Goal: Task Accomplishment & Management: Manage account settings

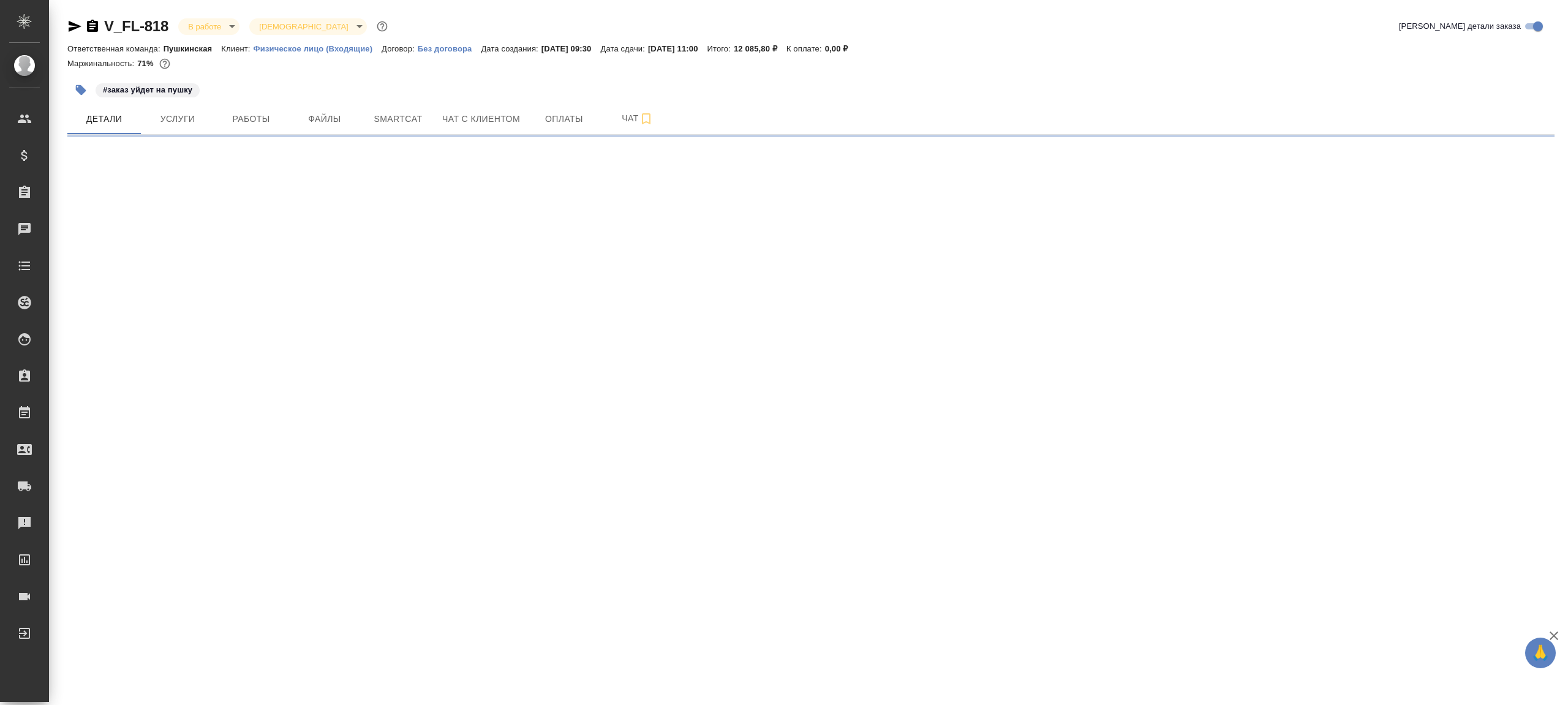
select select "RU"
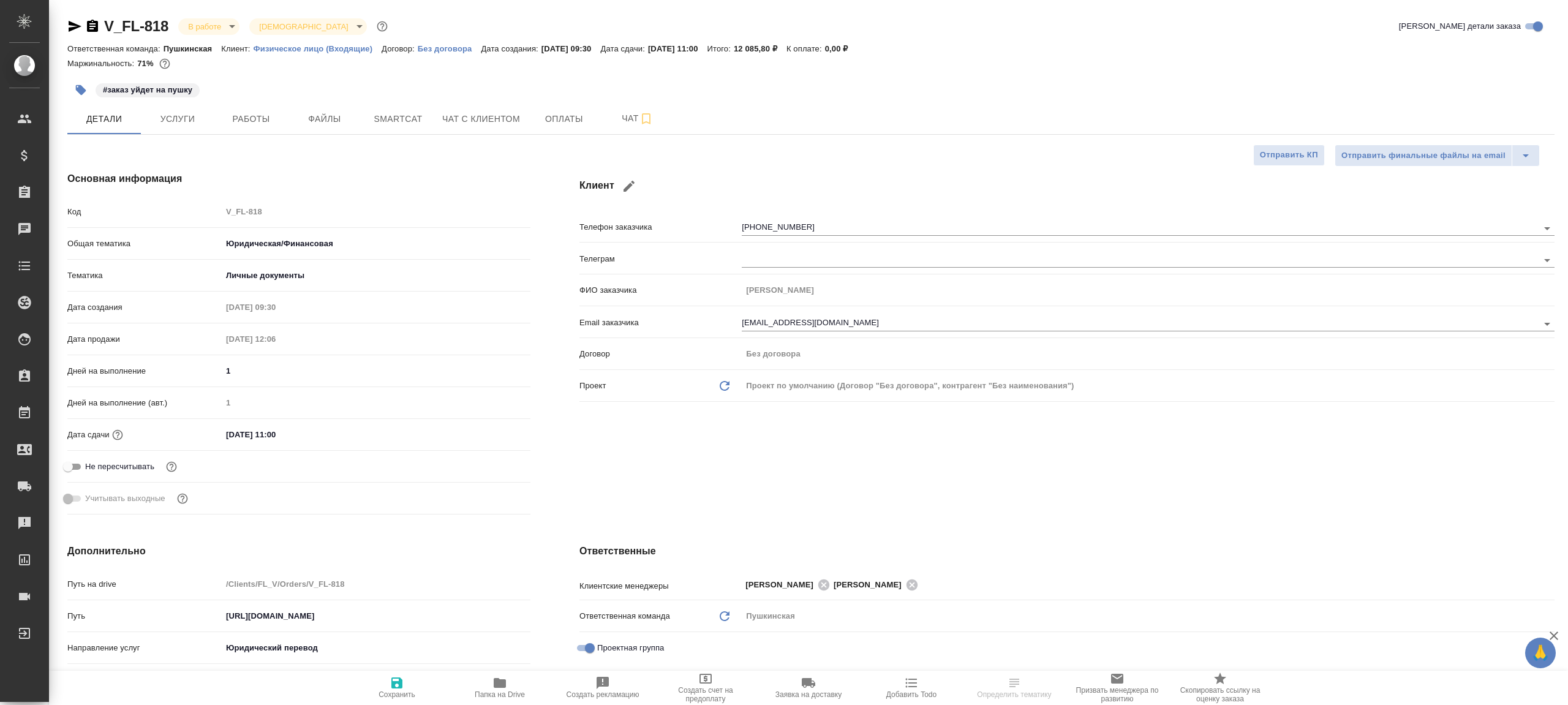
type textarea "x"
type input "Газизов Ринат"
type input "Давыдова Елена"
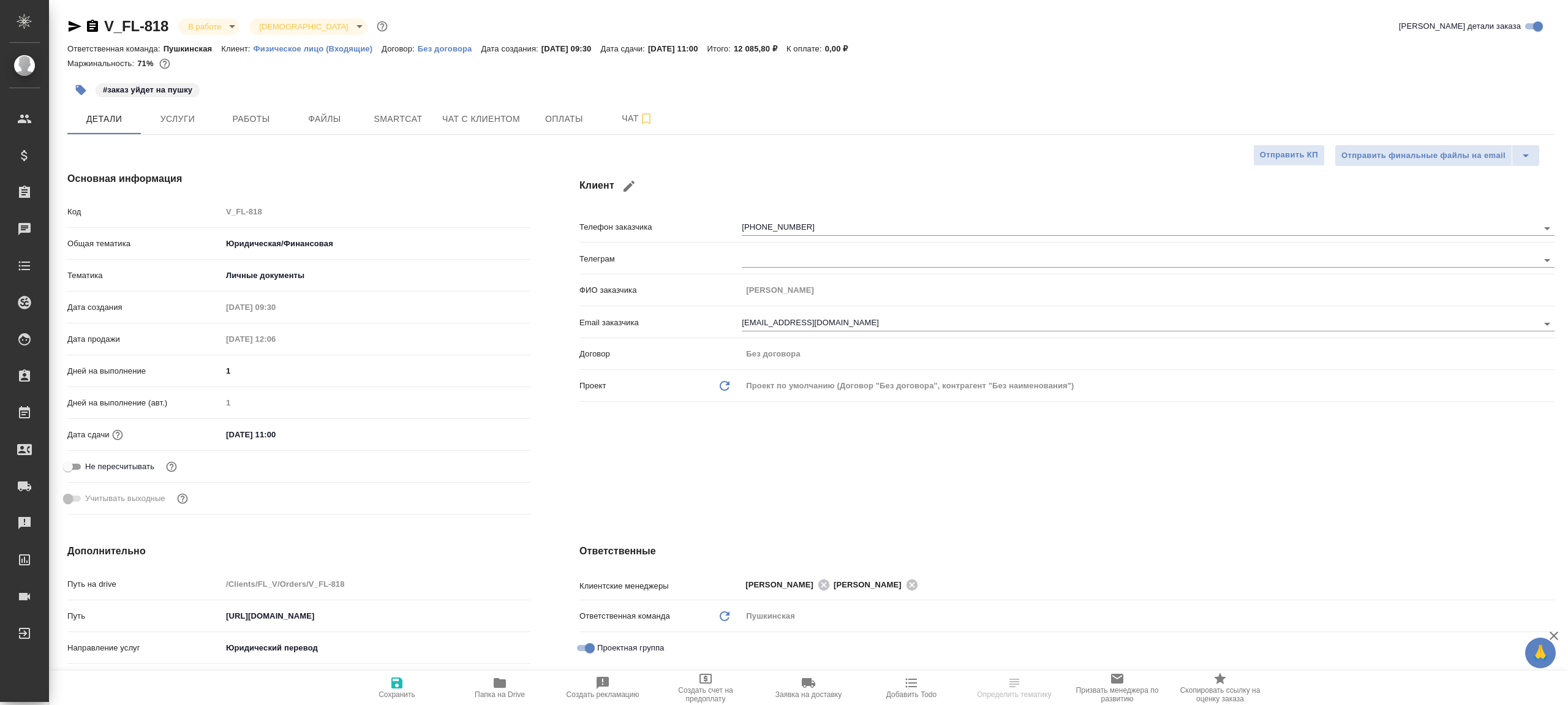
type input "Касымов Тимур"
type textarea "x"
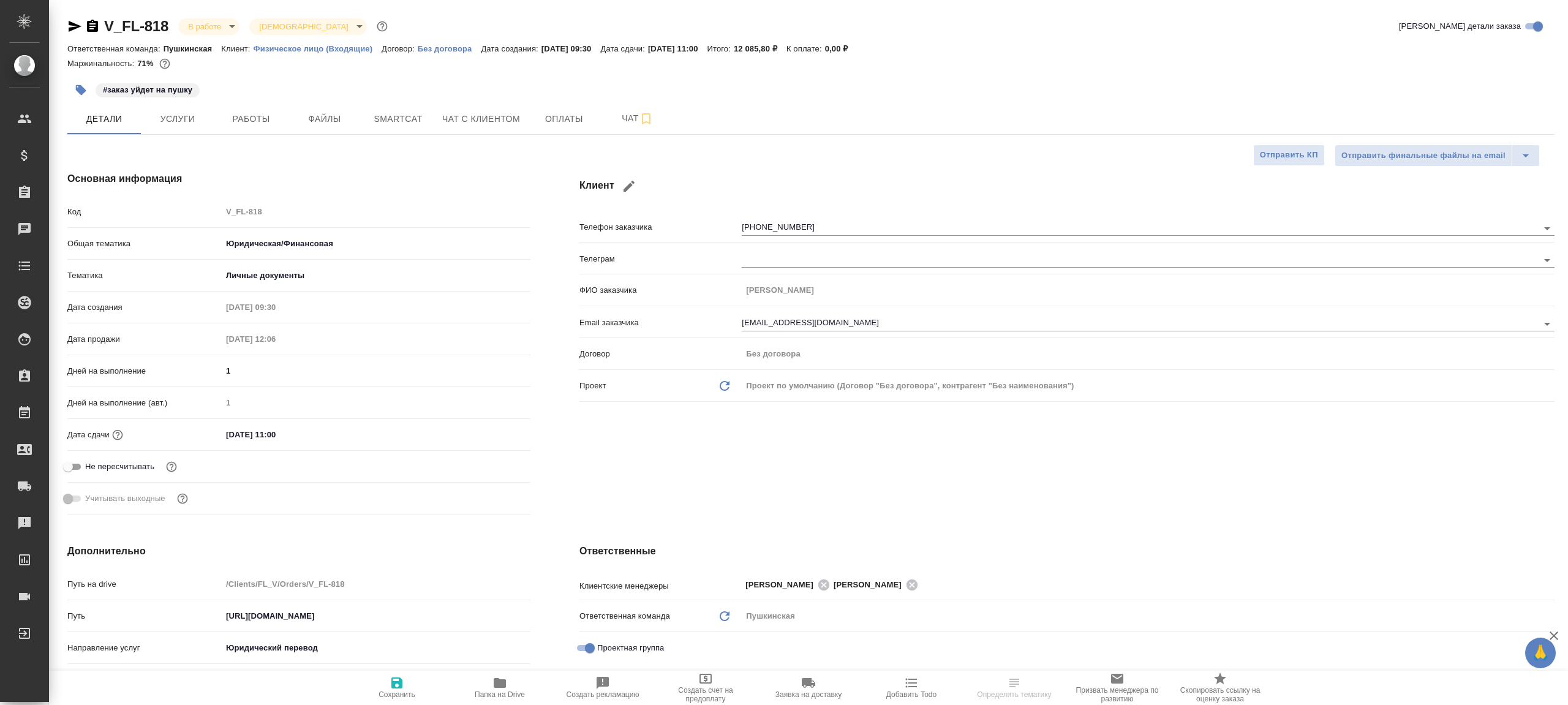
type textarea "x"
click at [247, 130] on button "Работы" at bounding box center [251, 119] width 74 height 31
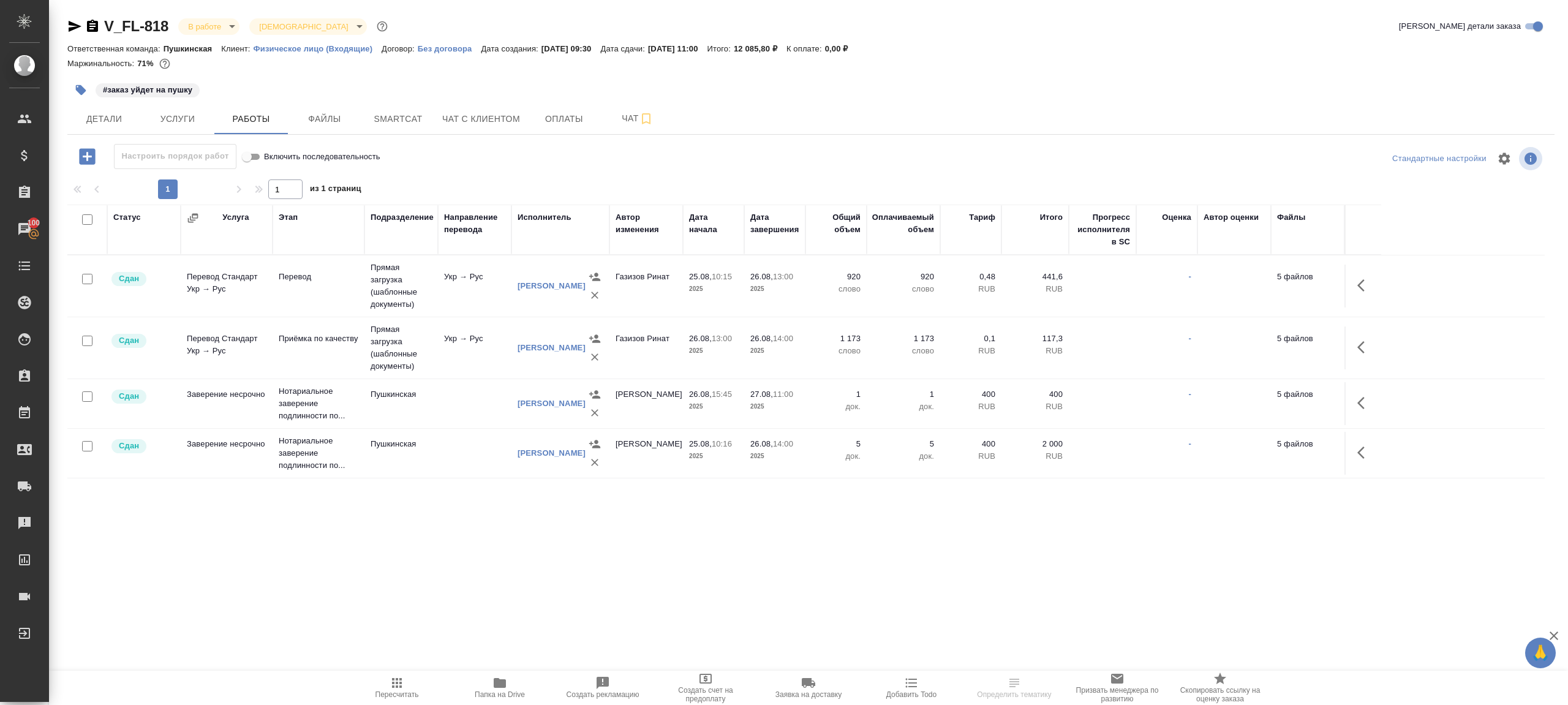
click at [539, 144] on div "Настроить порядок работ Включить последовательность" at bounding box center [315, 156] width 496 height 25
click at [505, 678] on icon "button" at bounding box center [500, 683] width 15 height 15
click at [1371, 294] on button "button" at bounding box center [1365, 285] width 29 height 29
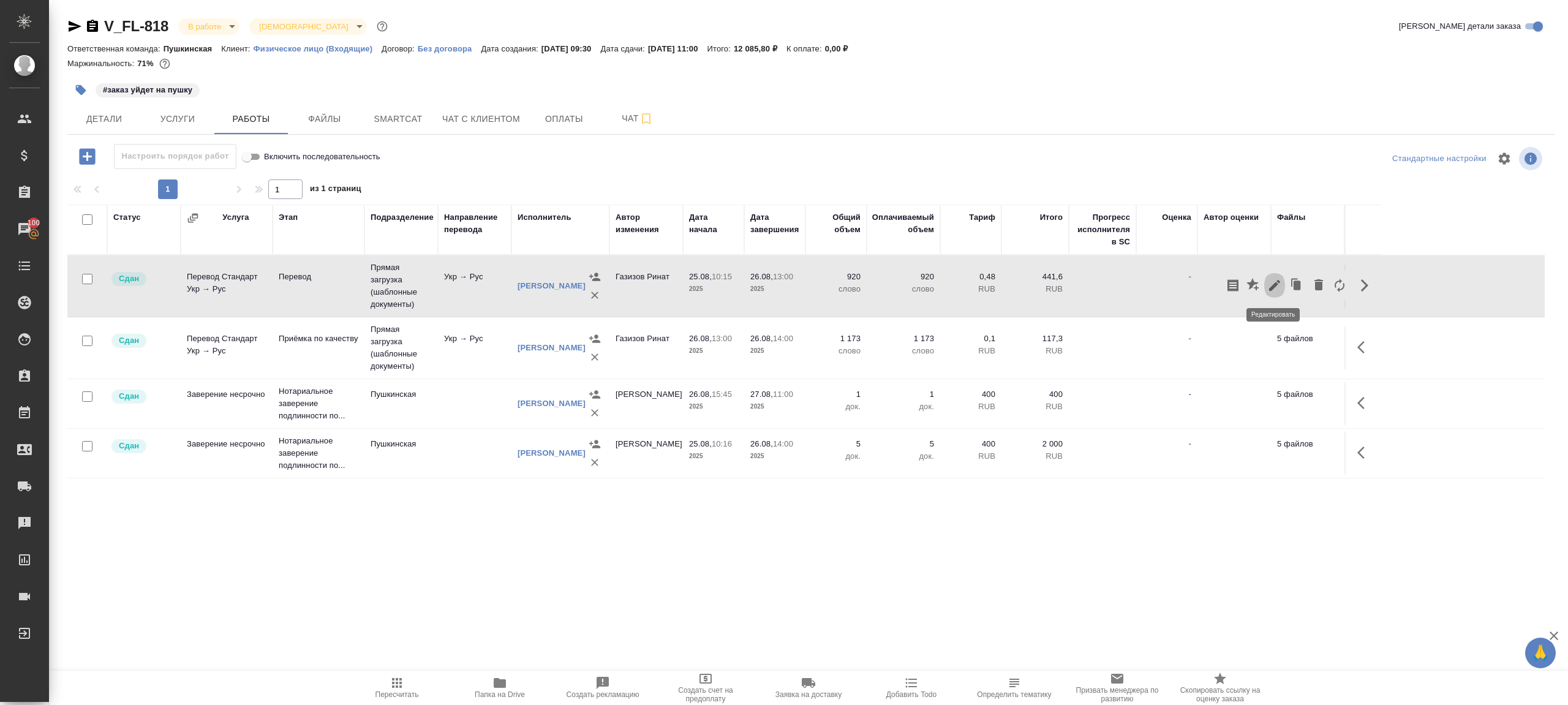
click at [1275, 279] on icon "button" at bounding box center [1274, 285] width 15 height 15
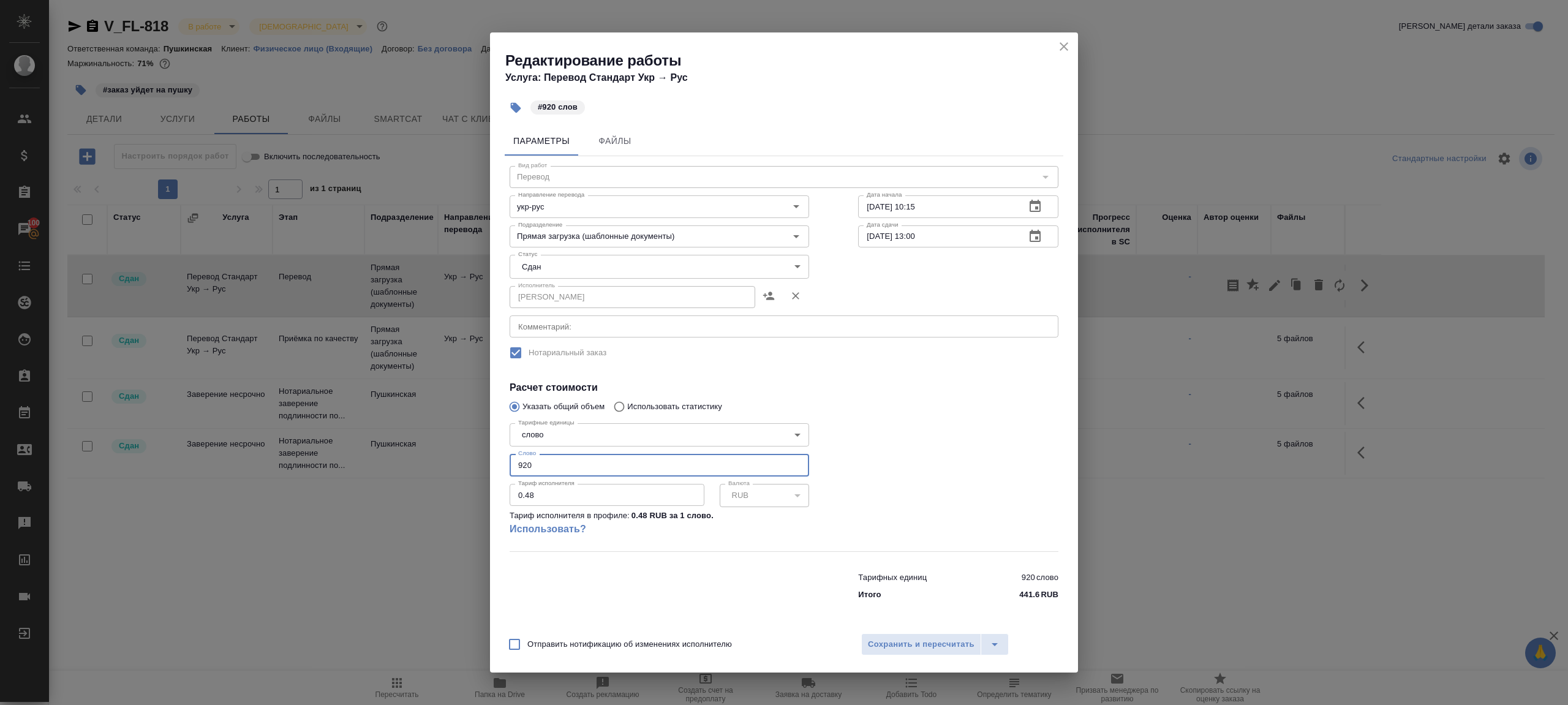
click at [568, 469] on input "920" at bounding box center [659, 464] width 299 height 22
paste input "1596"
type input "1596"
click at [896, 428] on div at bounding box center [958, 484] width 249 height 182
click at [890, 626] on div "Отправить нотификацию об изменениях исполнителю Сохранить и пересчитать" at bounding box center [784, 649] width 588 height 47
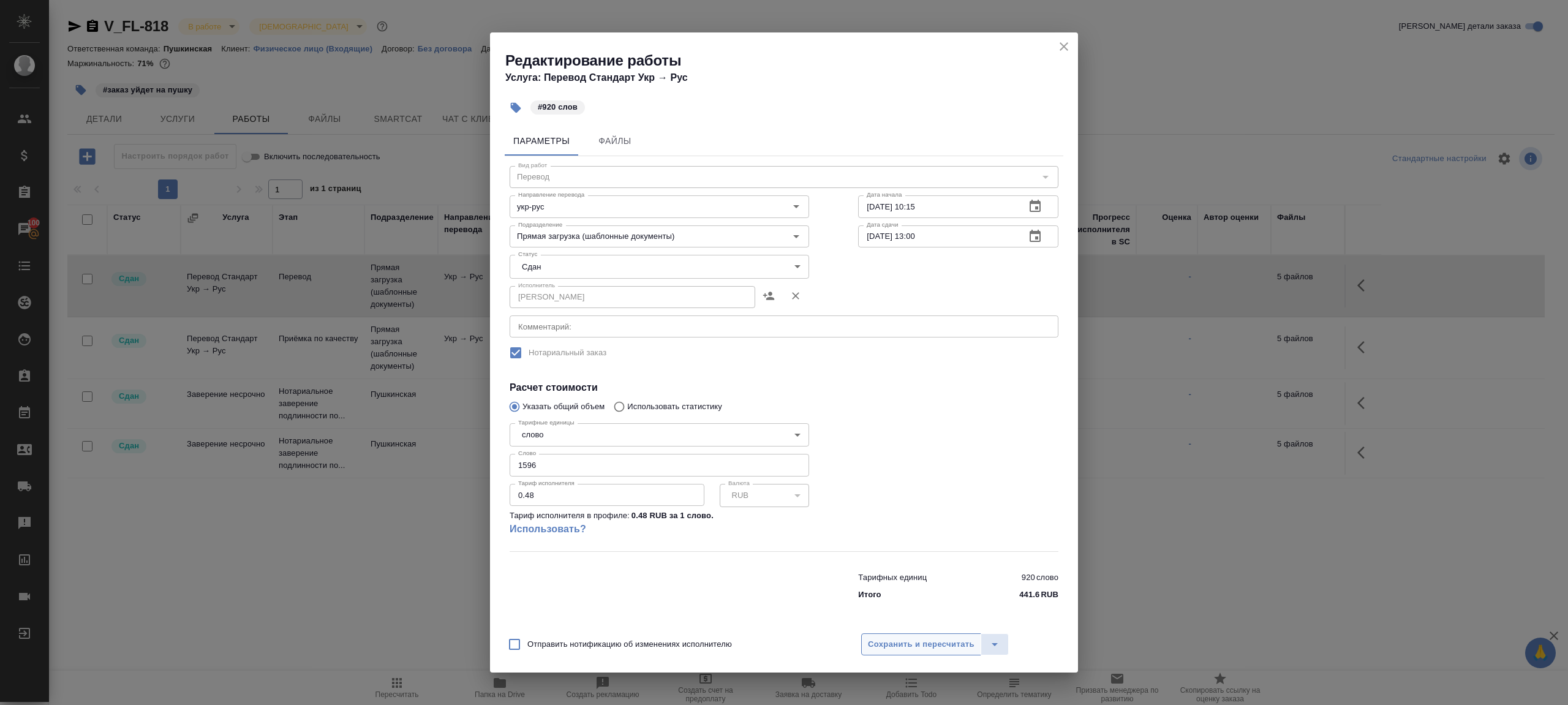
click at [894, 638] on span "Сохранить и пересчитать" at bounding box center [922, 644] width 107 height 14
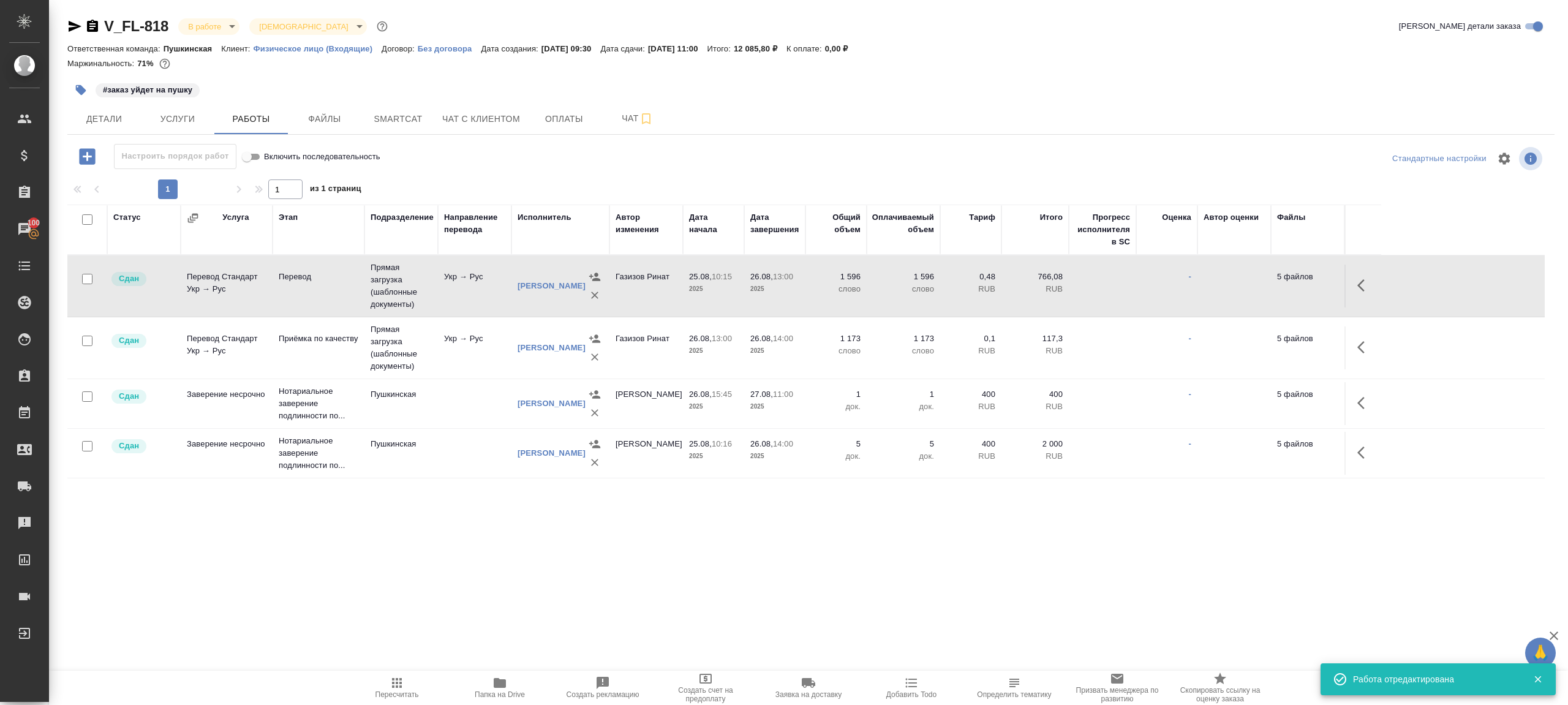
click at [1366, 350] on icon "button" at bounding box center [1365, 347] width 15 height 15
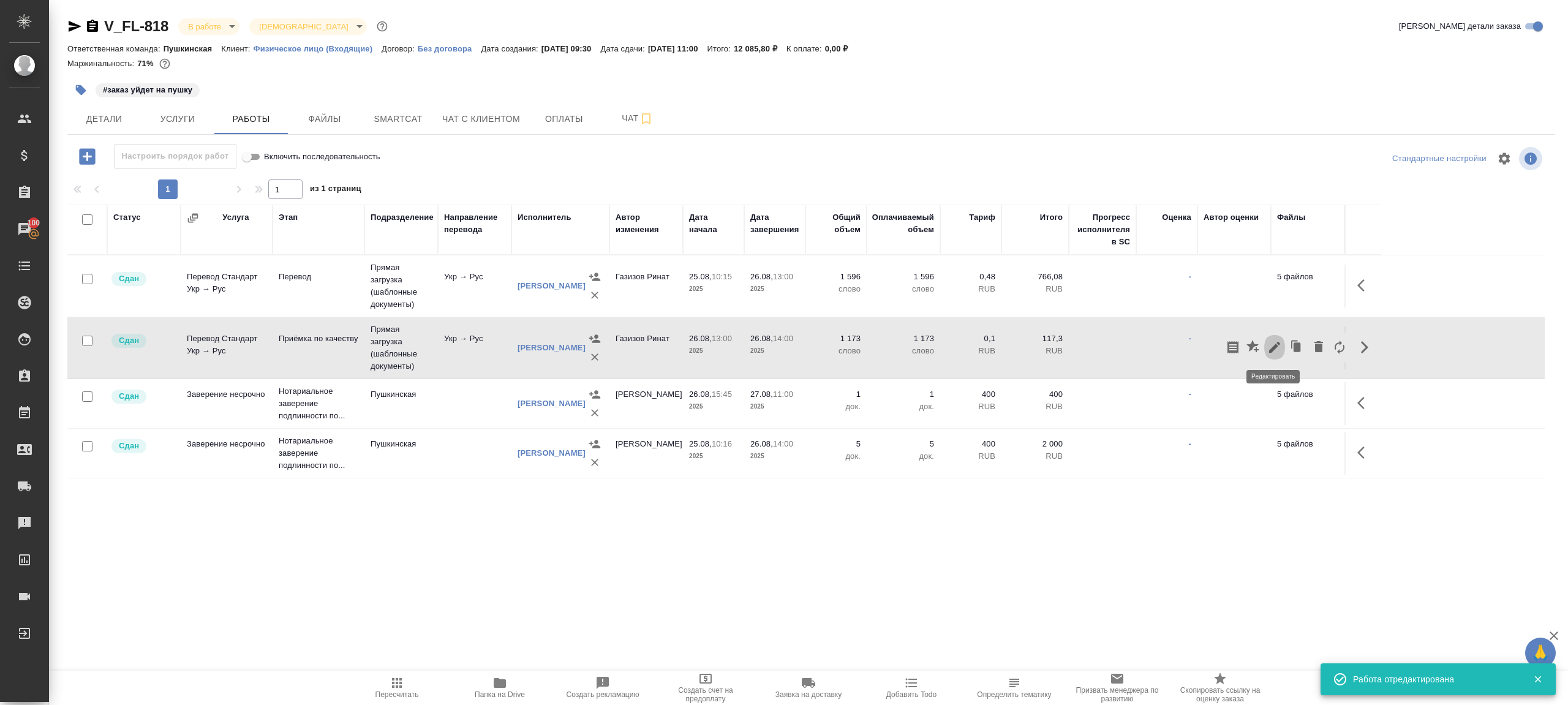
click at [1283, 340] on button "button" at bounding box center [1275, 347] width 21 height 29
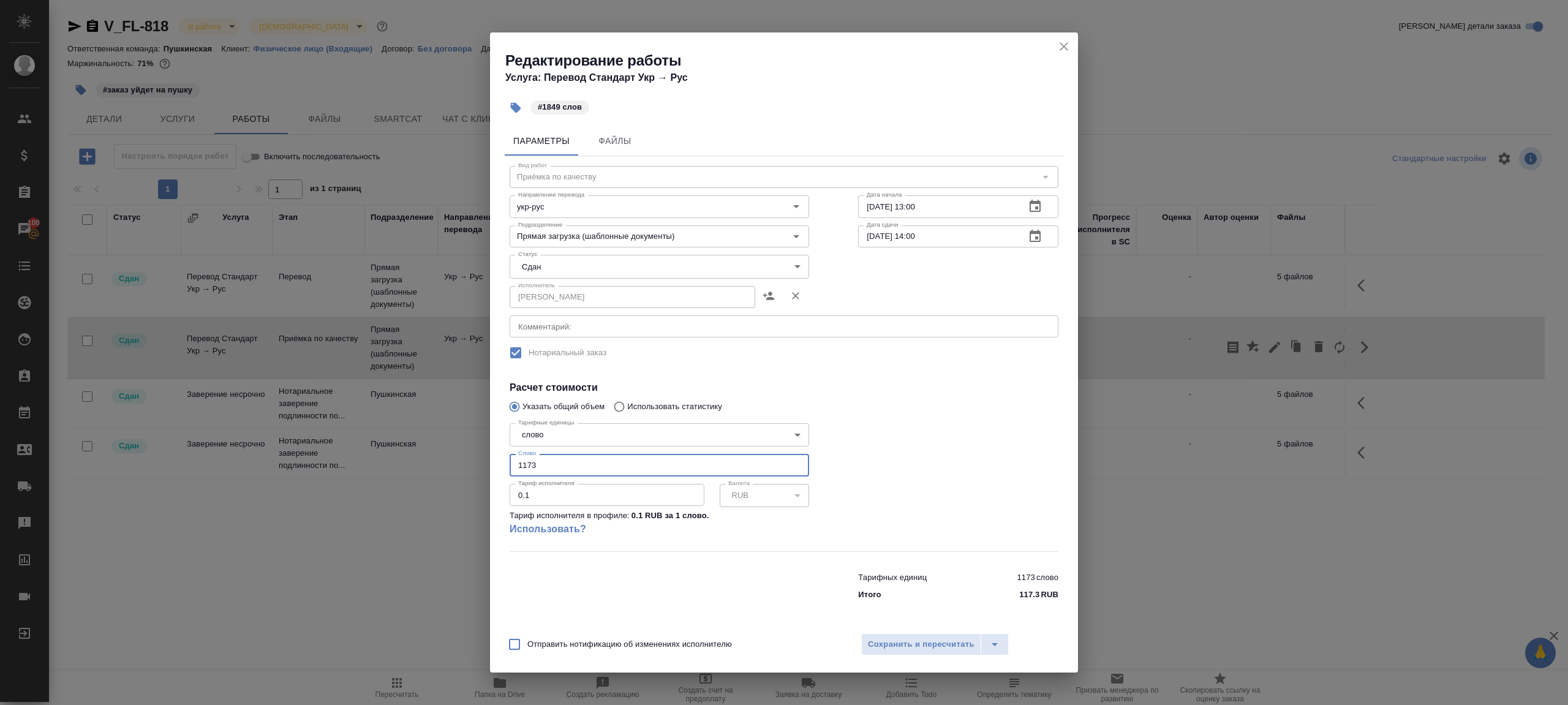
drag, startPoint x: 522, startPoint y: 466, endPoint x: 655, endPoint y: 473, distance: 133.2
click at [655, 473] on input "1173" at bounding box center [659, 464] width 299 height 22
type input "1849"
click at [934, 672] on div "Отправить нотификацию об изменениях исполнителю Сохранить и пересчитать" at bounding box center [784, 649] width 588 height 47
click at [931, 646] on span "Сохранить и пересчитать" at bounding box center [922, 644] width 107 height 14
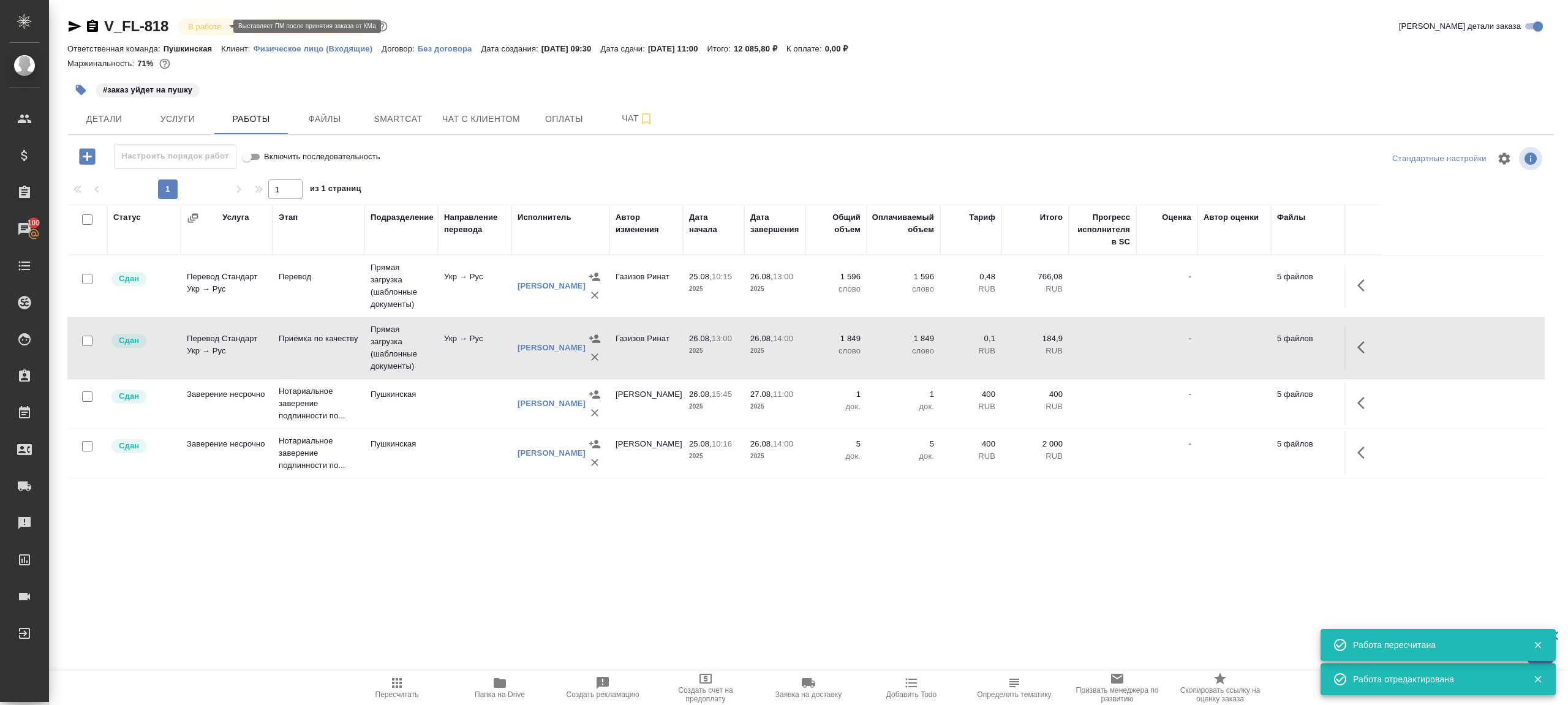
click at [224, 29] on body "🙏 .cls-1 fill:#fff; AWATERA Gazizov Rinat Клиенты Спецификации Заказы 100 Чаты …" at bounding box center [784, 352] width 1568 height 705
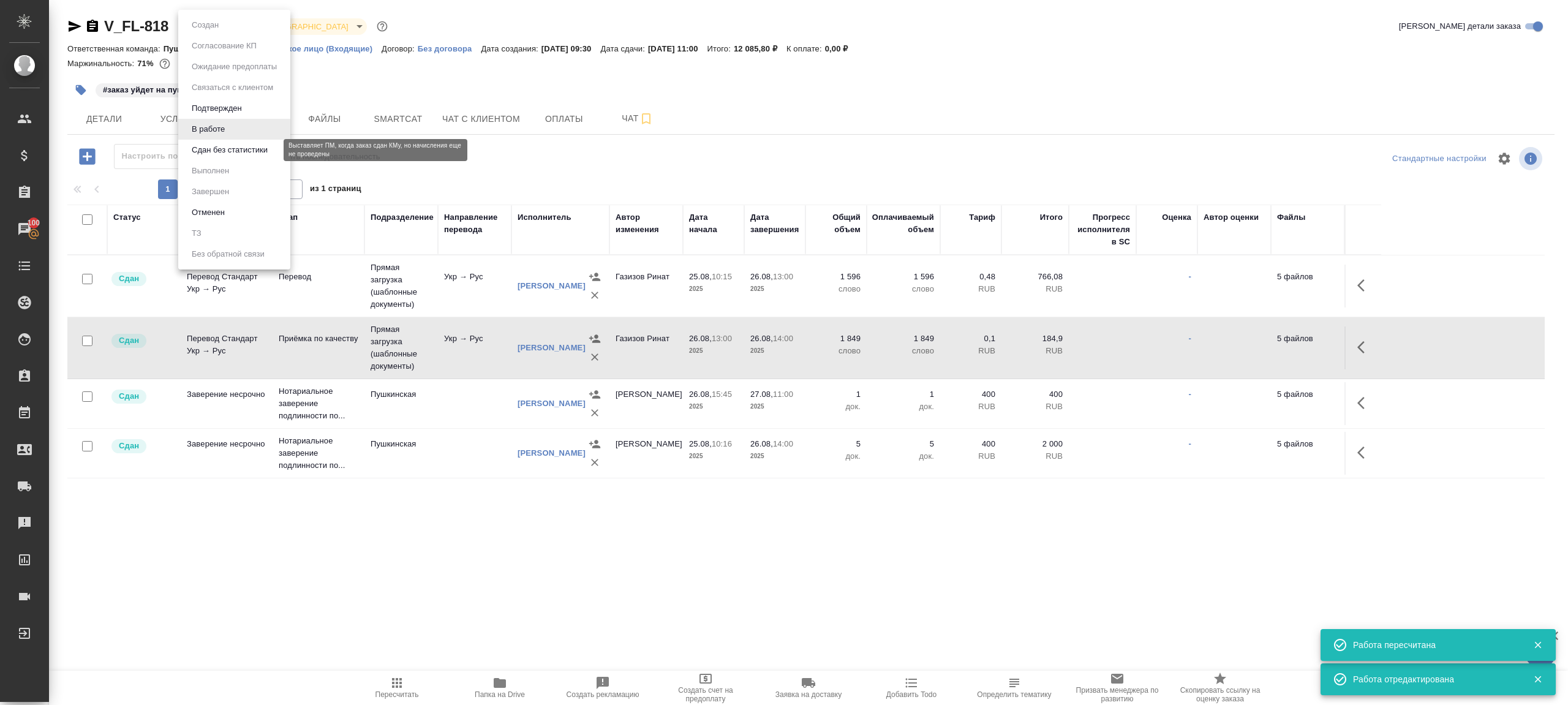
click at [231, 148] on button "Сдан без статистики" at bounding box center [230, 150] width 83 height 14
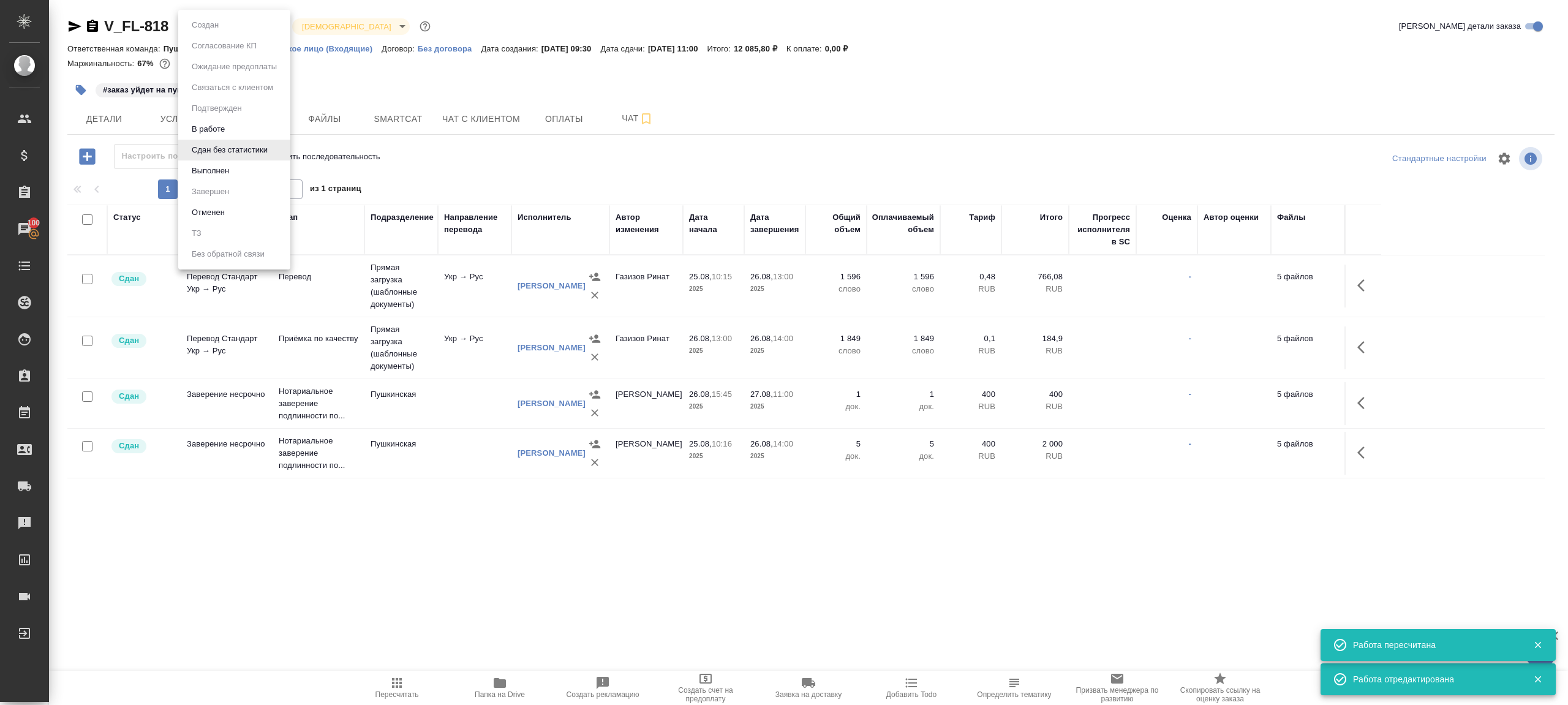
click at [209, 29] on body "🙏 .cls-1 fill:#fff; AWATERA Gazizov Rinat Клиенты Спецификации Заказы 100 Чаты …" at bounding box center [784, 352] width 1568 height 705
click at [211, 171] on button "Выполнен" at bounding box center [210, 171] width 44 height 14
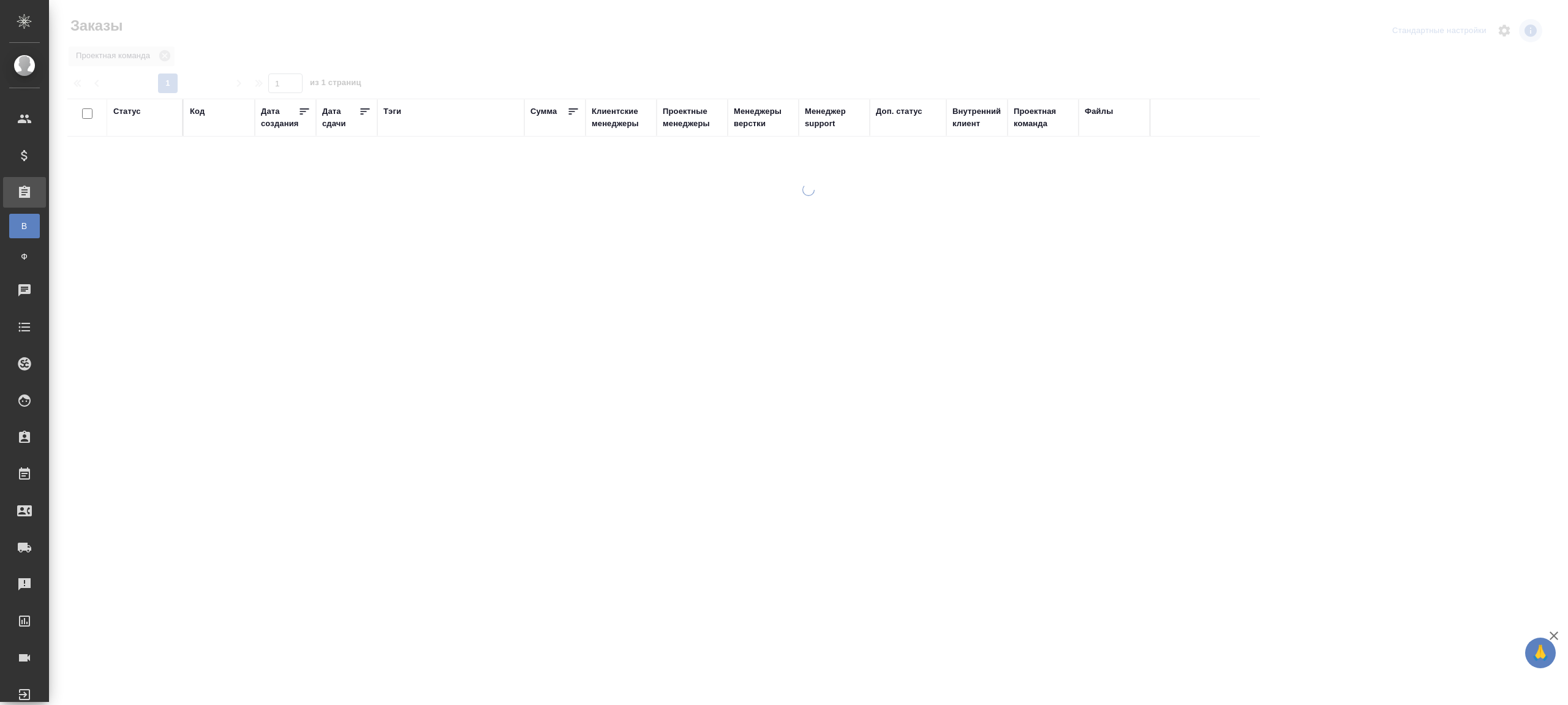
click at [388, 105] on div "Тэги" at bounding box center [392, 111] width 18 height 12
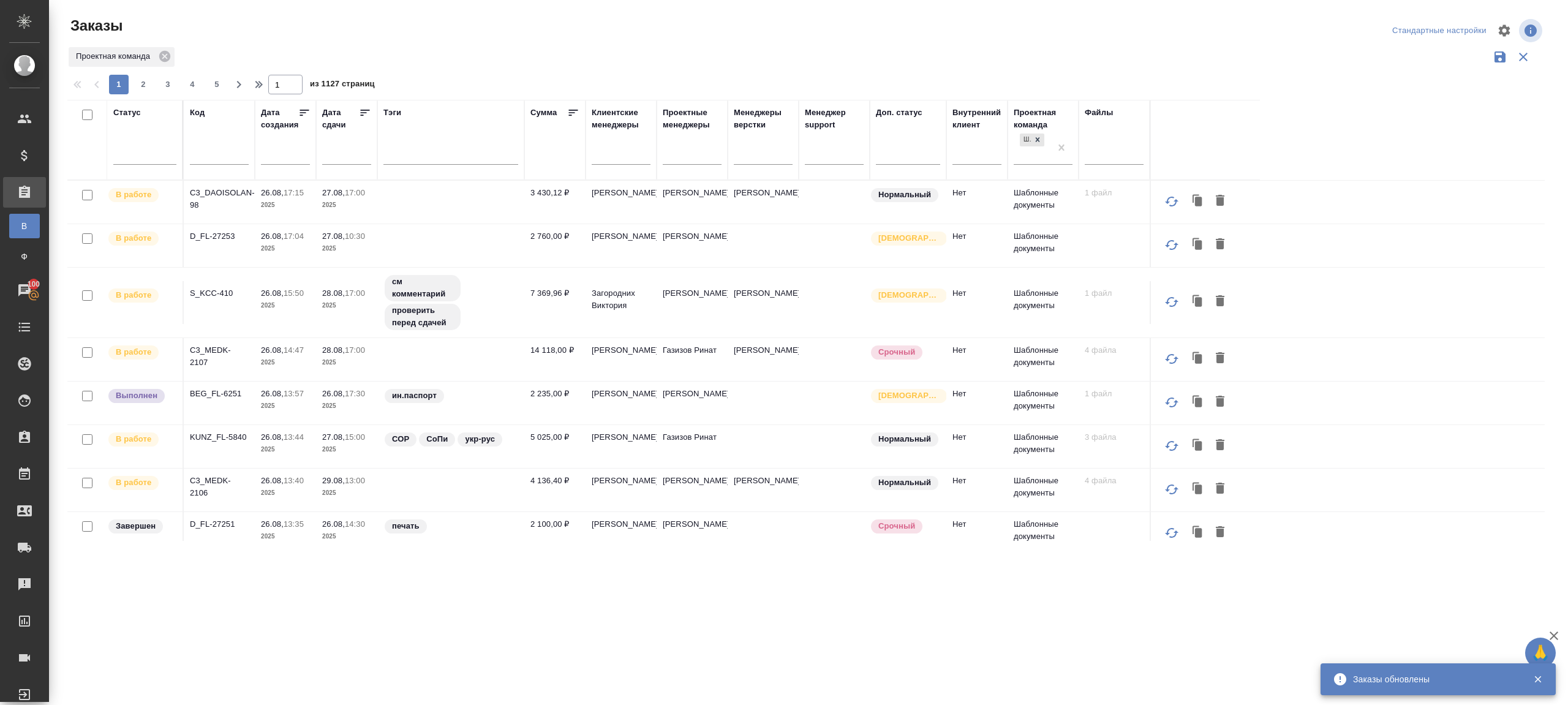
click at [378, 145] on div at bounding box center [378, 140] width 2 height 79
click at [400, 153] on div at bounding box center [450, 152] width 135 height 18
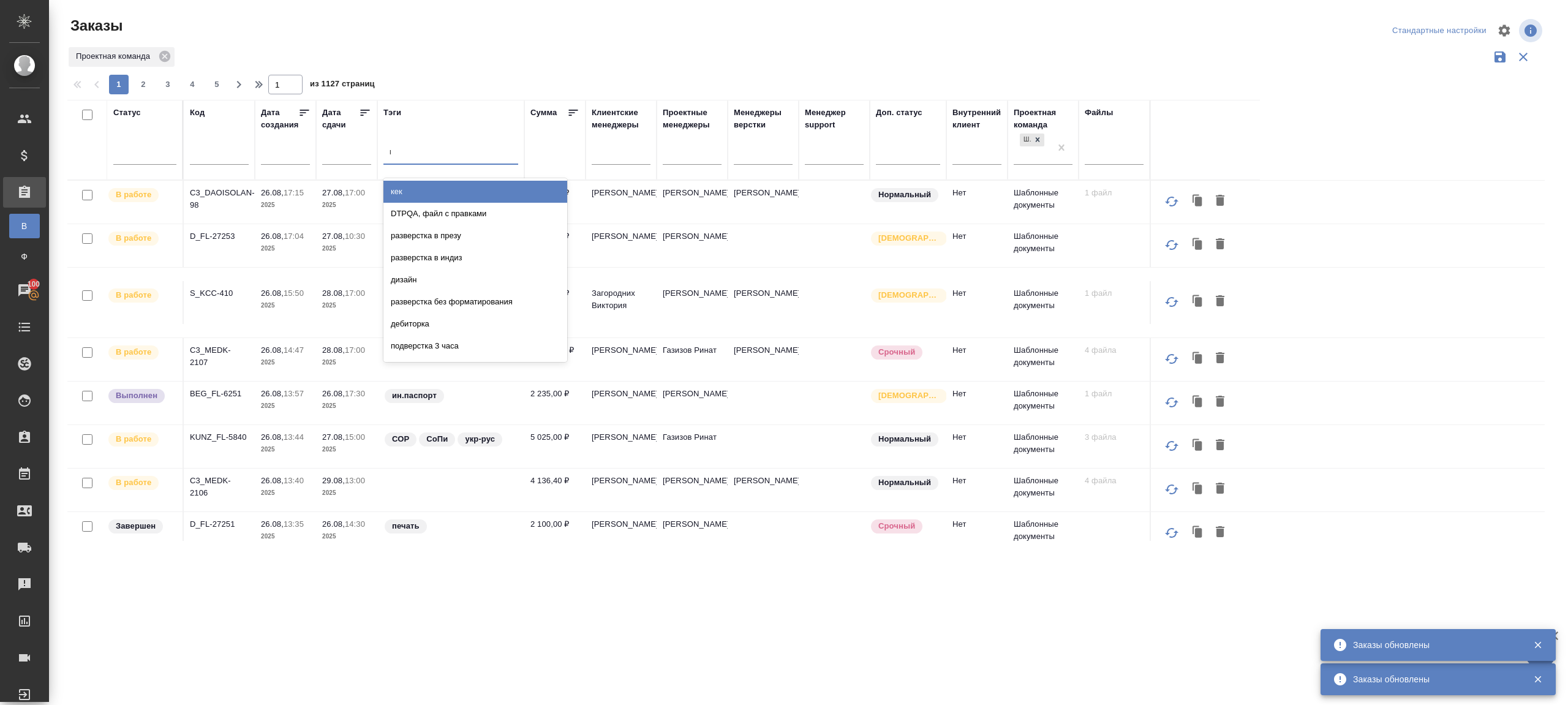
type input "выгрузить"
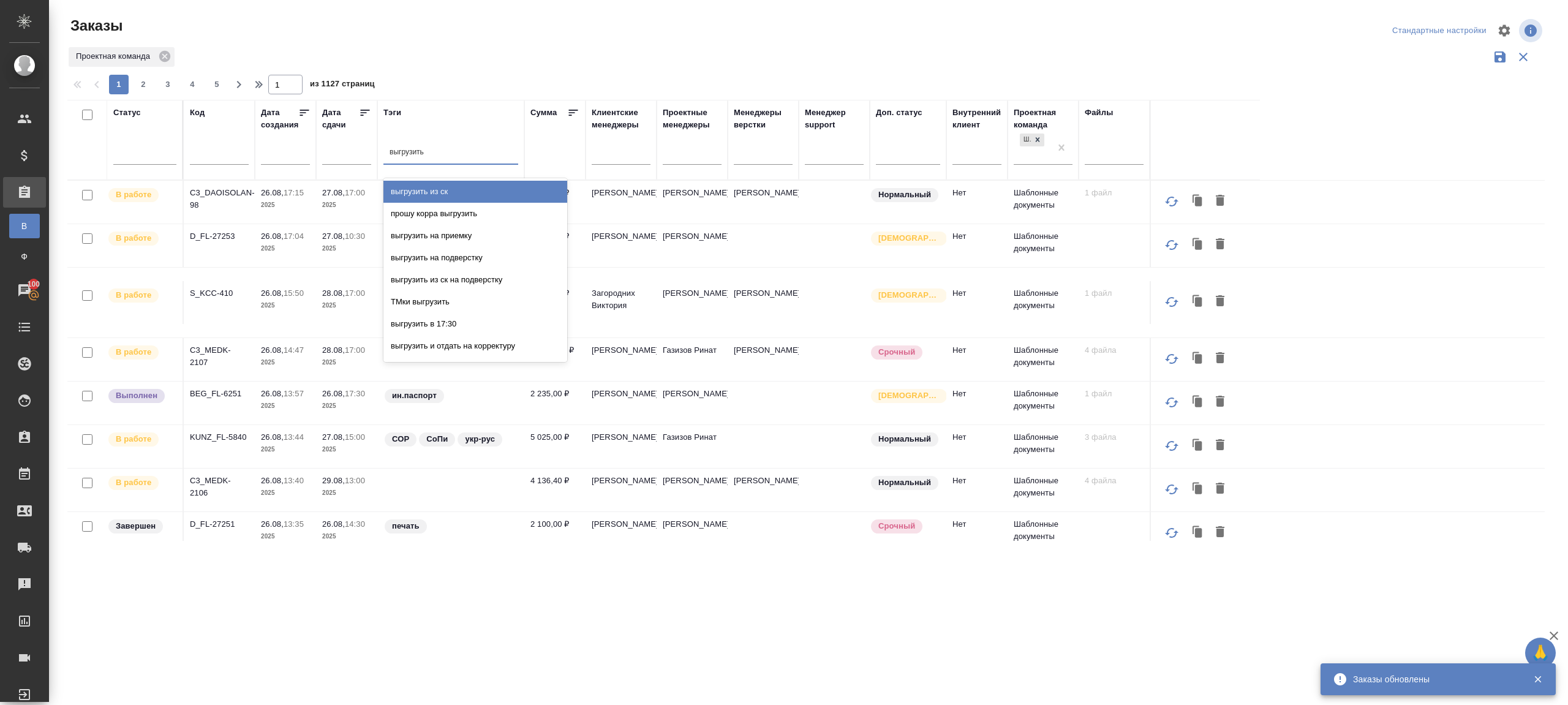
click at [416, 182] on div "выгрузить из ск" at bounding box center [475, 191] width 184 height 22
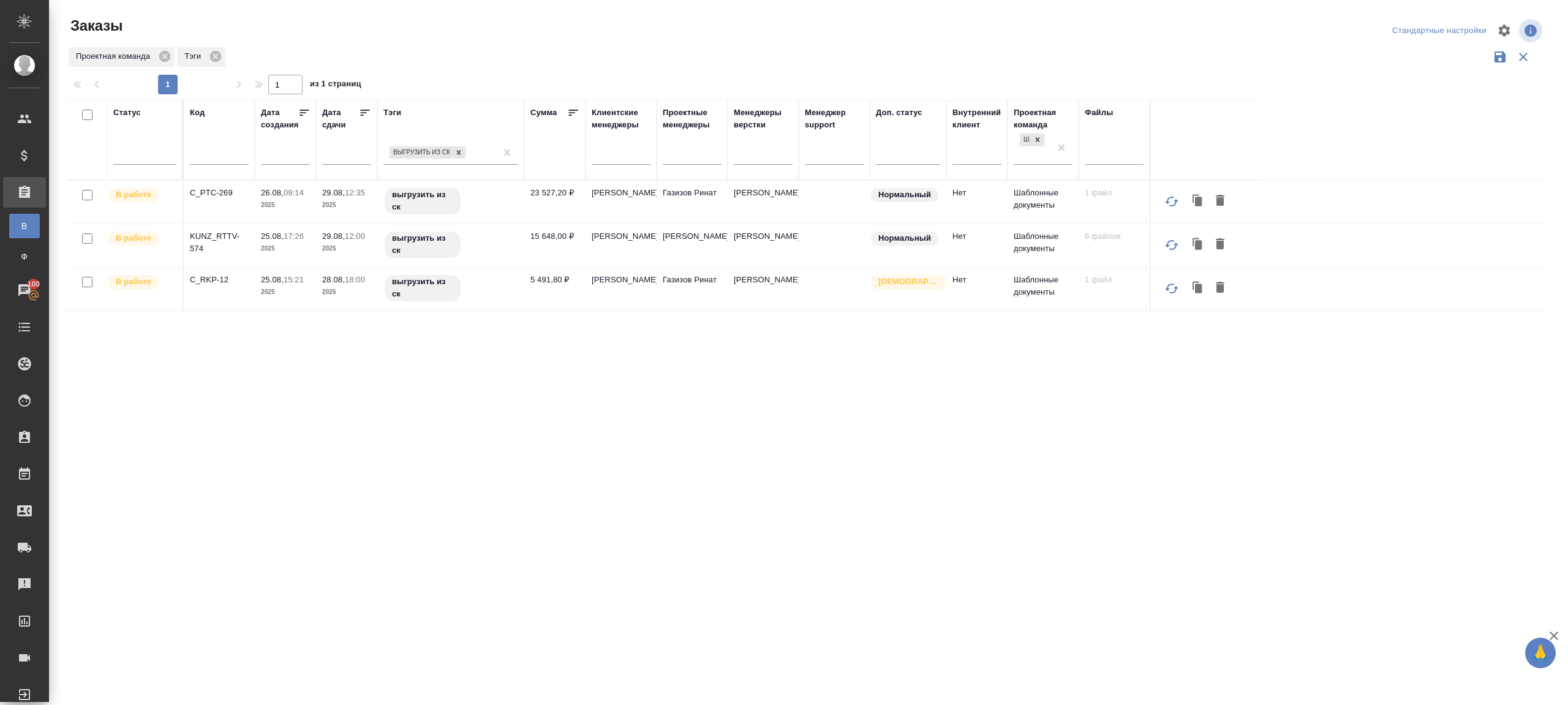
click at [361, 108] on icon at bounding box center [365, 112] width 12 height 12
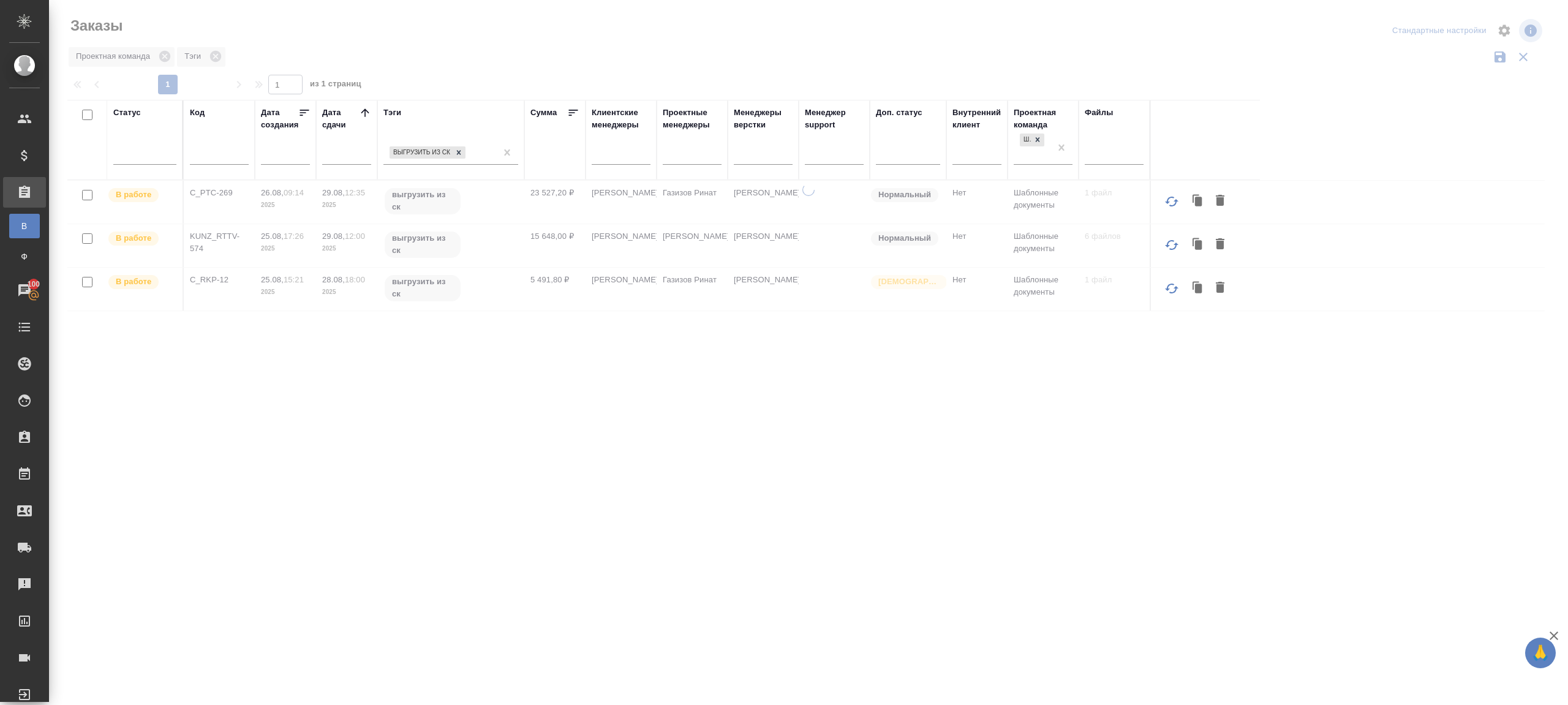
click at [450, 49] on div at bounding box center [809, 273] width 1519 height 547
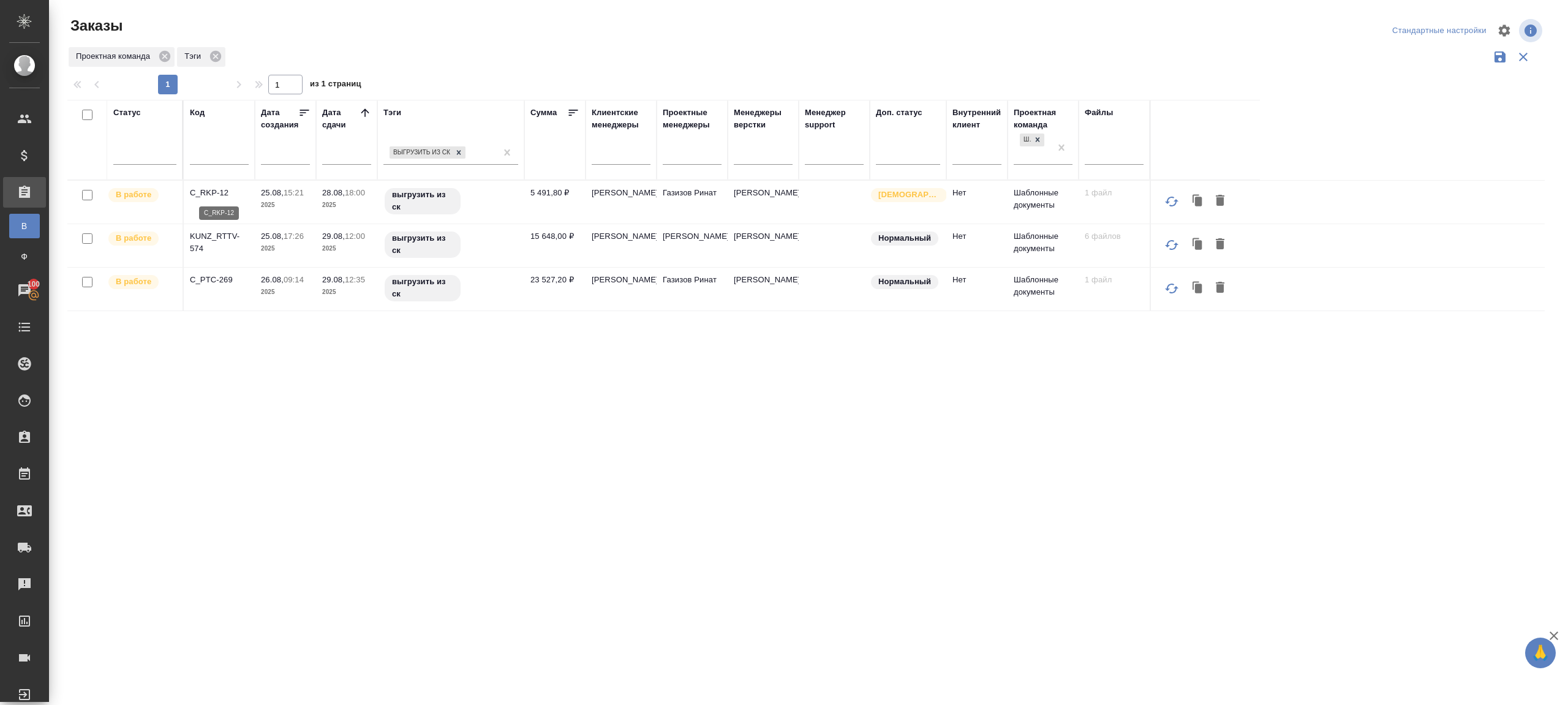
click at [218, 192] on p "C_RKP-12" at bounding box center [219, 192] width 59 height 12
click at [216, 234] on p "KUNZ_RTTV-574" at bounding box center [219, 243] width 59 height 24
click at [218, 274] on p "C_PTC-269" at bounding box center [219, 280] width 59 height 12
click at [209, 150] on input "text" at bounding box center [219, 156] width 59 height 15
paste input "SM_FL-4640"
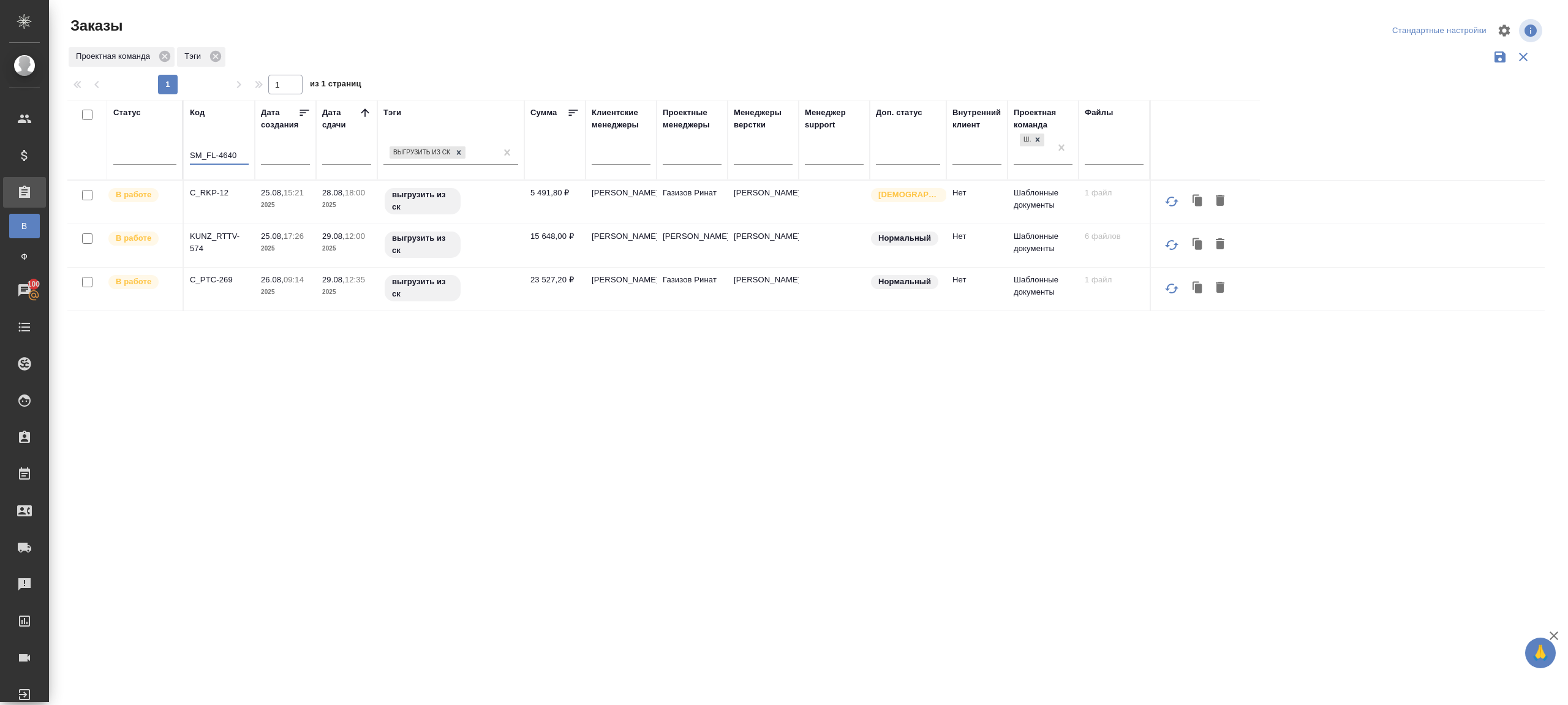
click at [421, 40] on div "Заказы" at bounding box center [315, 31] width 496 height 29
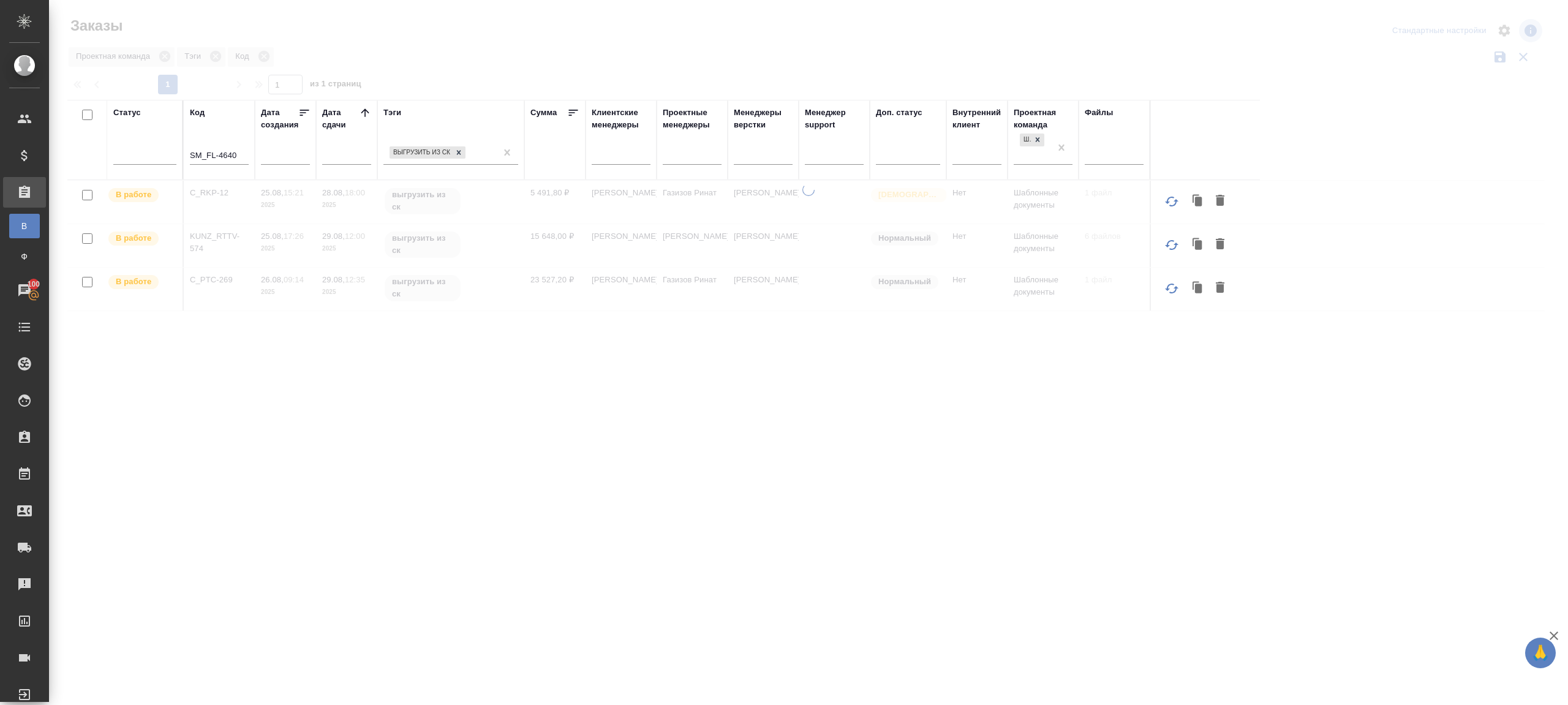
click at [366, 112] on icon at bounding box center [365, 112] width 12 height 12
click at [518, 71] on div at bounding box center [809, 273] width 1519 height 547
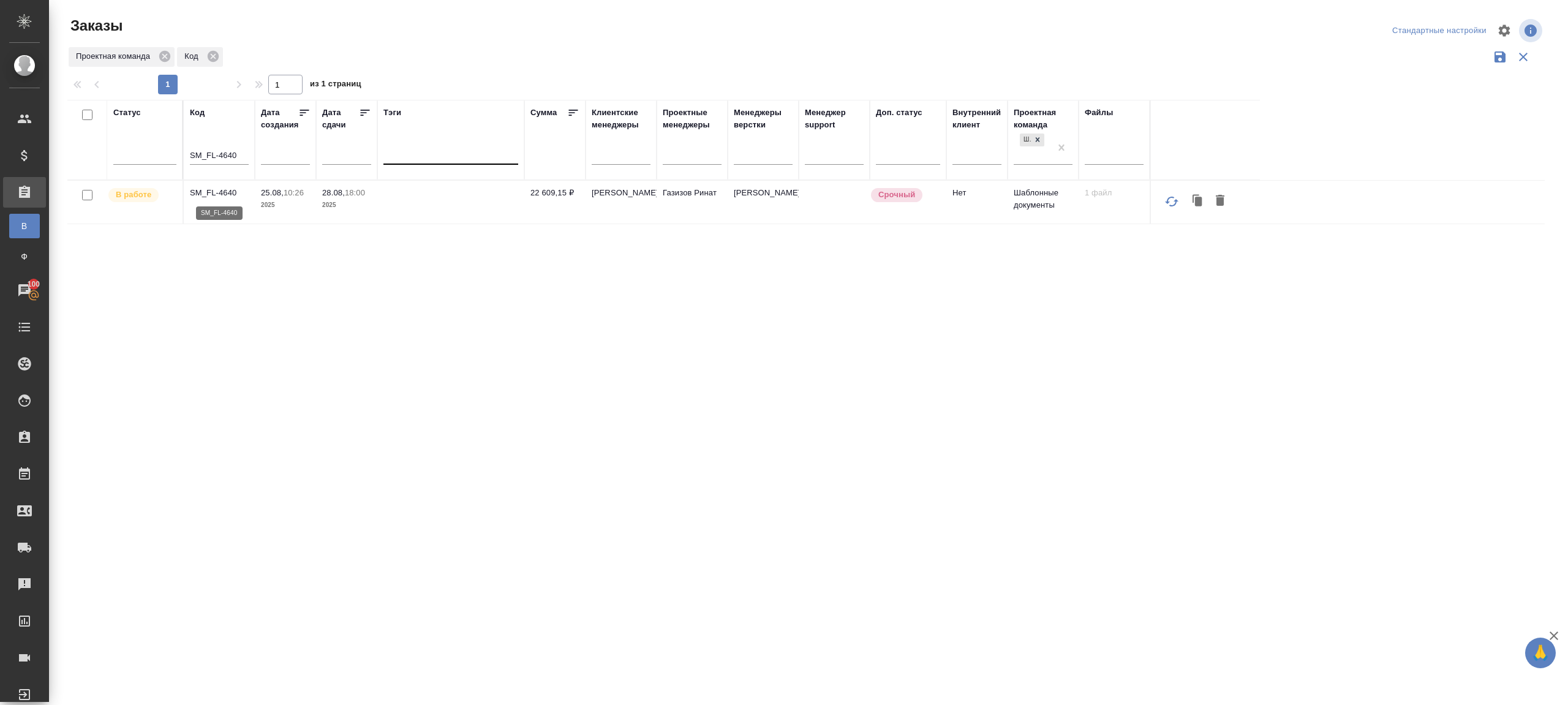
click at [222, 193] on p "SM_FL-4640" at bounding box center [219, 192] width 59 height 12
click at [234, 160] on input "SM_FL-4640" at bounding box center [219, 156] width 59 height 15
paste input "KUNZ_RTTV-574"
type input "KUNZ_RTTV-574"
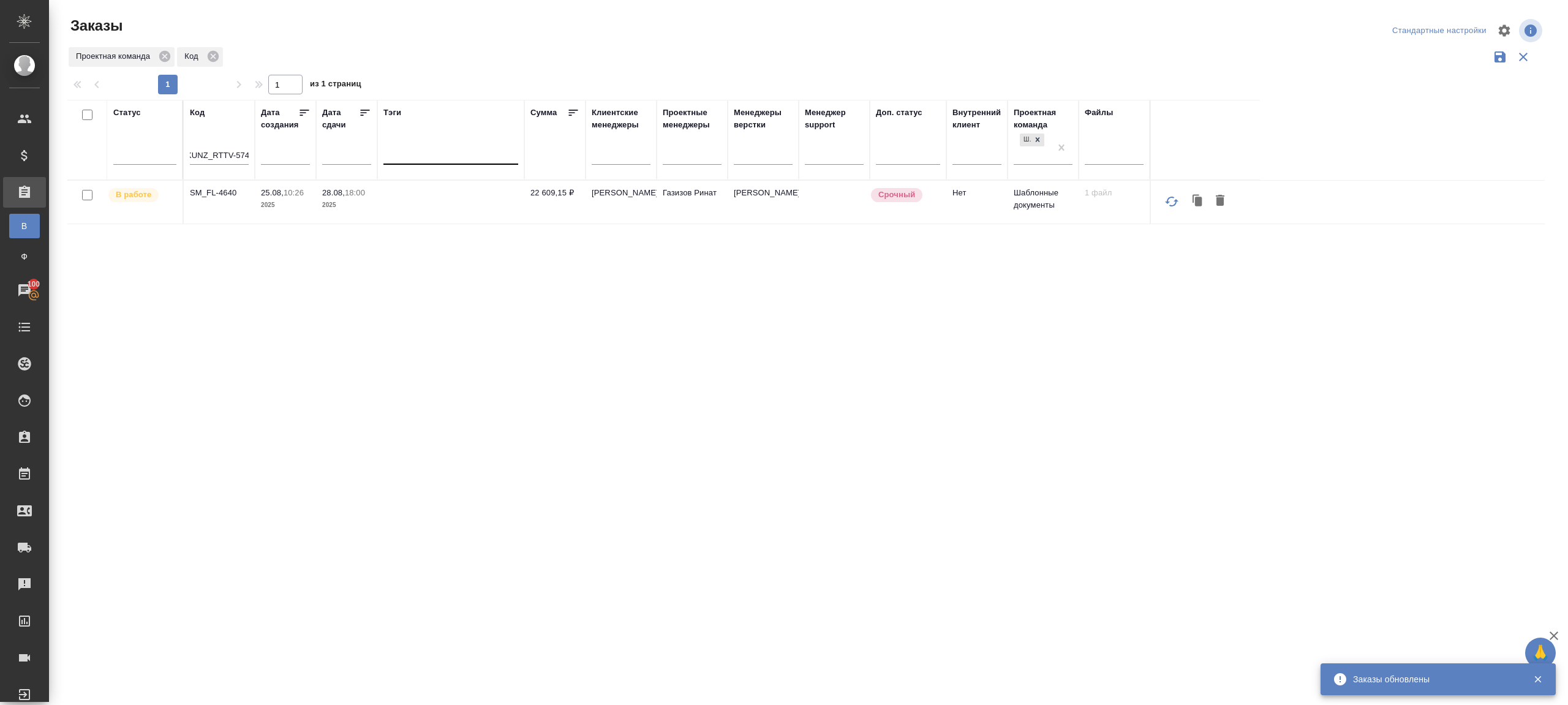
click at [408, 62] on div "Проектная команда Код" at bounding box center [805, 57] width 1477 height 23
click at [222, 193] on p "KUNZ_RTTV-574" at bounding box center [219, 199] width 59 height 24
click at [378, 156] on th "Тэги" at bounding box center [451, 139] width 147 height 80
click at [151, 154] on div at bounding box center [145, 152] width 63 height 18
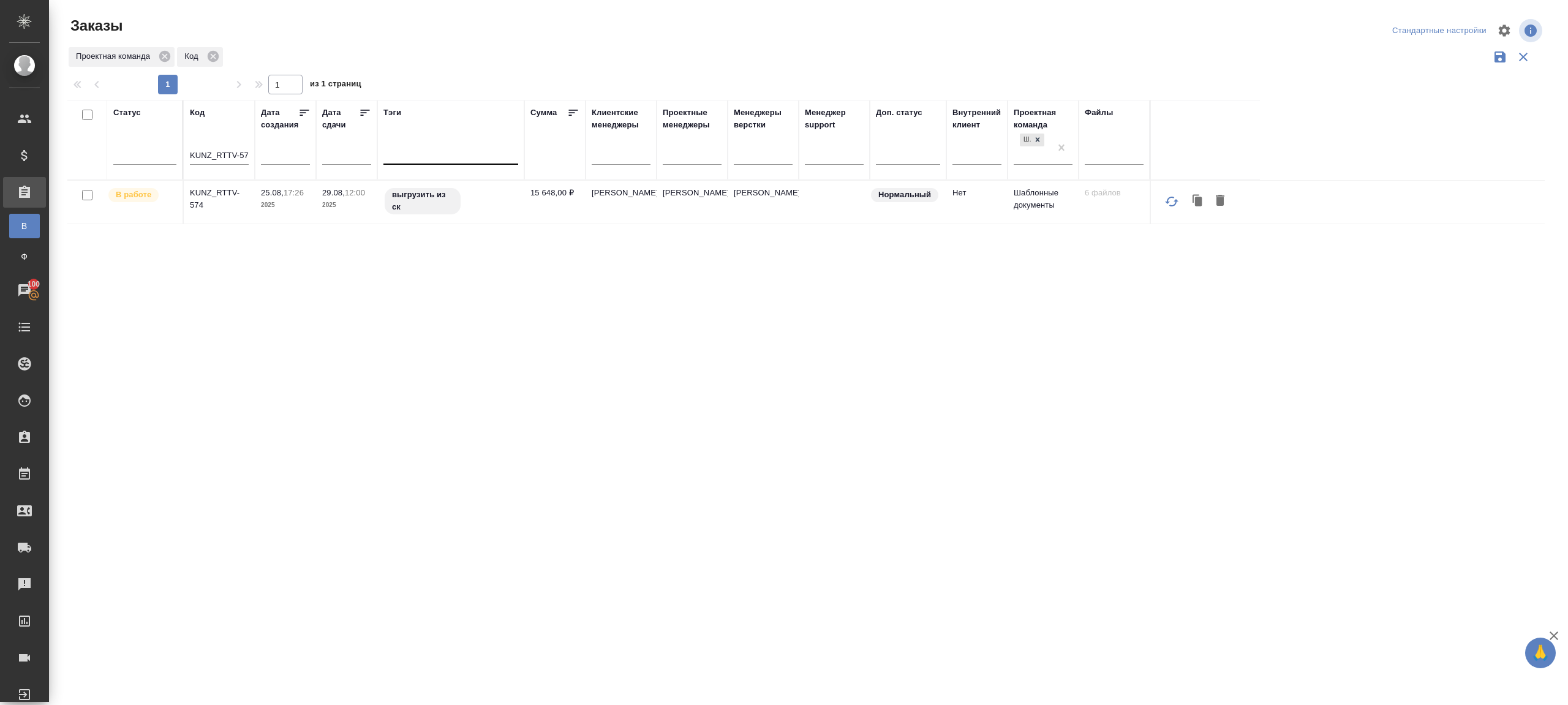
click at [474, 71] on div at bounding box center [810, 72] width 1487 height 6
click at [151, 148] on div at bounding box center [145, 152] width 63 height 18
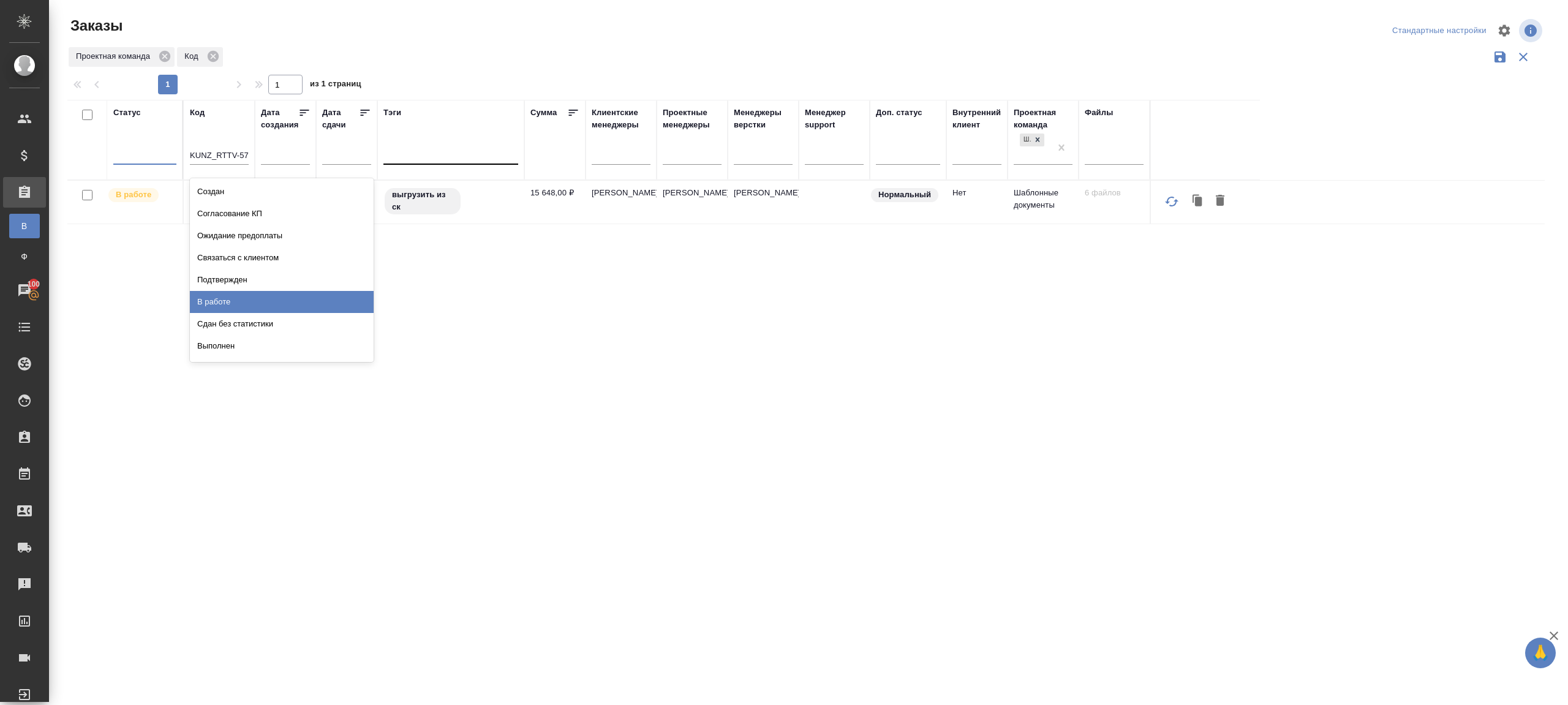
click at [234, 303] on div "В работе" at bounding box center [281, 302] width 184 height 22
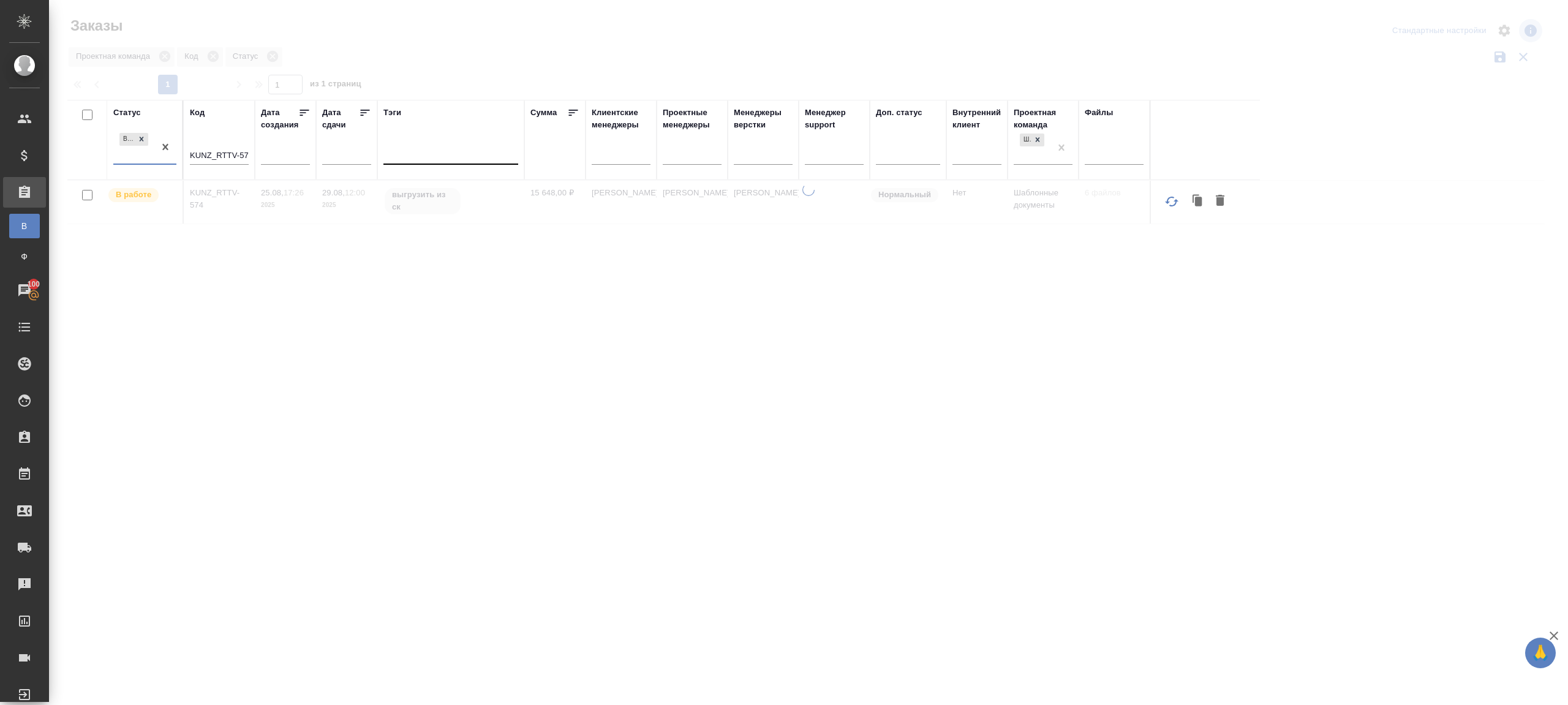
click at [237, 156] on input "KUNZ_RTTV-574" at bounding box center [219, 156] width 59 height 15
click at [490, 87] on div at bounding box center [809, 273] width 1519 height 547
click at [708, 151] on div at bounding box center [692, 152] width 59 height 18
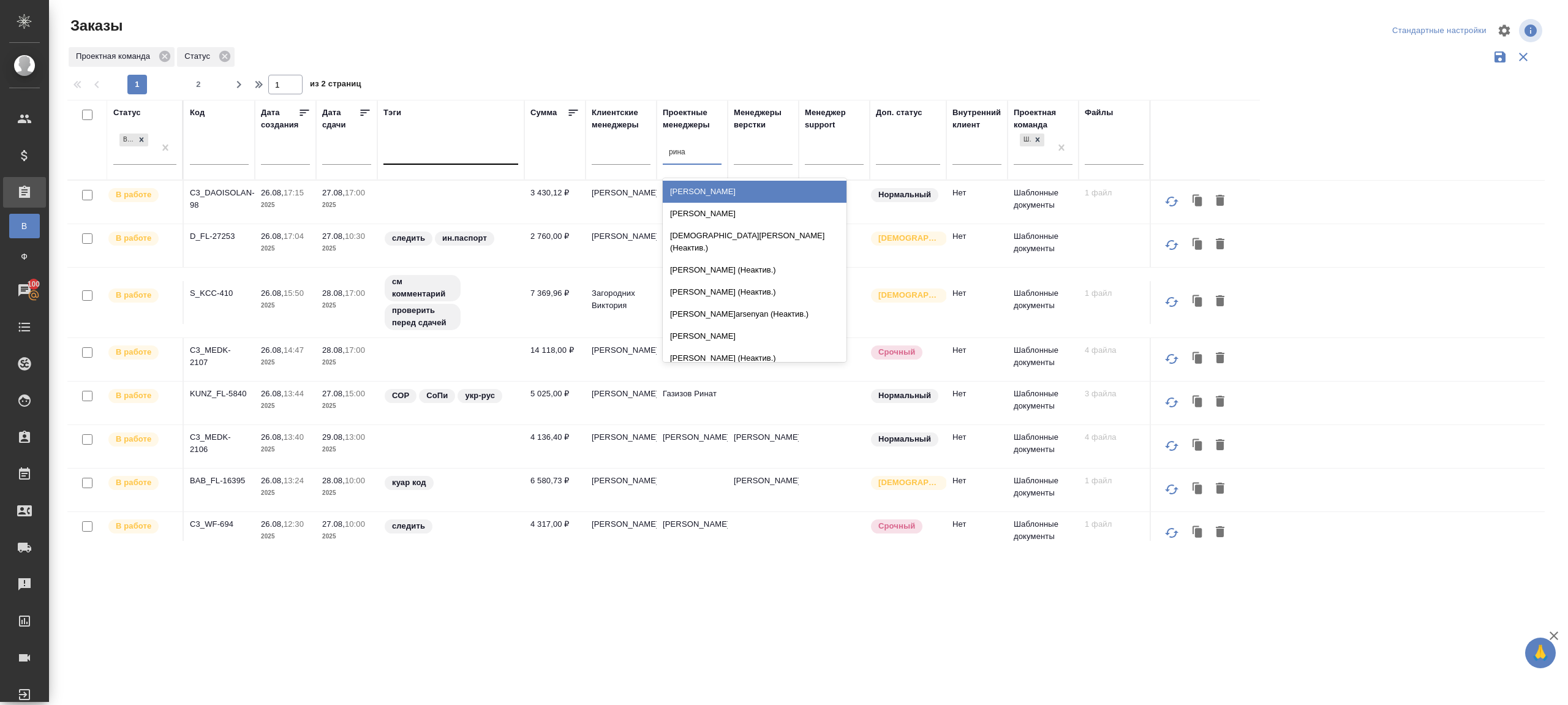
type input "ринат"
click at [699, 196] on div "Газизов Ринат" at bounding box center [754, 191] width 184 height 22
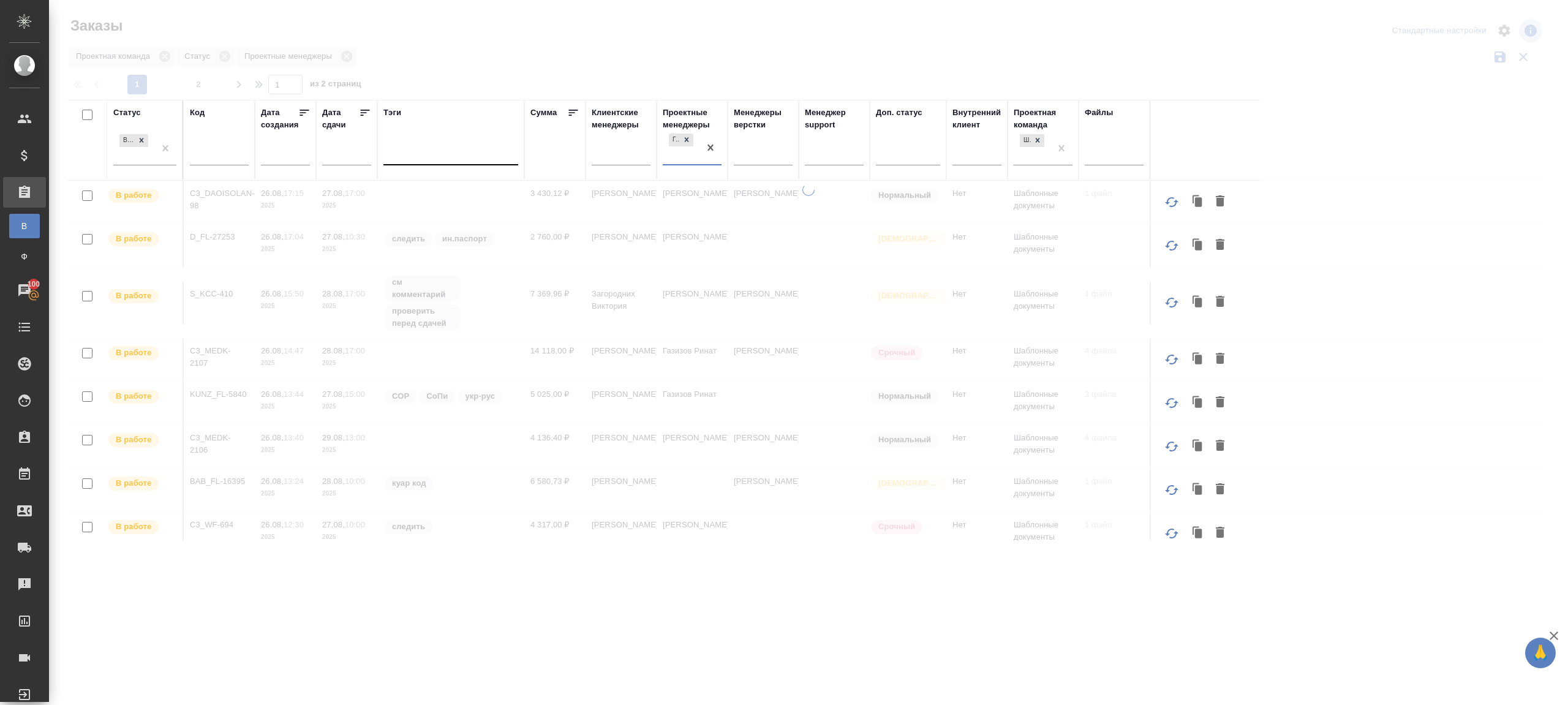
click at [363, 114] on icon at bounding box center [365, 112] width 12 height 12
click at [503, 47] on div "Проектная команда Статус Проектные менеджеры" at bounding box center [805, 57] width 1477 height 23
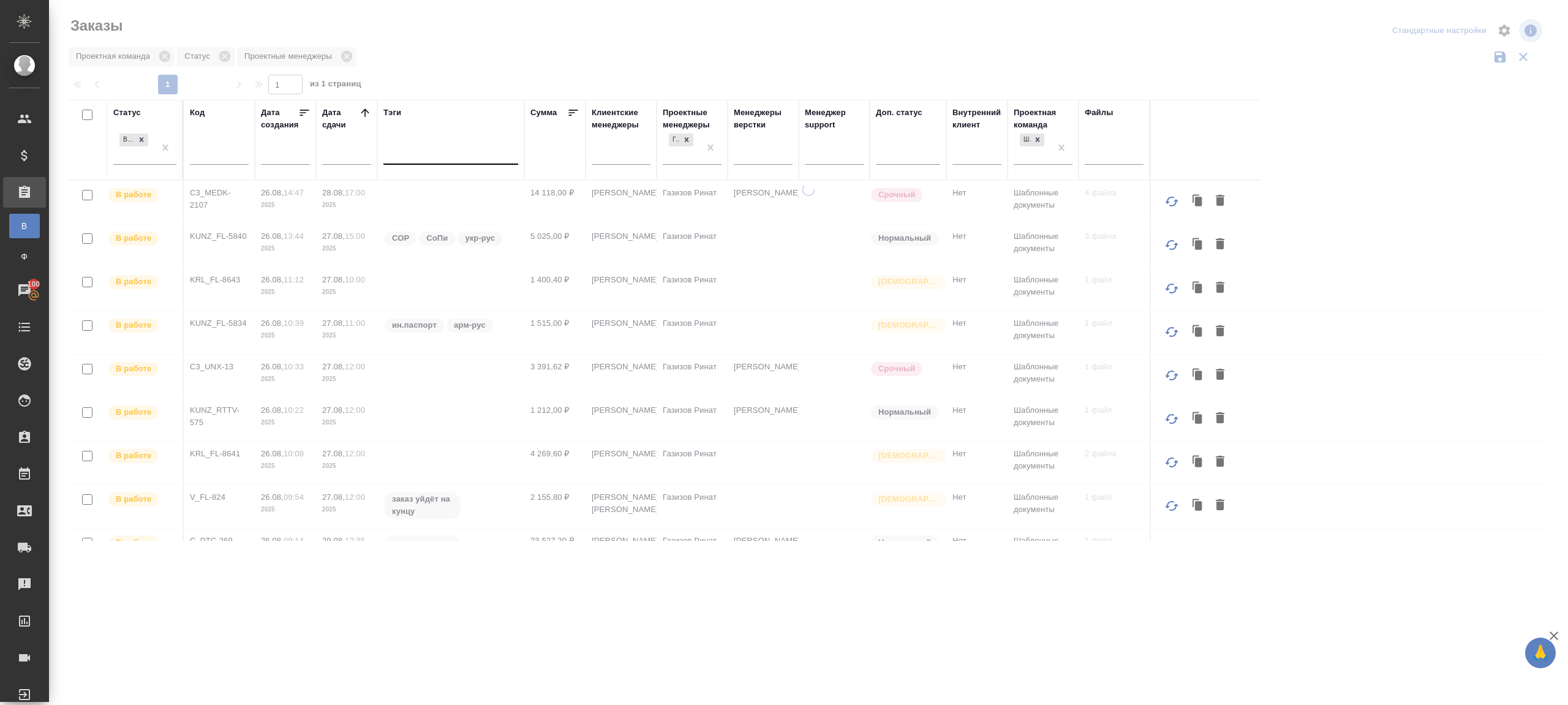
click at [519, 47] on div at bounding box center [809, 273] width 1519 height 547
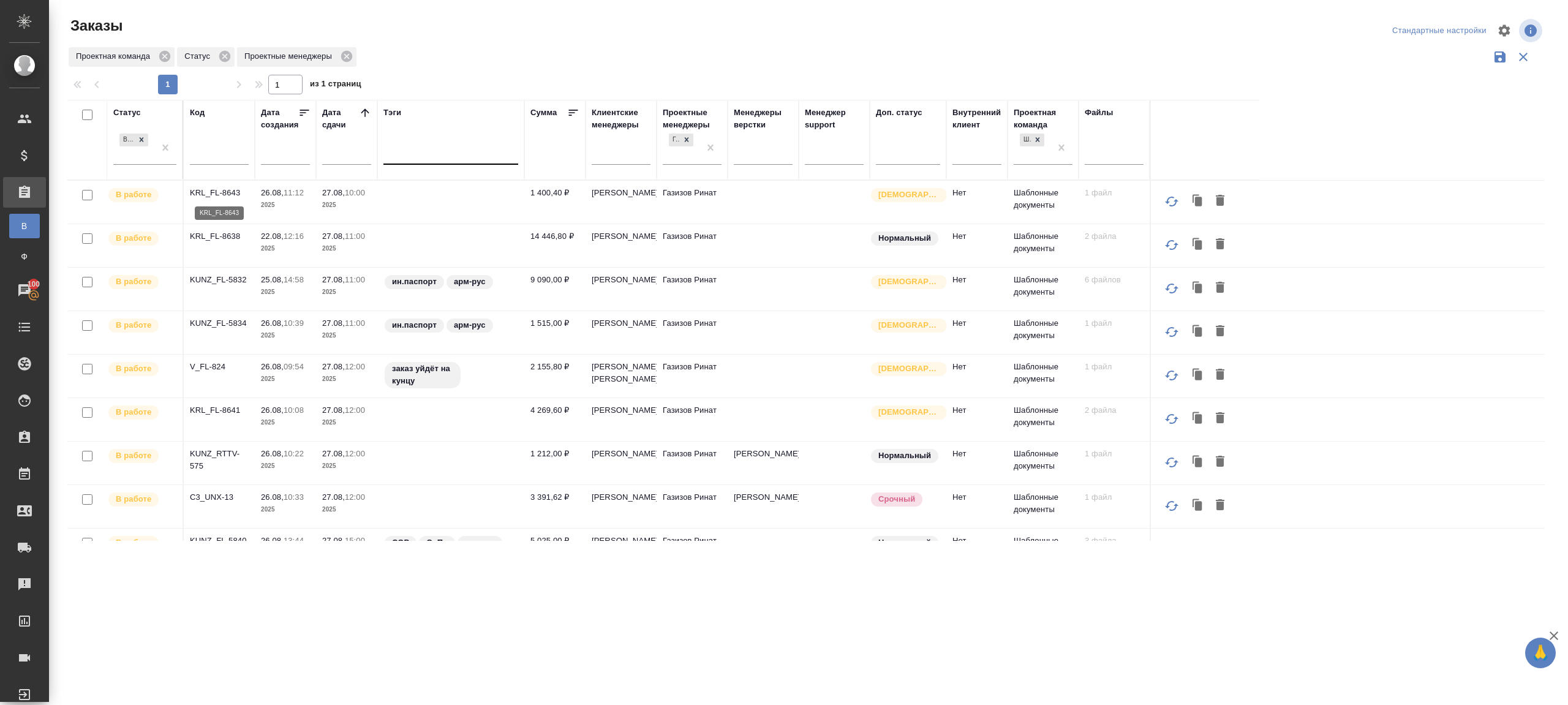
click at [223, 191] on p "KRL_FL-8643" at bounding box center [219, 192] width 59 height 12
click at [223, 230] on p "KRL_FL-8638" at bounding box center [219, 236] width 59 height 12
click at [218, 278] on p "KUNZ_FL-5832" at bounding box center [219, 280] width 59 height 12
click at [215, 317] on p "KUNZ_FL-5834" at bounding box center [219, 323] width 59 height 12
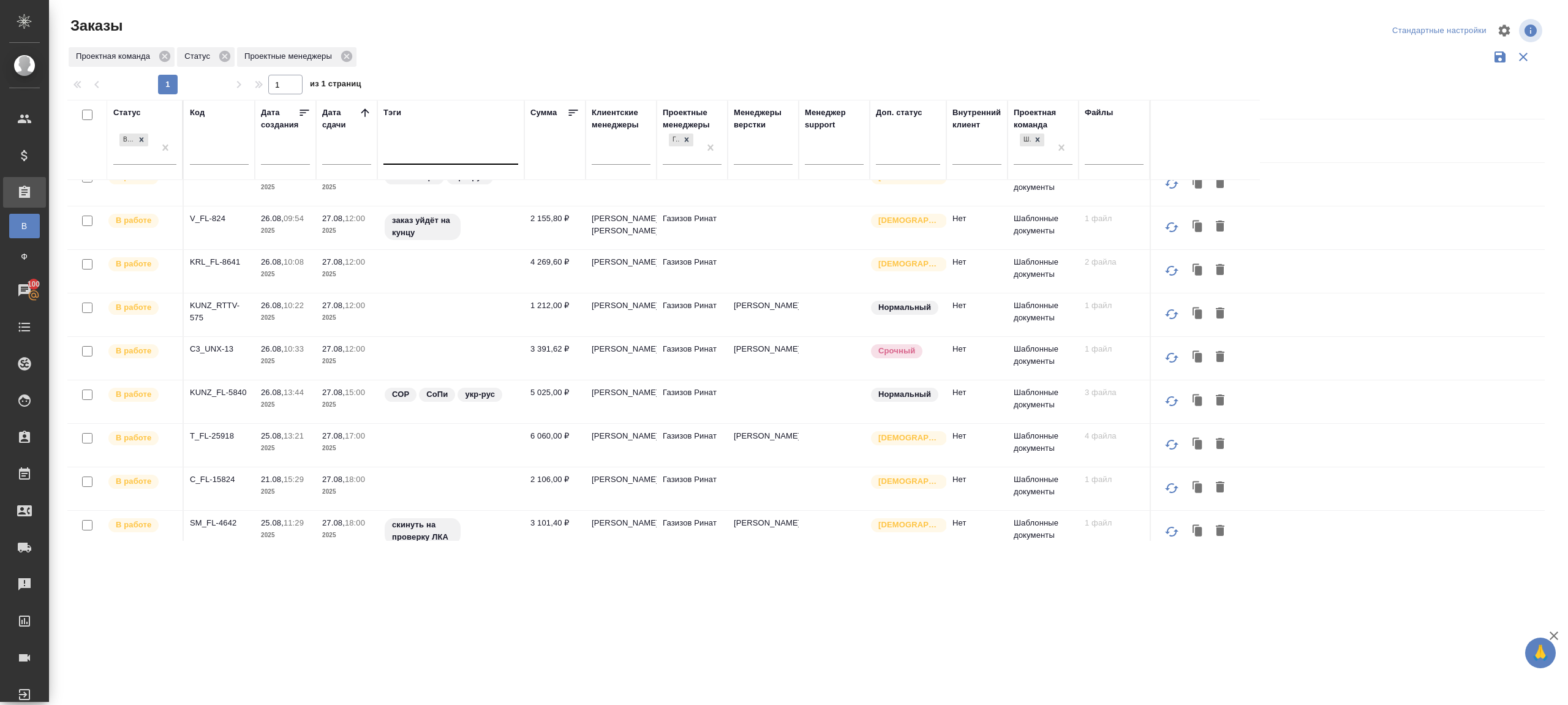
scroll to position [150, 0]
click at [216, 322] on p "KUNZ_RTTV-575" at bounding box center [219, 310] width 59 height 24
click at [216, 353] on p "C3_UNX-13" at bounding box center [219, 347] width 59 height 12
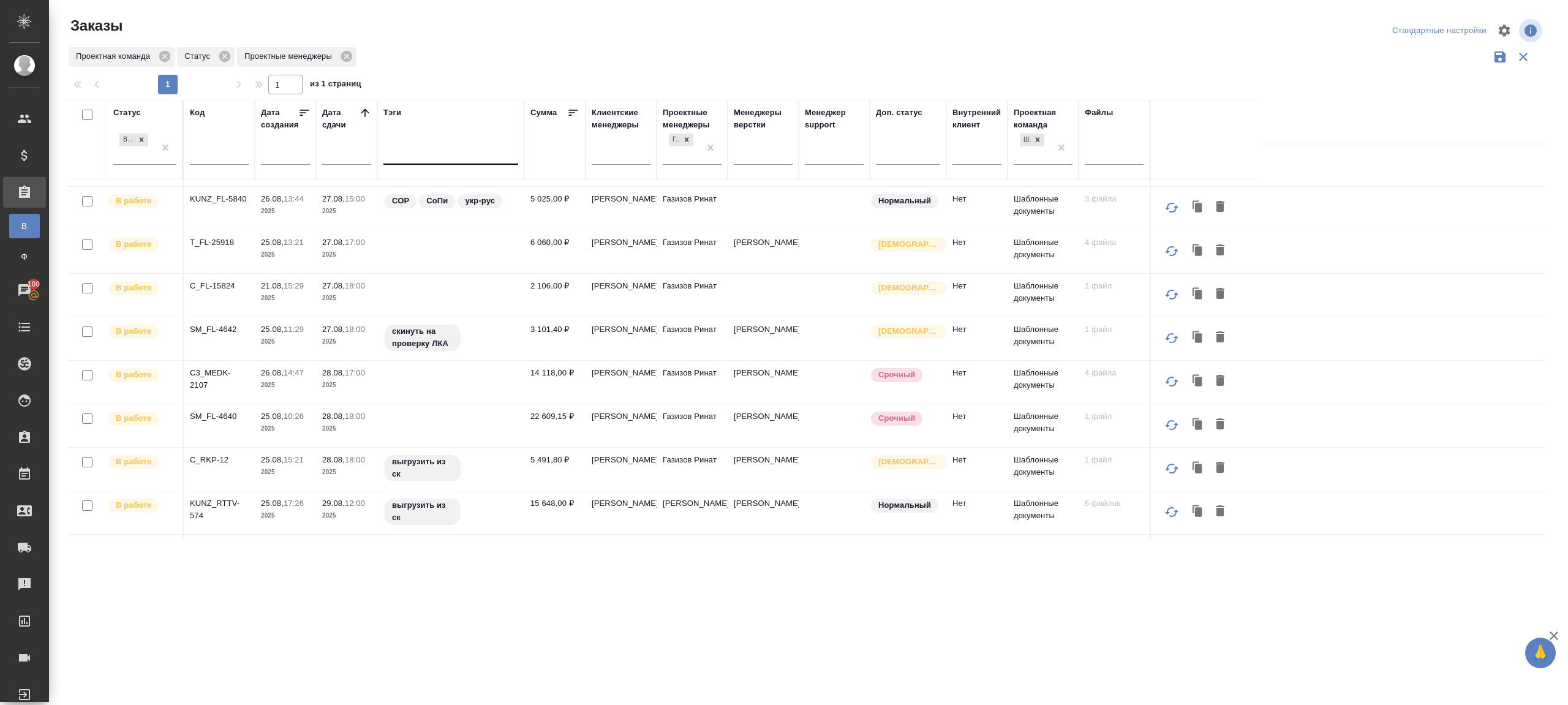
scroll to position [373, 0]
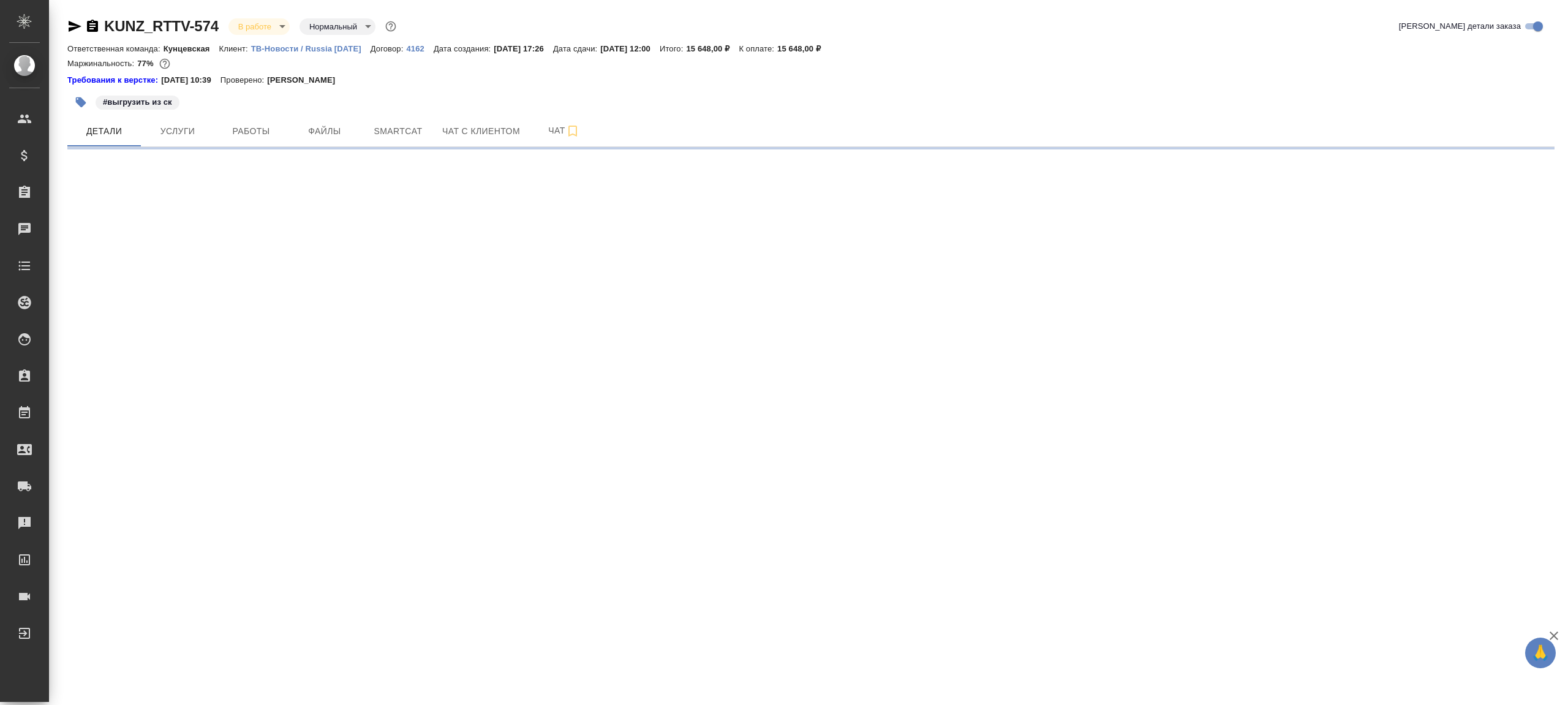
select select "RU"
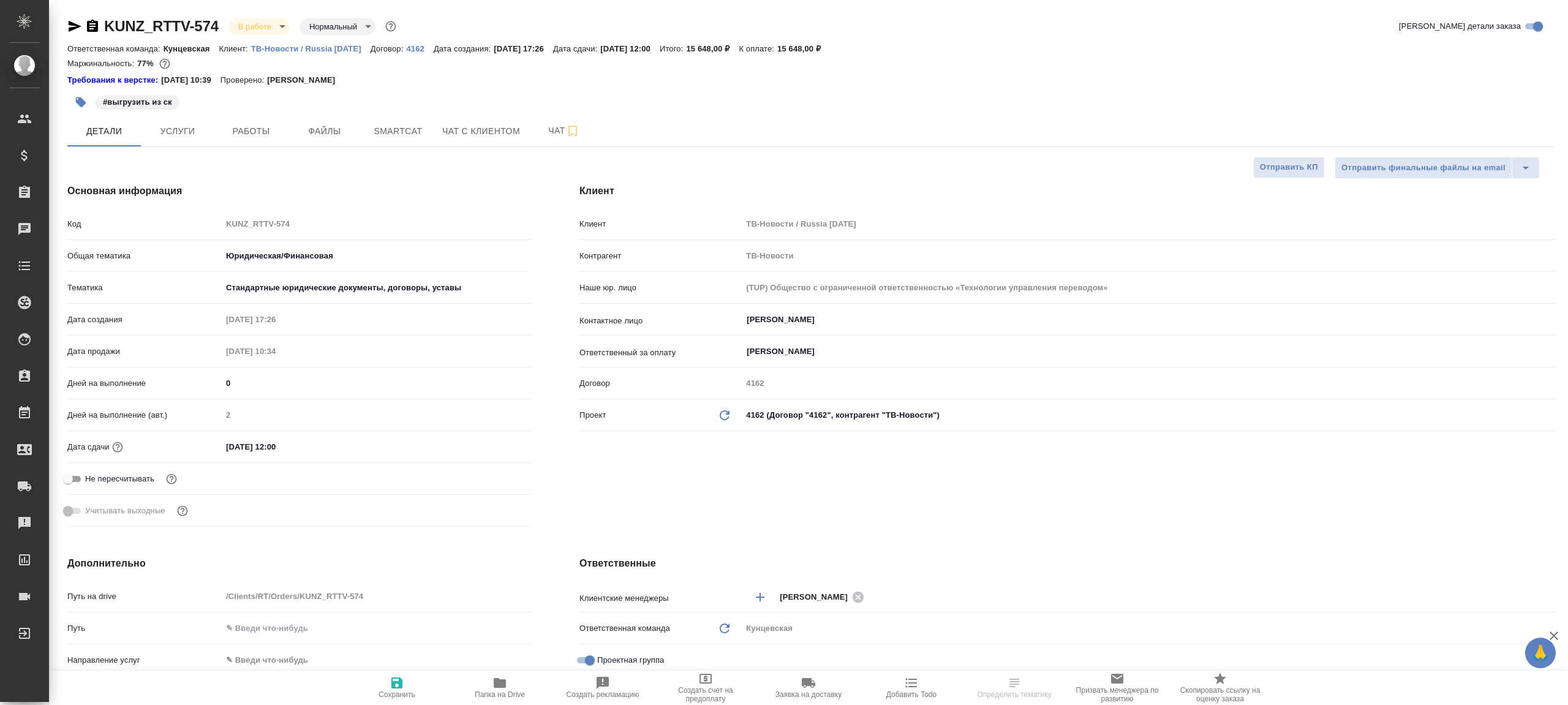
type textarea "x"
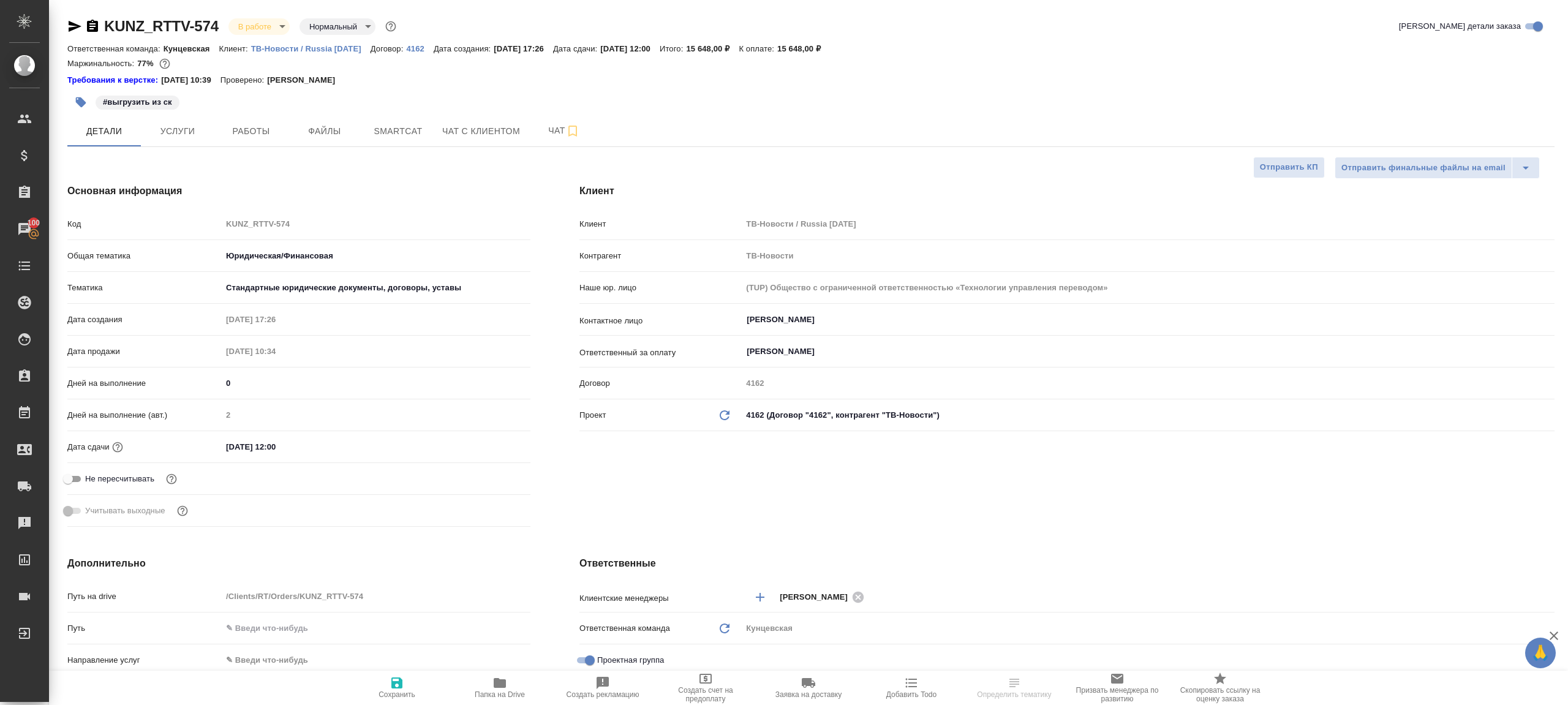
type textarea "x"
click at [251, 134] on span "Работы" at bounding box center [251, 131] width 59 height 15
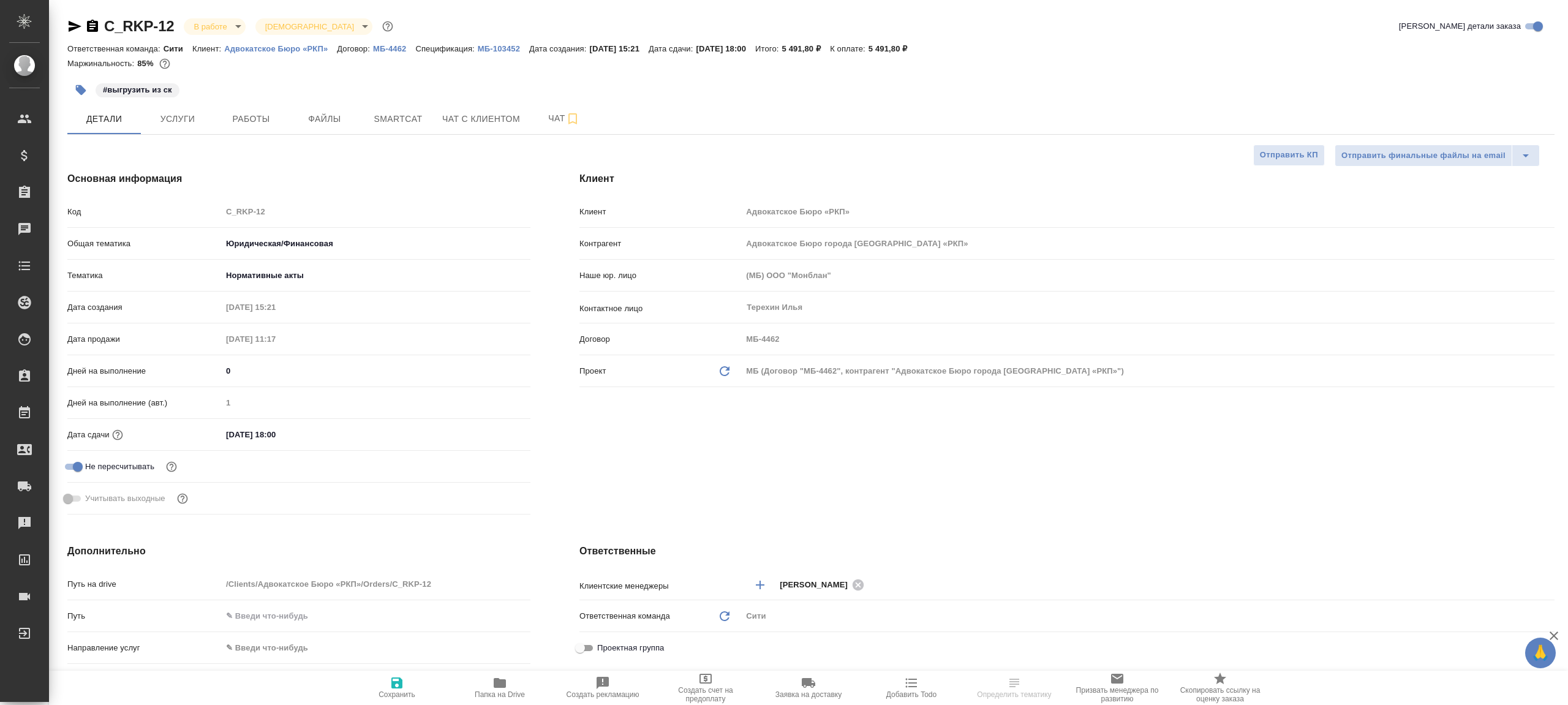
select select "RU"
click at [249, 114] on span "Работы" at bounding box center [251, 119] width 59 height 15
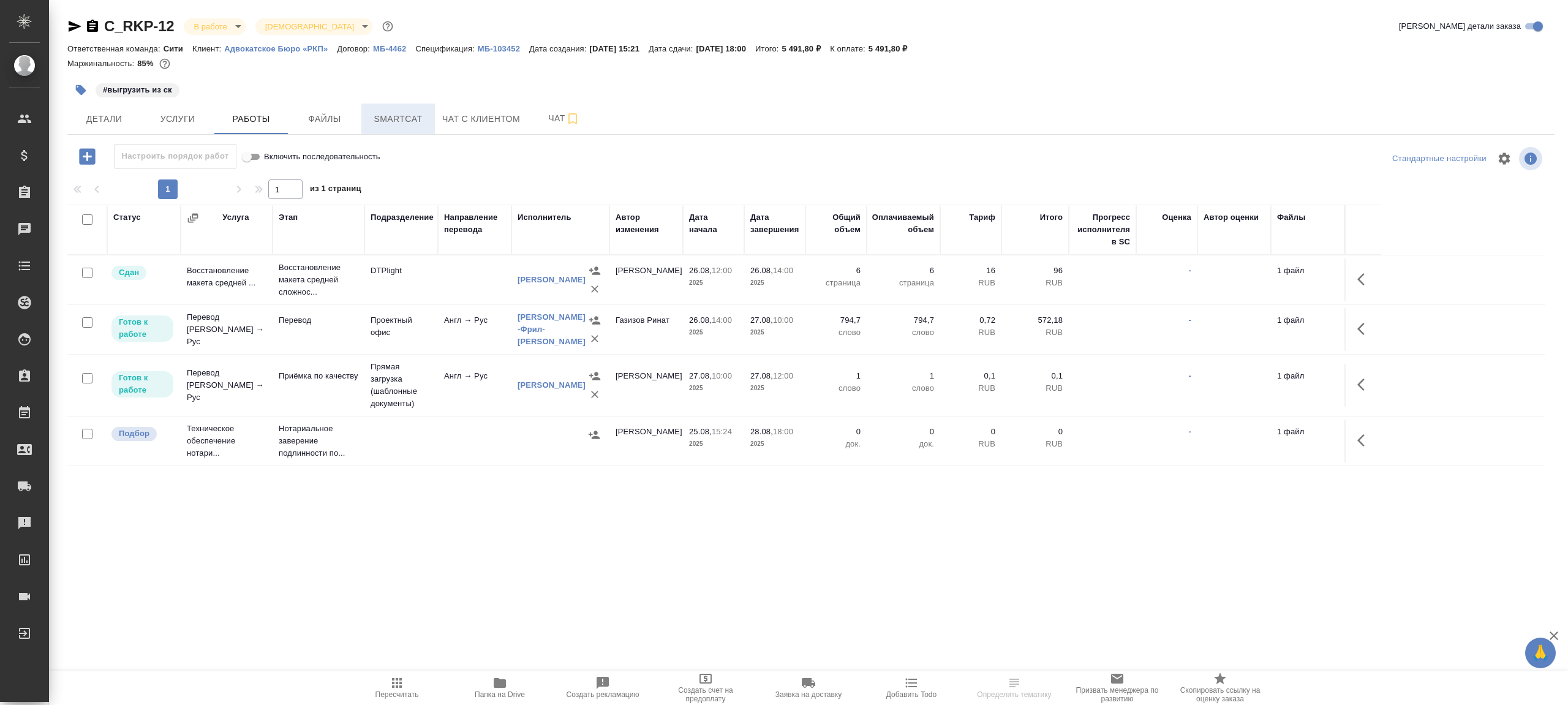
click at [391, 115] on span "Smartcat" at bounding box center [398, 119] width 59 height 15
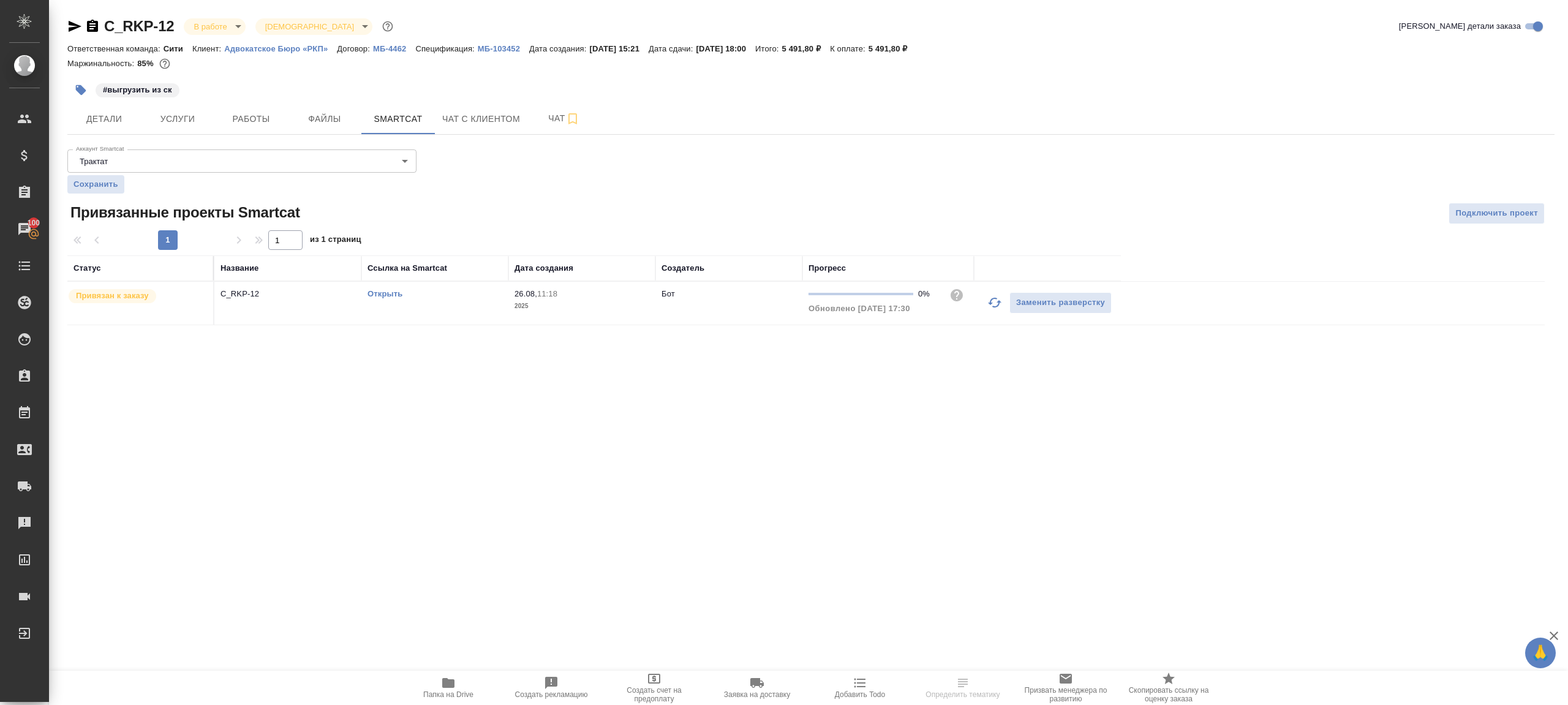
click at [991, 297] on icon "button" at bounding box center [995, 302] width 15 height 15
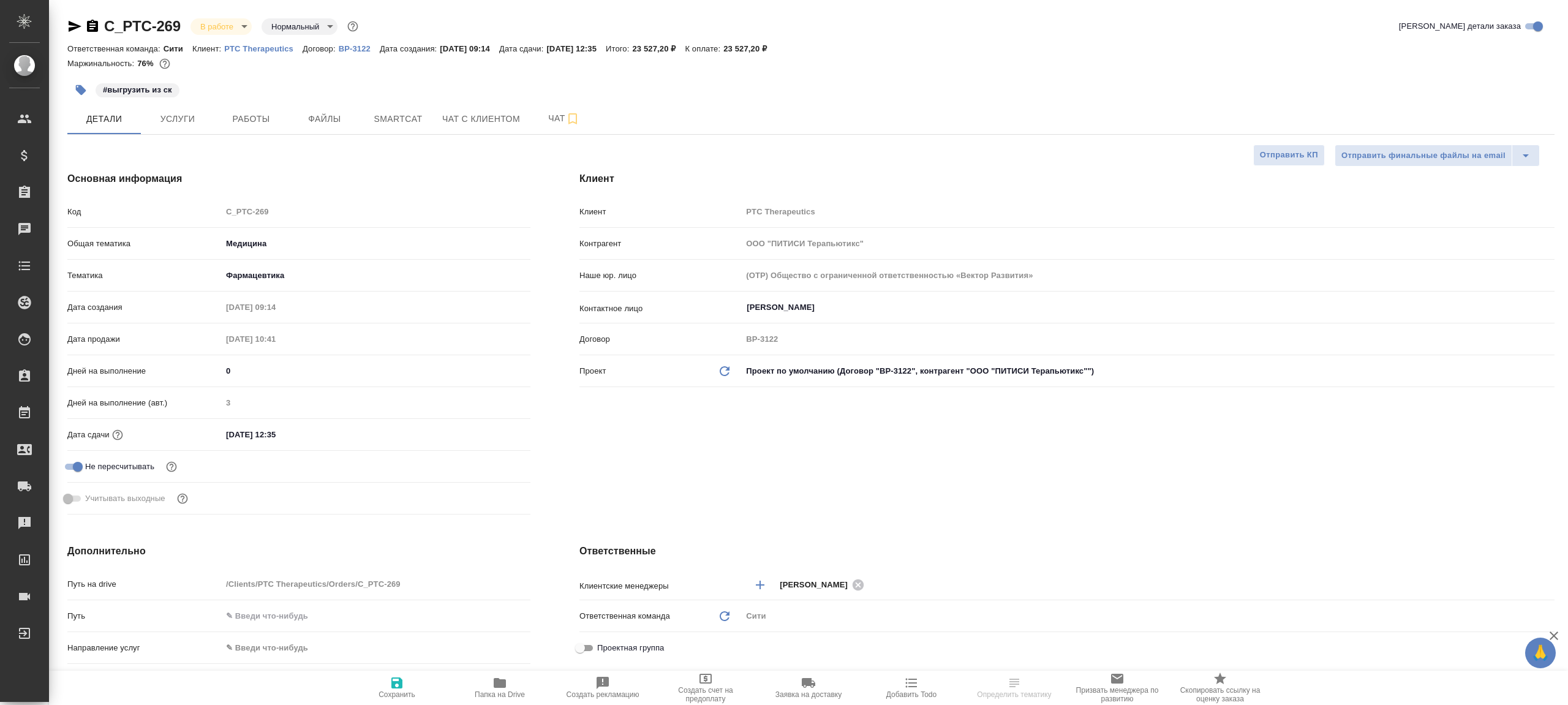
select select "RU"
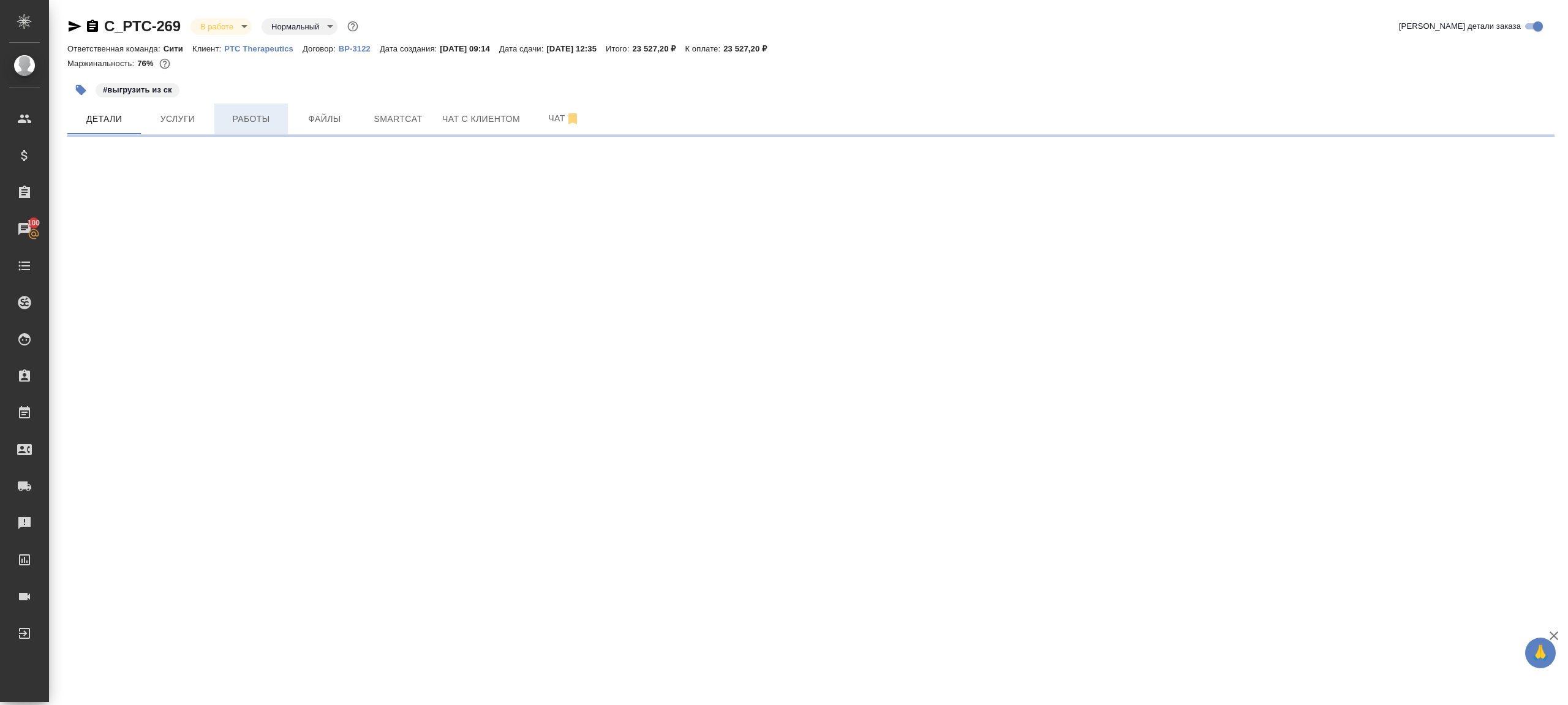
select select "RU"
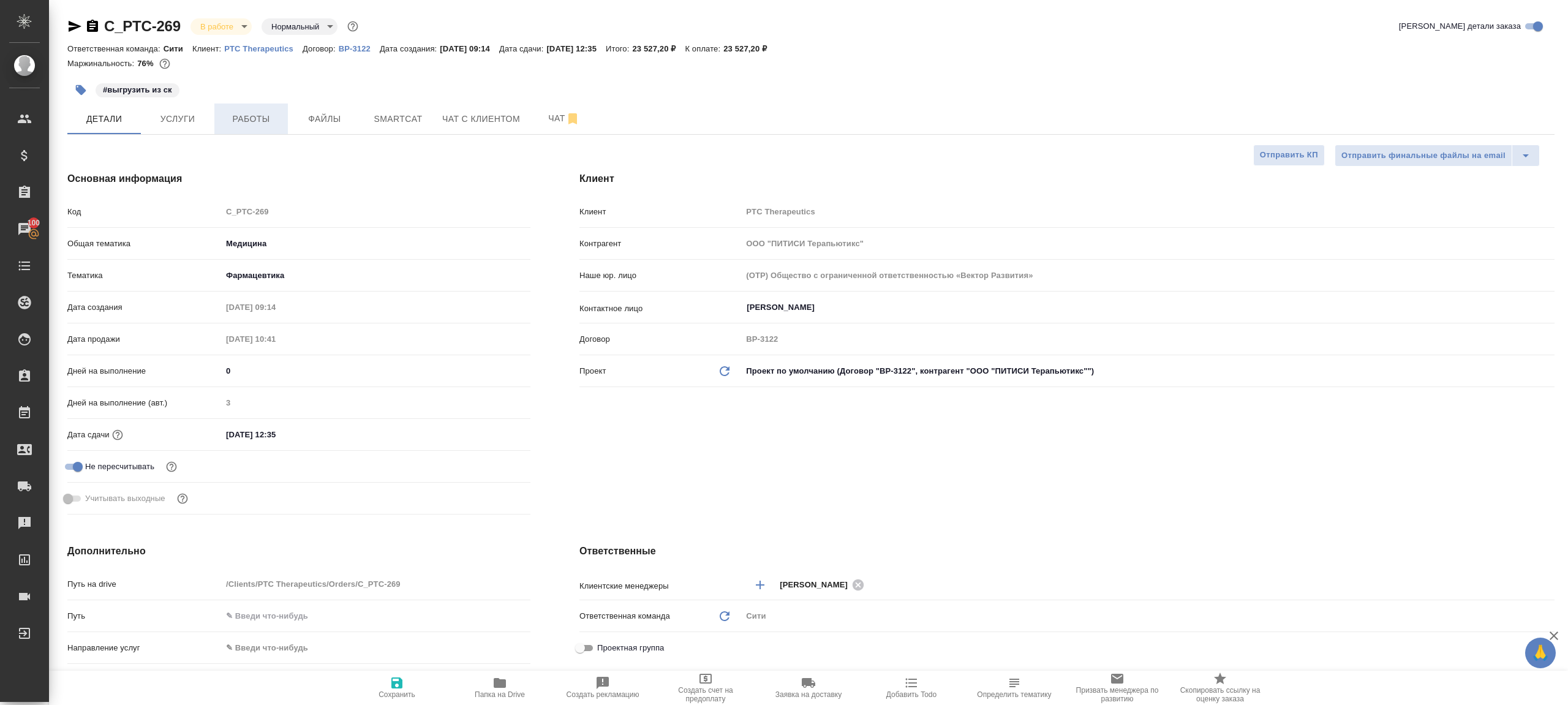
click at [267, 117] on span "Работы" at bounding box center [251, 119] width 59 height 15
type textarea "x"
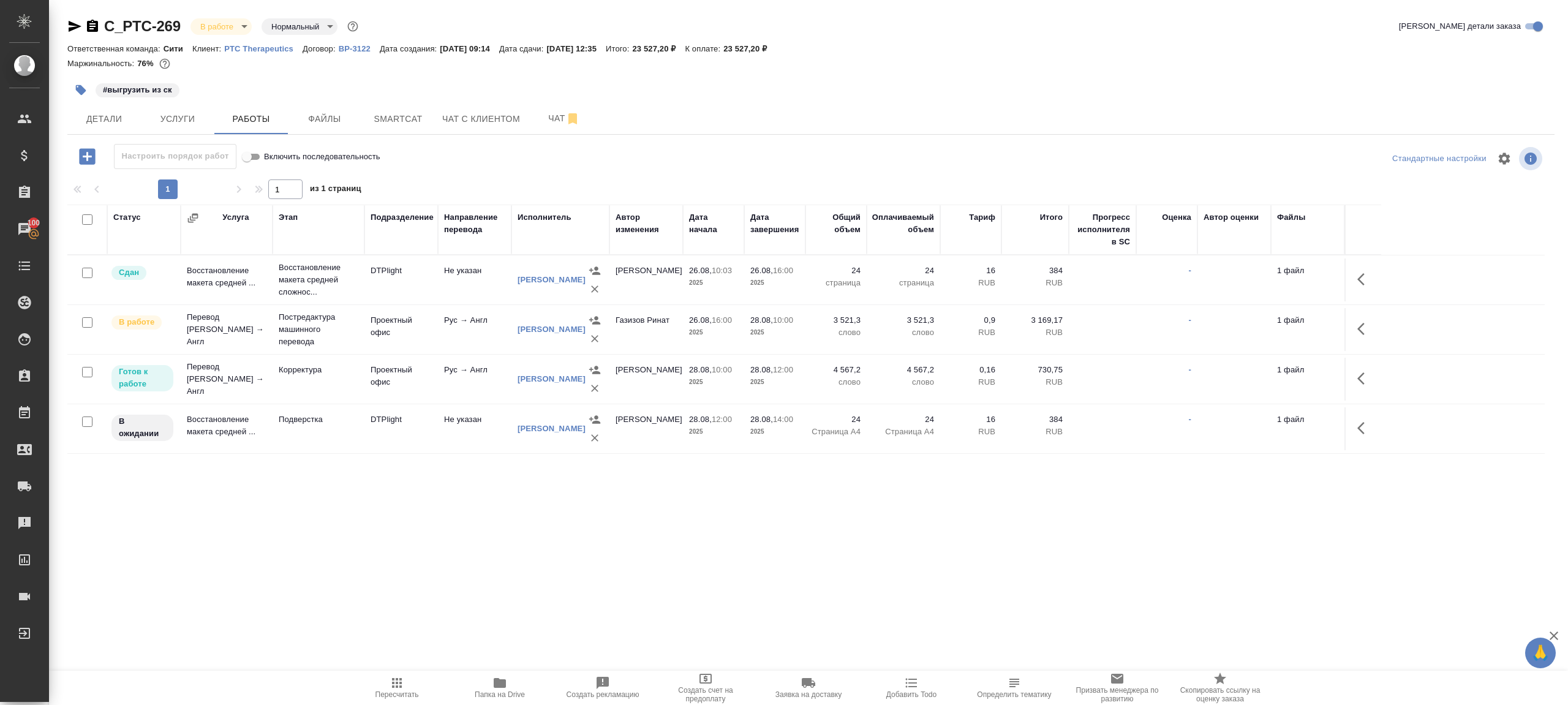
click at [399, 117] on span "Smartcat" at bounding box center [398, 119] width 59 height 15
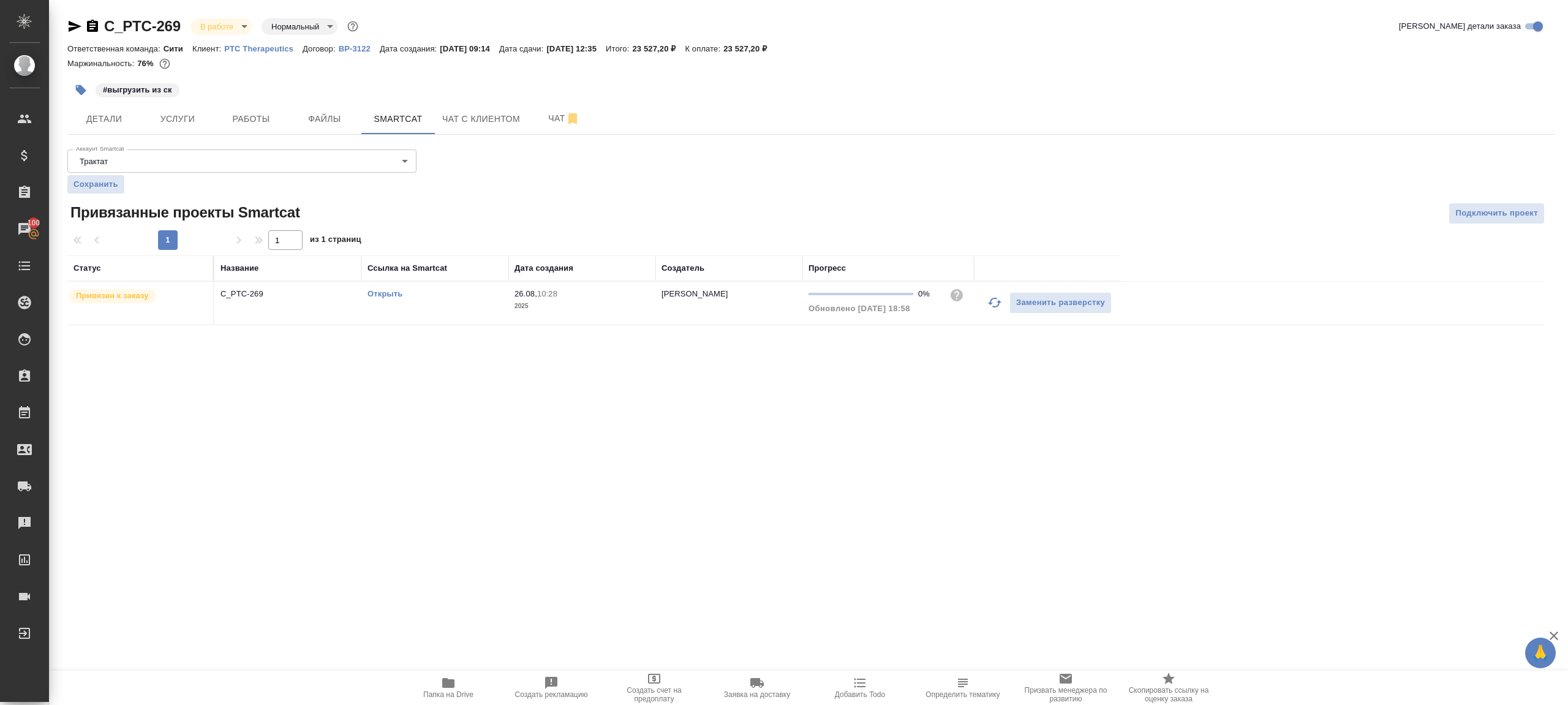
click at [990, 298] on icon "button" at bounding box center [995, 302] width 15 height 15
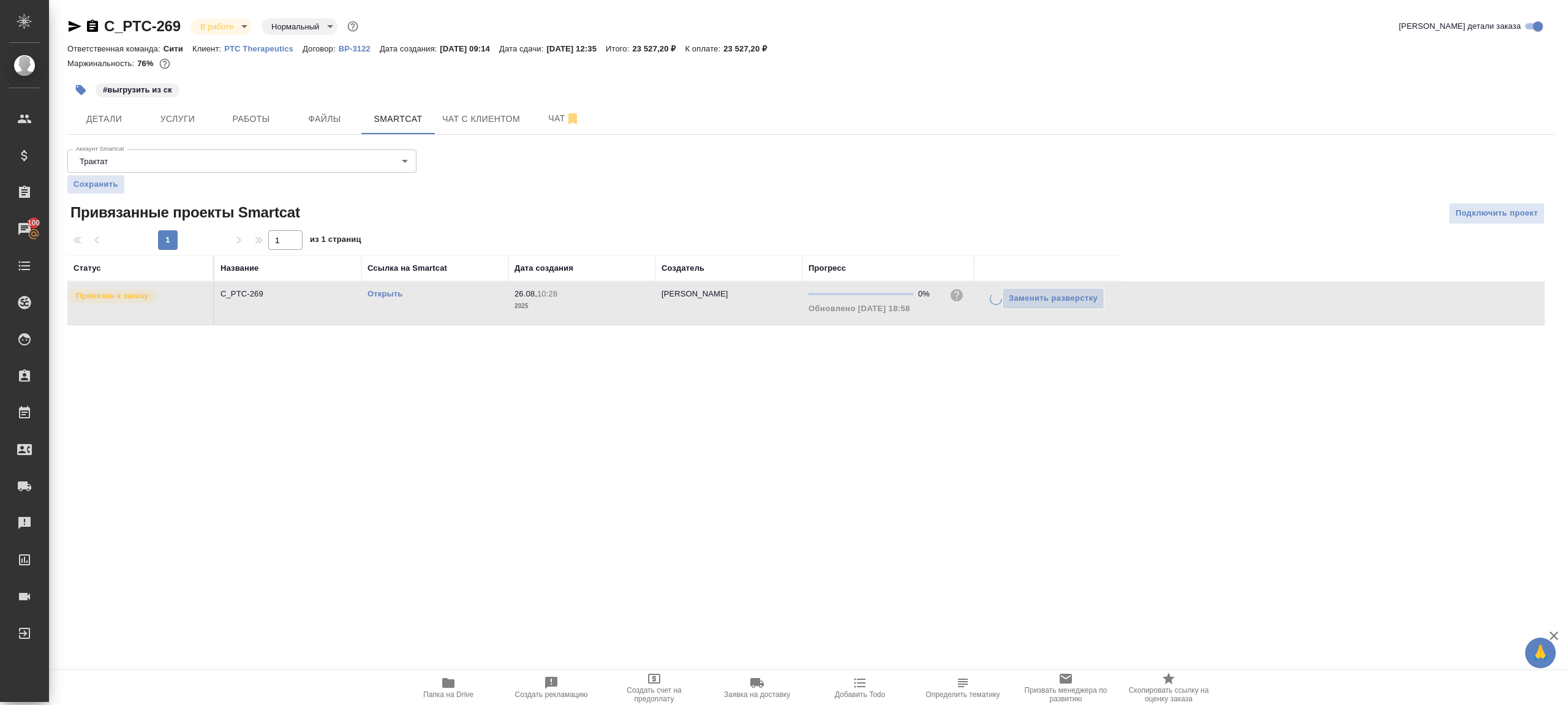
click at [910, 387] on div ".cls-1 fill:#fff; AWATERA Gazizov Rinat Клиенты Спецификации Заказы 100 Чаты To…" at bounding box center [784, 352] width 1568 height 705
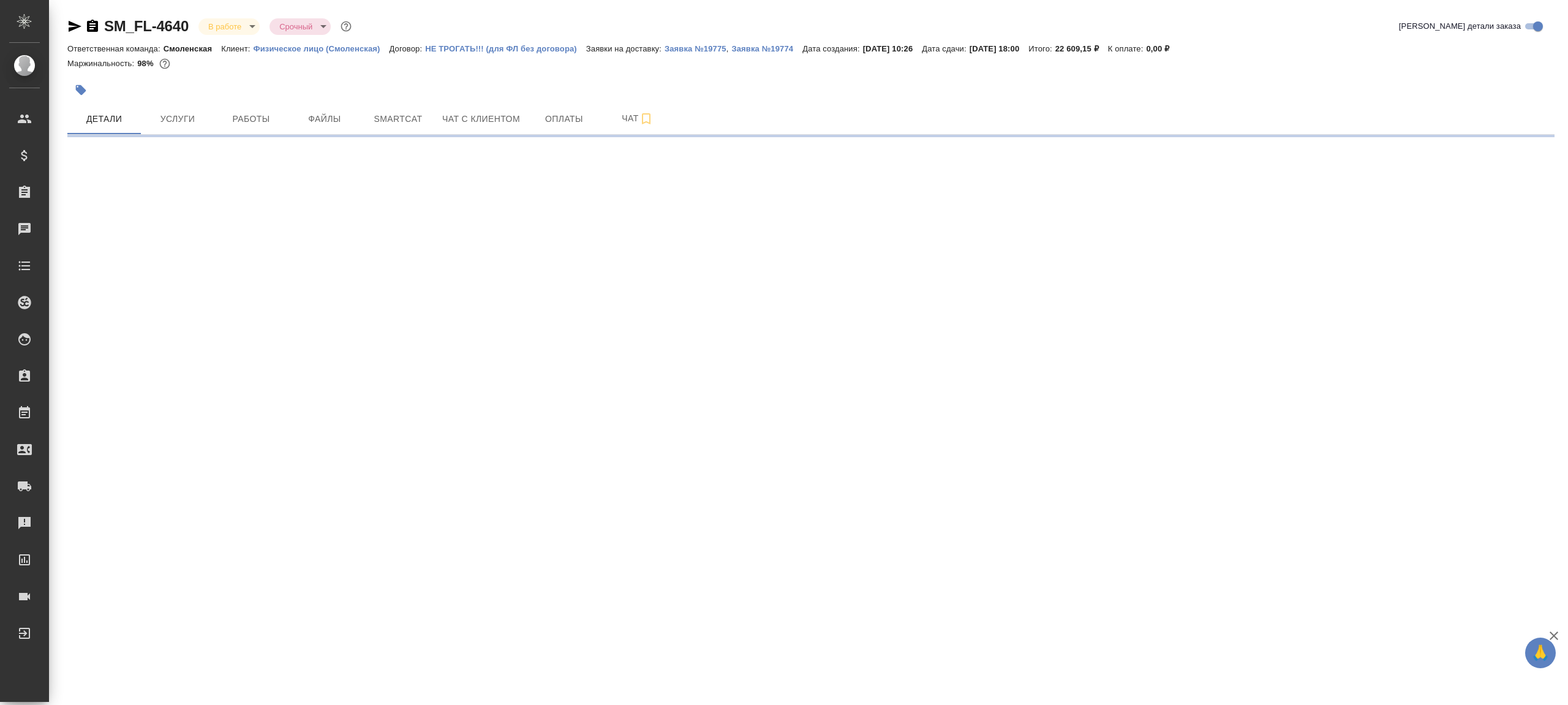
select select "RU"
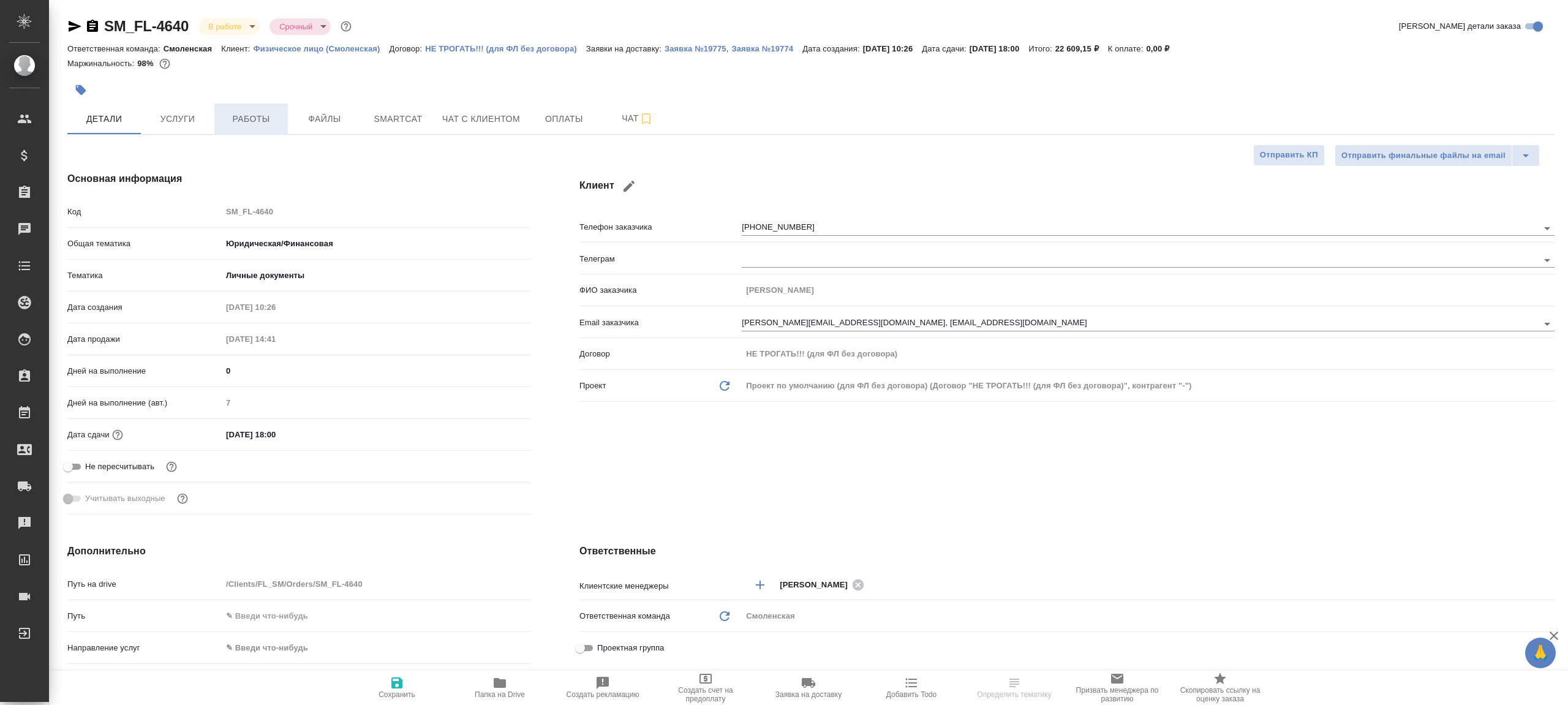
type textarea "x"
click at [266, 119] on span "Работы" at bounding box center [251, 119] width 59 height 15
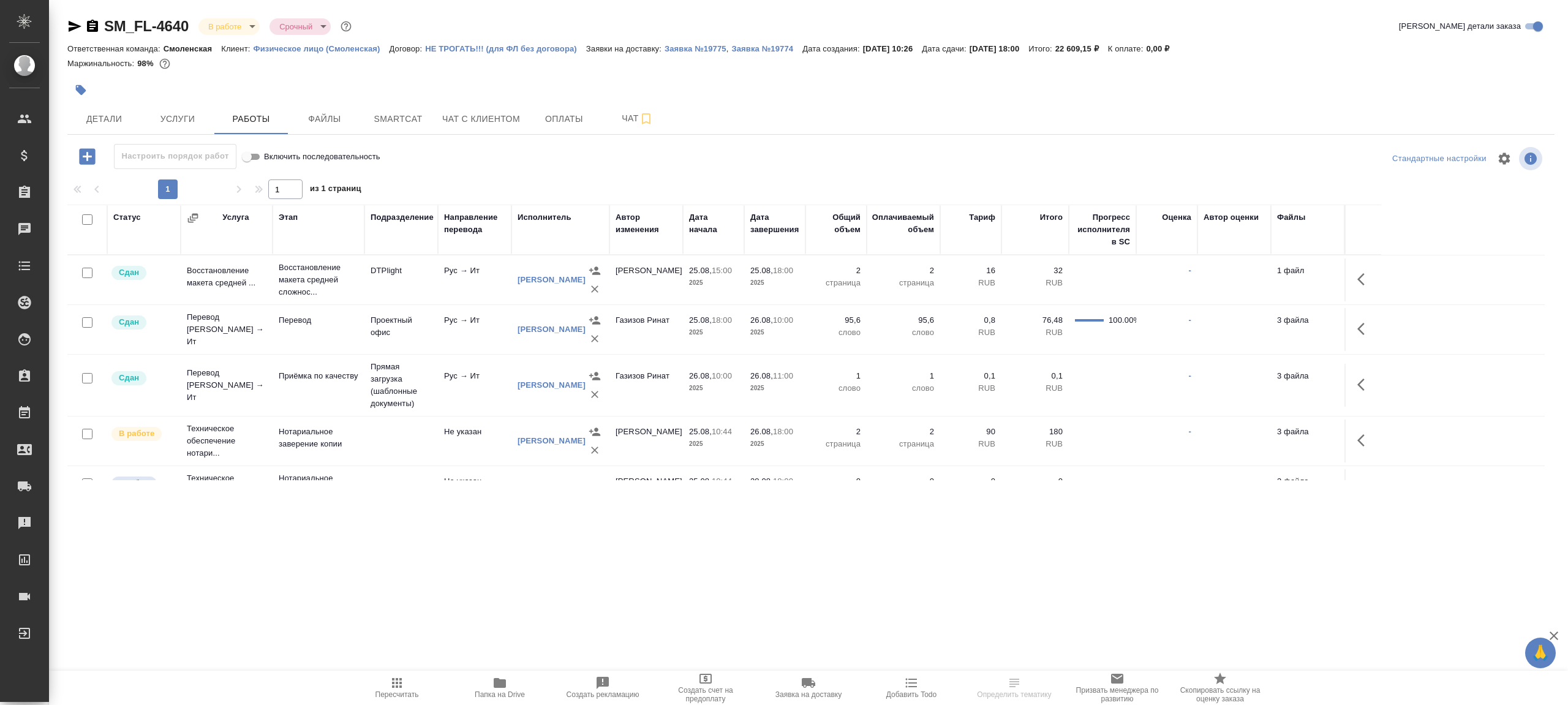
click at [500, 671] on button "Папка на Drive" at bounding box center [500, 688] width 103 height 34
click at [1374, 324] on button "button" at bounding box center [1365, 329] width 29 height 29
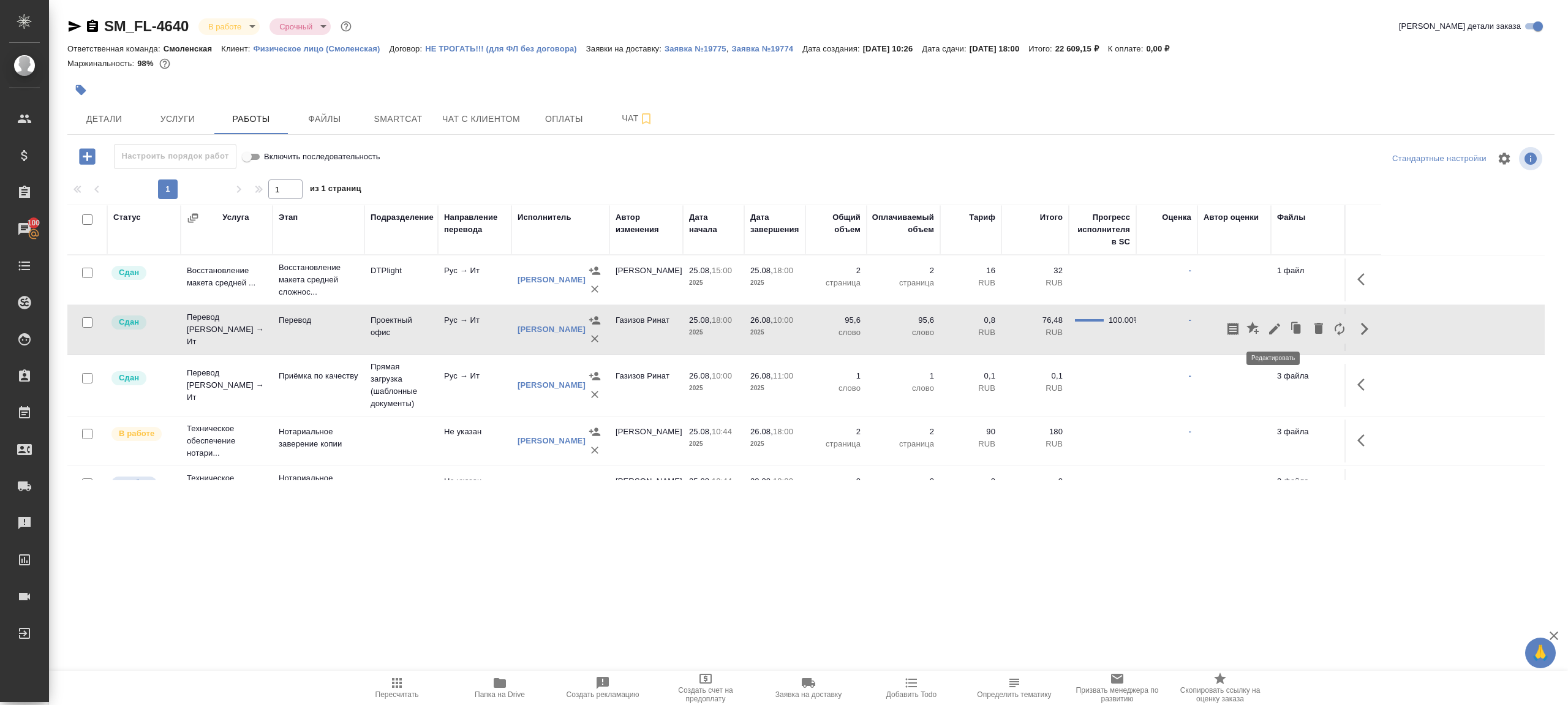
click at [1275, 325] on icon "button" at bounding box center [1275, 329] width 11 height 11
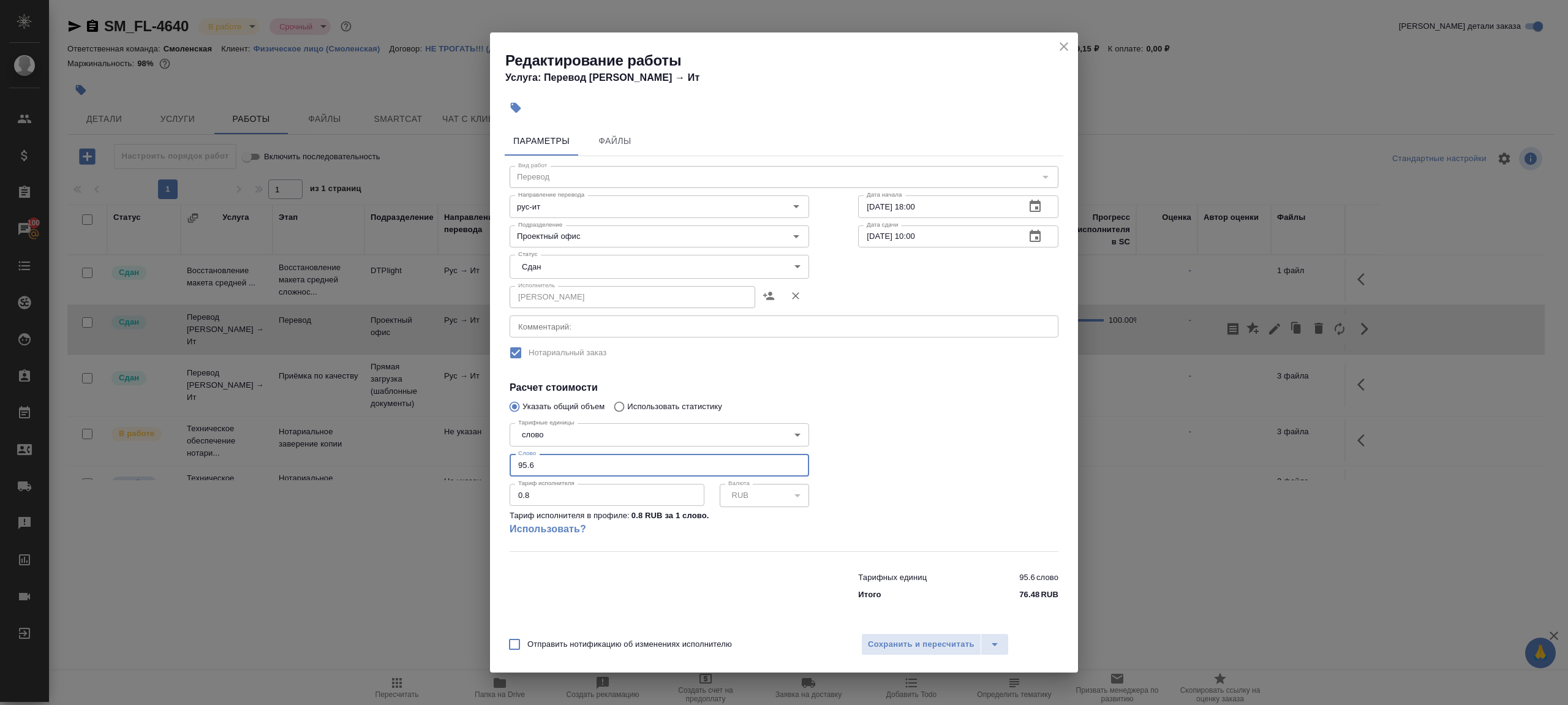
click at [526, 462] on input "95.6" at bounding box center [659, 464] width 299 height 22
type input "186.6"
drag, startPoint x: 882, startPoint y: 626, endPoint x: 892, endPoint y: 633, distance: 12.2
click at [882, 626] on div "Отправить нотификацию об изменениях исполнителю Сохранить и пересчитать" at bounding box center [784, 649] width 588 height 47
click at [894, 635] on button "Сохранить и пересчитать" at bounding box center [921, 644] width 120 height 22
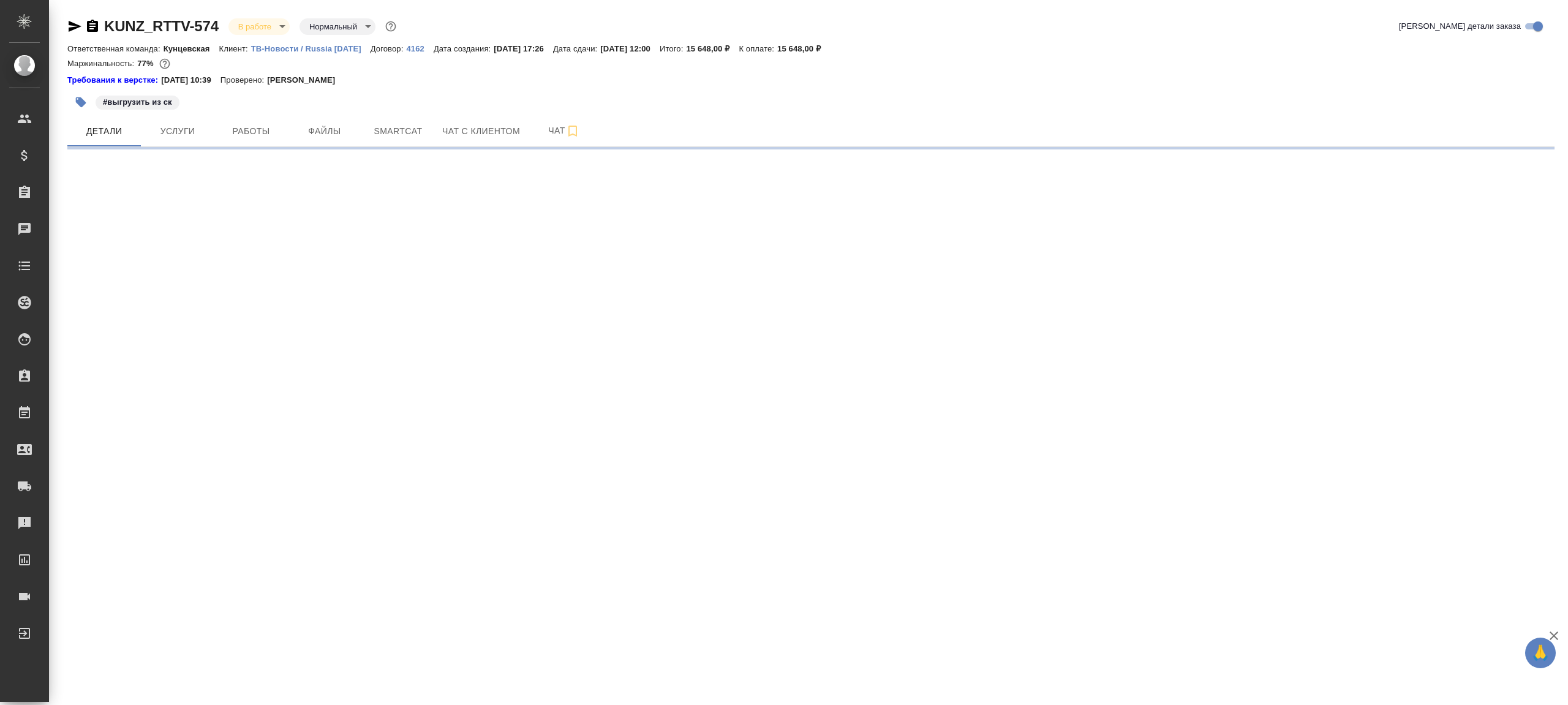
click at [236, 97] on div "#выгрузить из ск" at bounding box center [563, 102] width 992 height 27
click at [236, 116] on button "Работы" at bounding box center [251, 131] width 74 height 31
select select "RU"
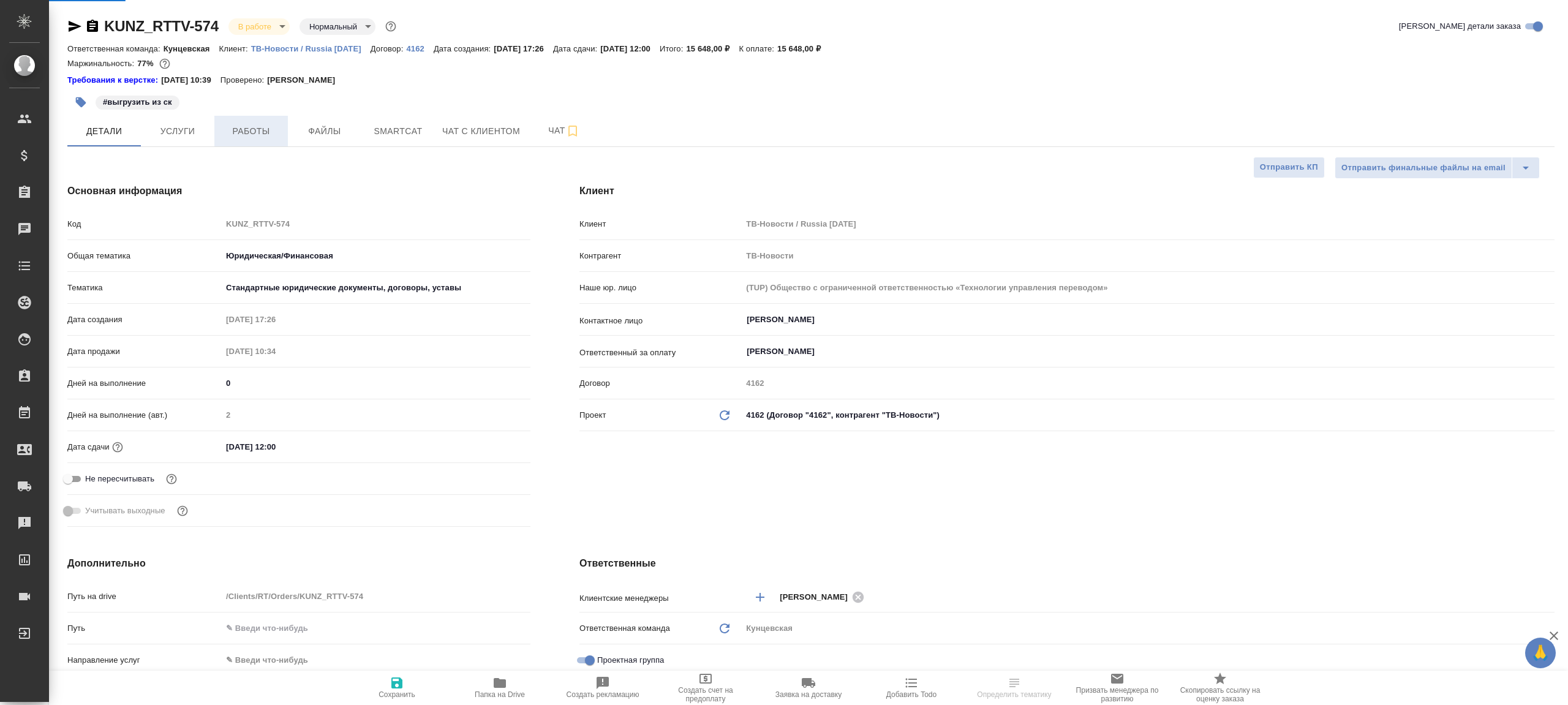
type textarea "x"
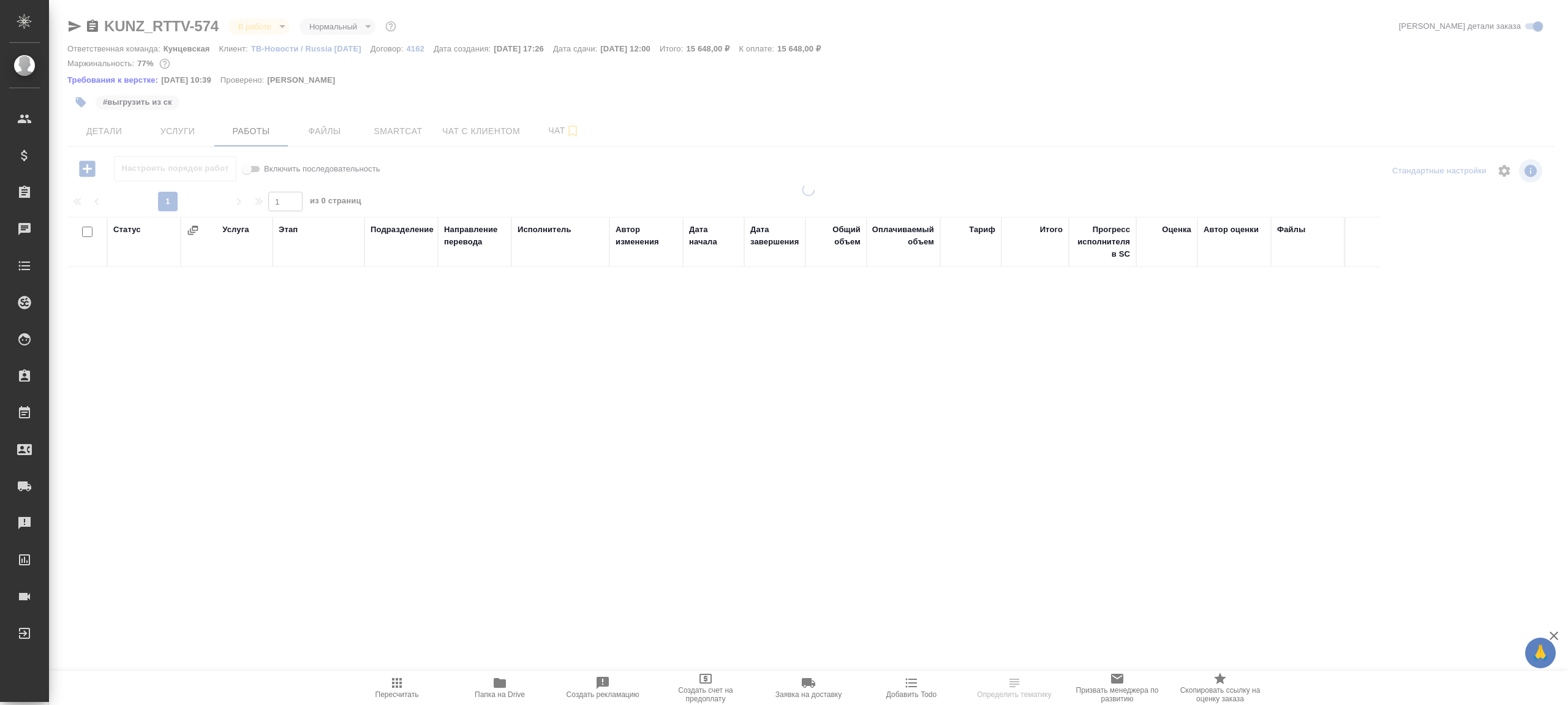
click at [441, 187] on div at bounding box center [809, 353] width 1519 height 340
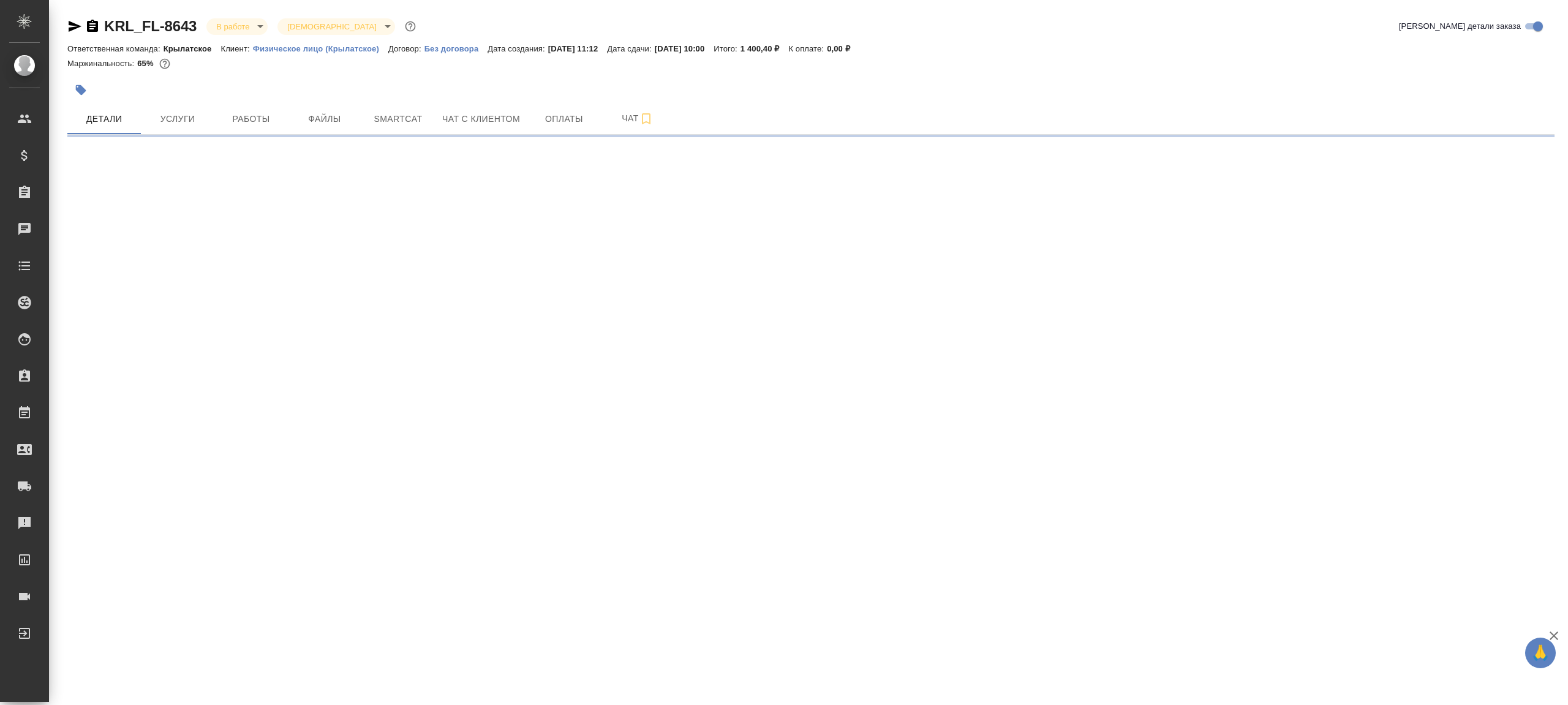
select select "RU"
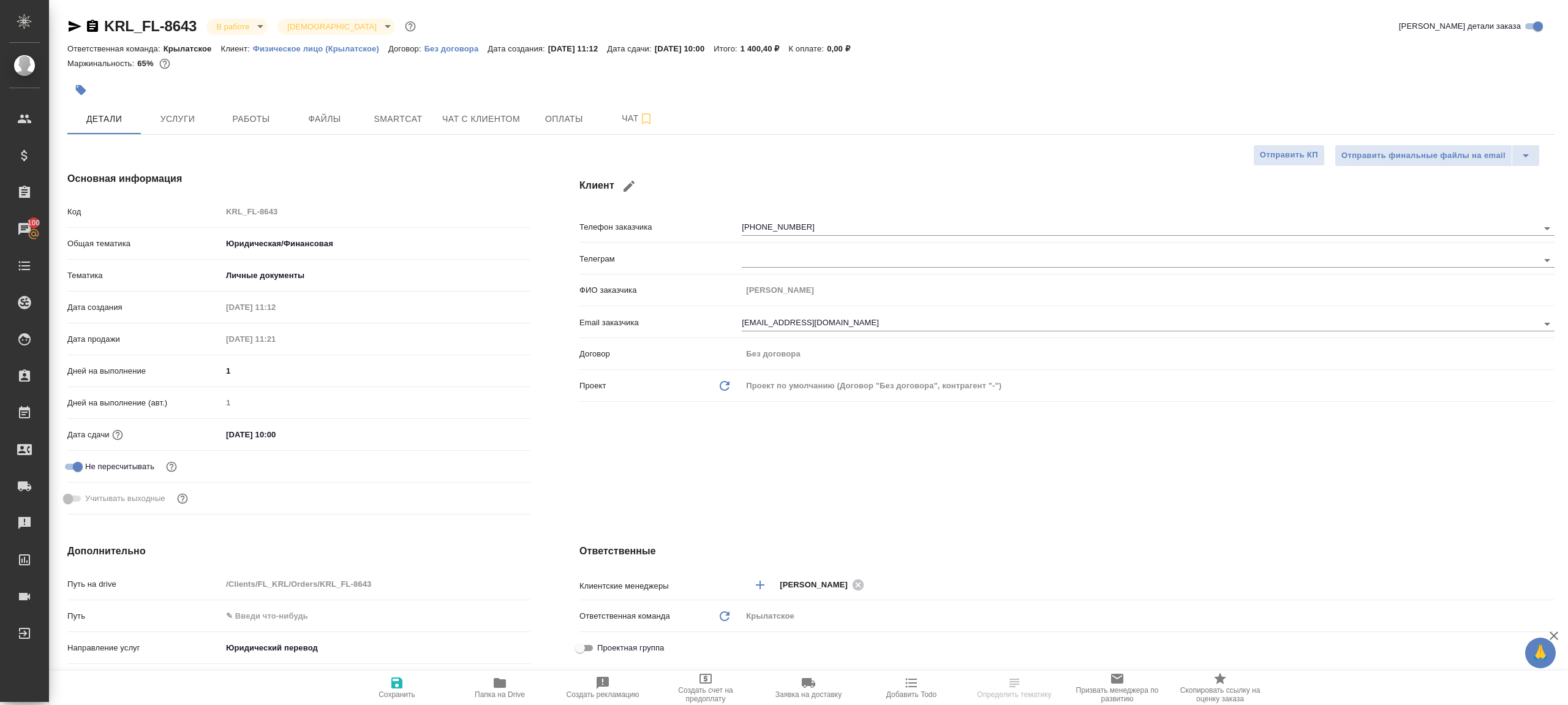
type textarea "x"
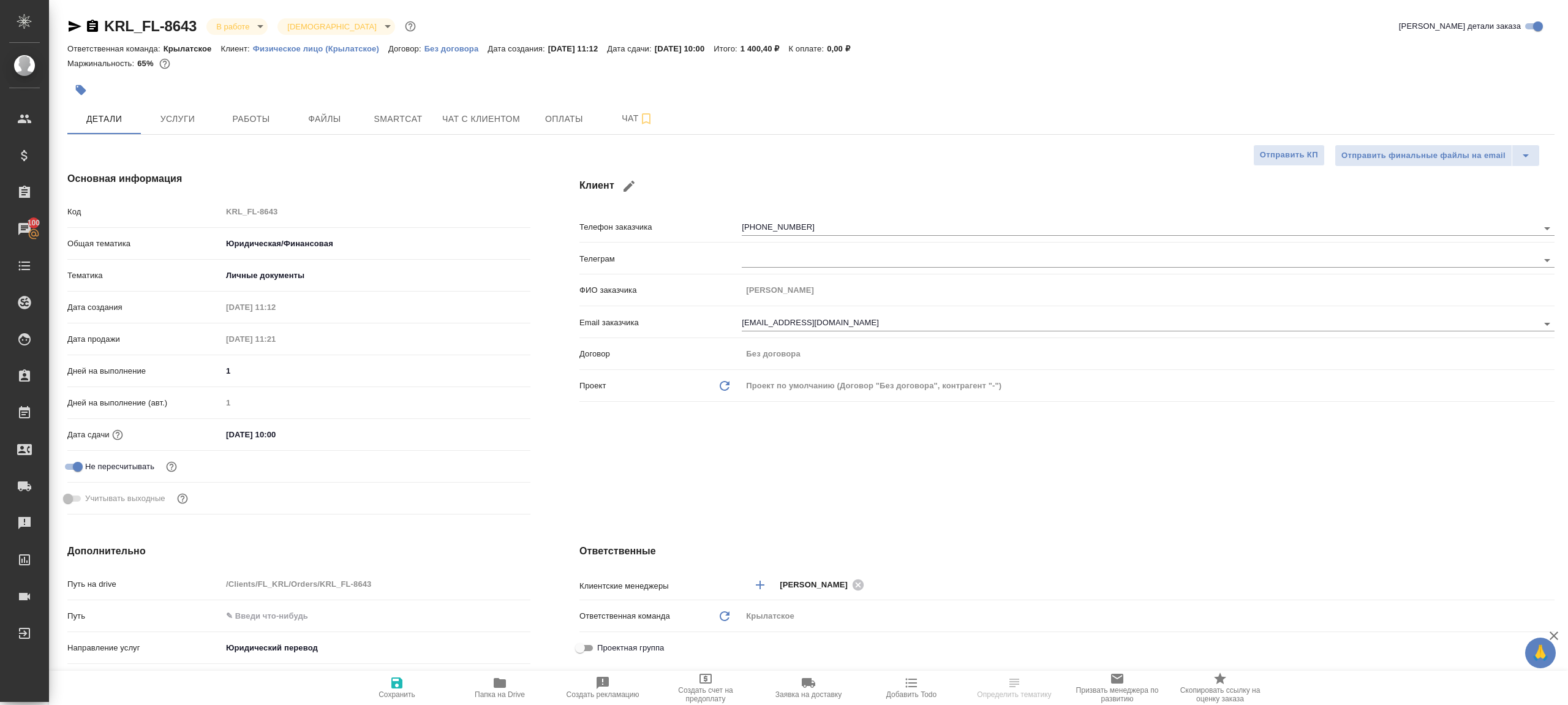
type textarea "x"
click at [248, 116] on span "Работы" at bounding box center [251, 119] width 59 height 15
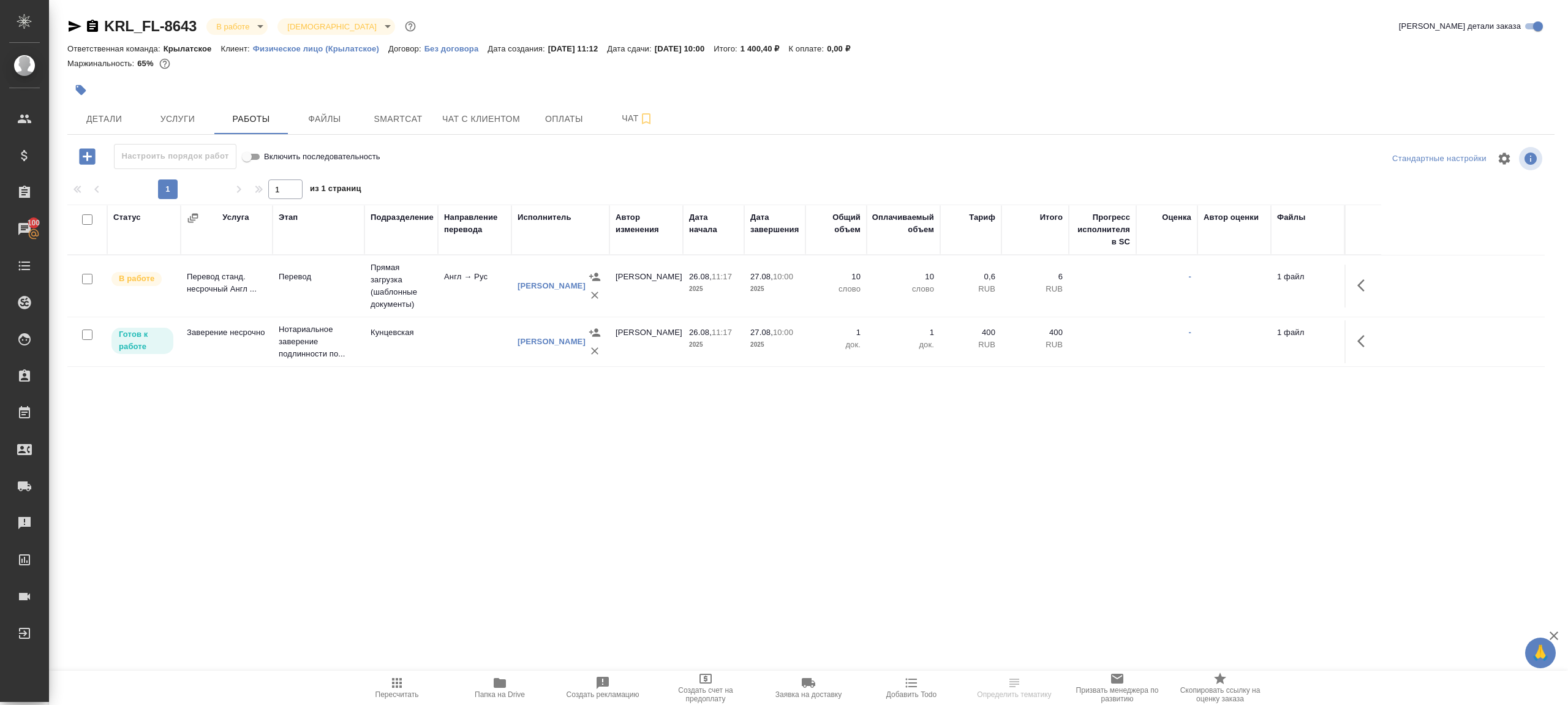
click at [464, 157] on div "Настроить порядок работ Включить последовательность" at bounding box center [315, 156] width 496 height 25
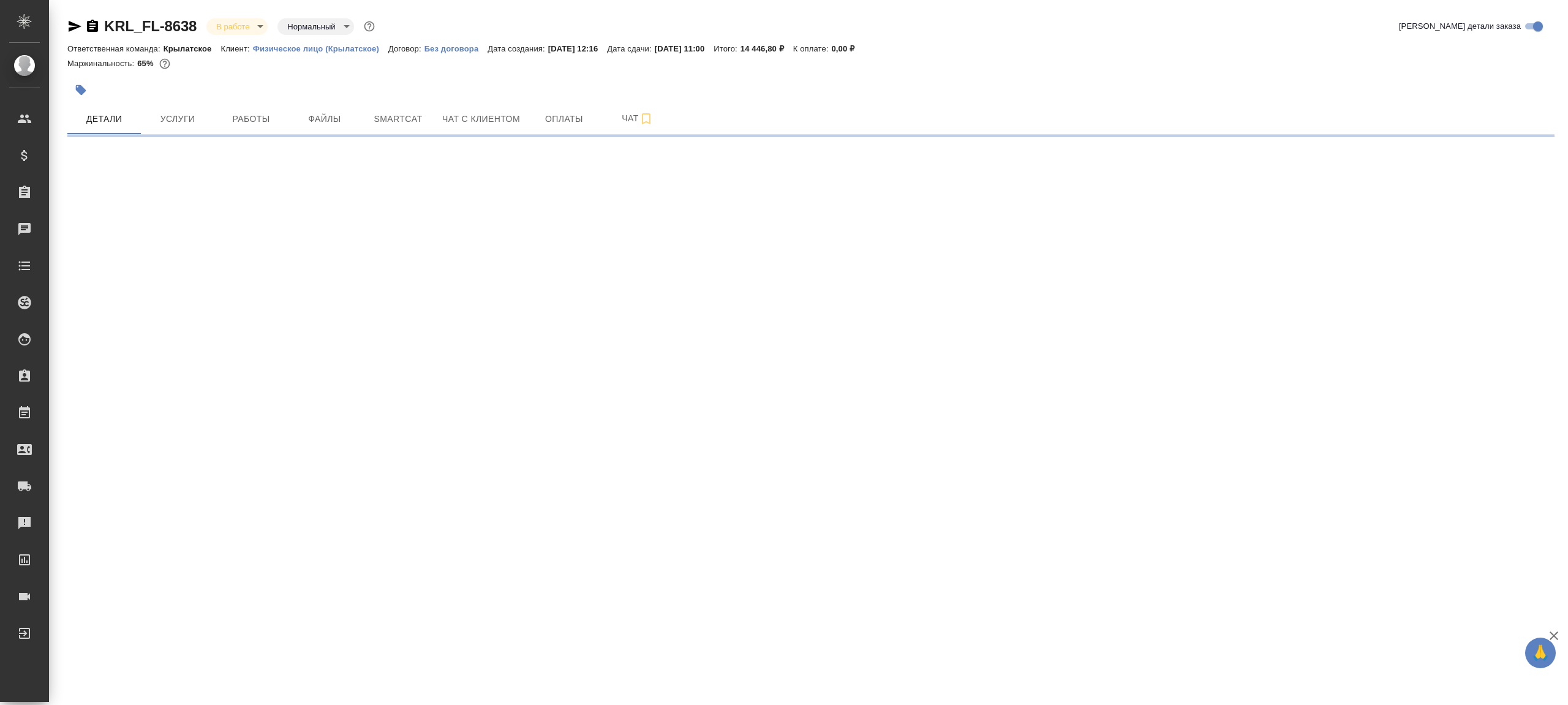
select select "RU"
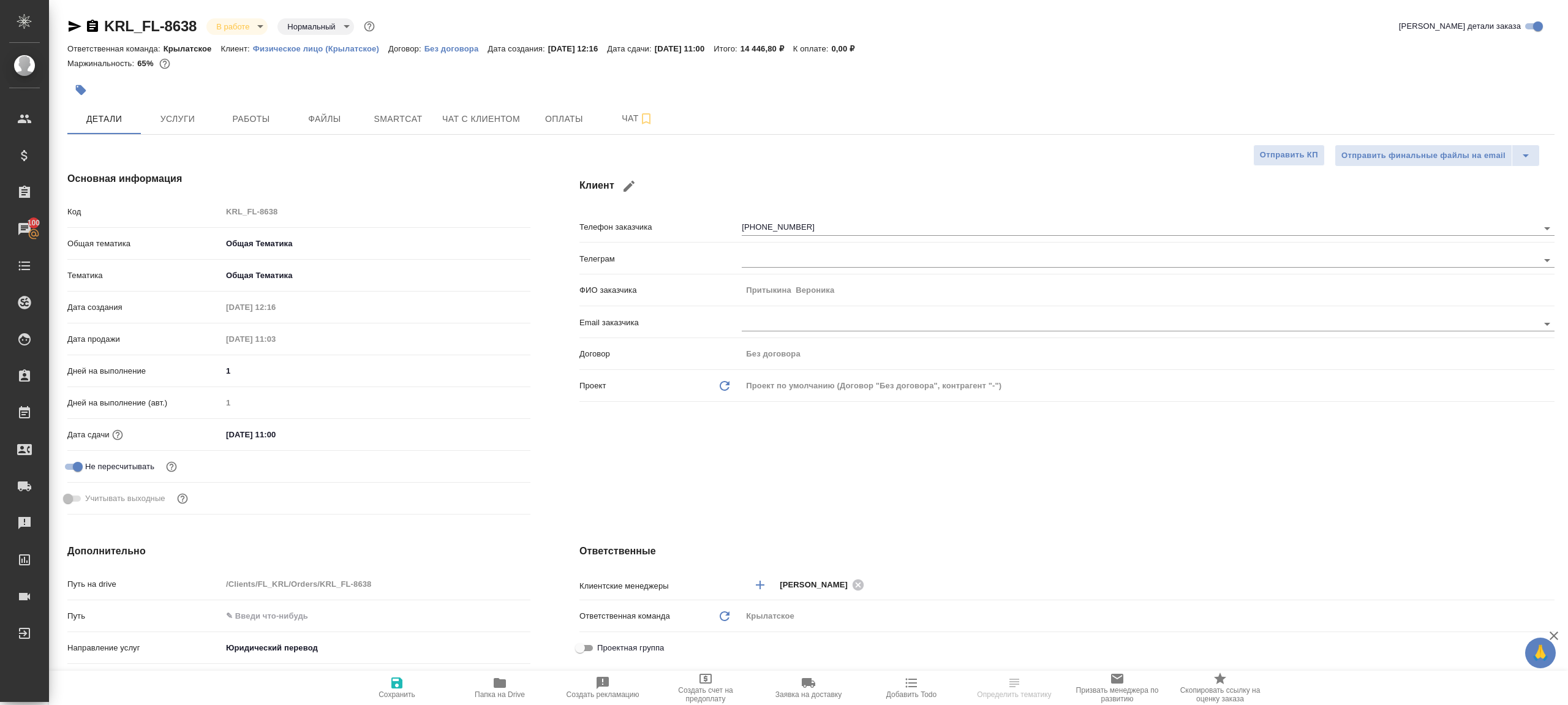
type textarea "x"
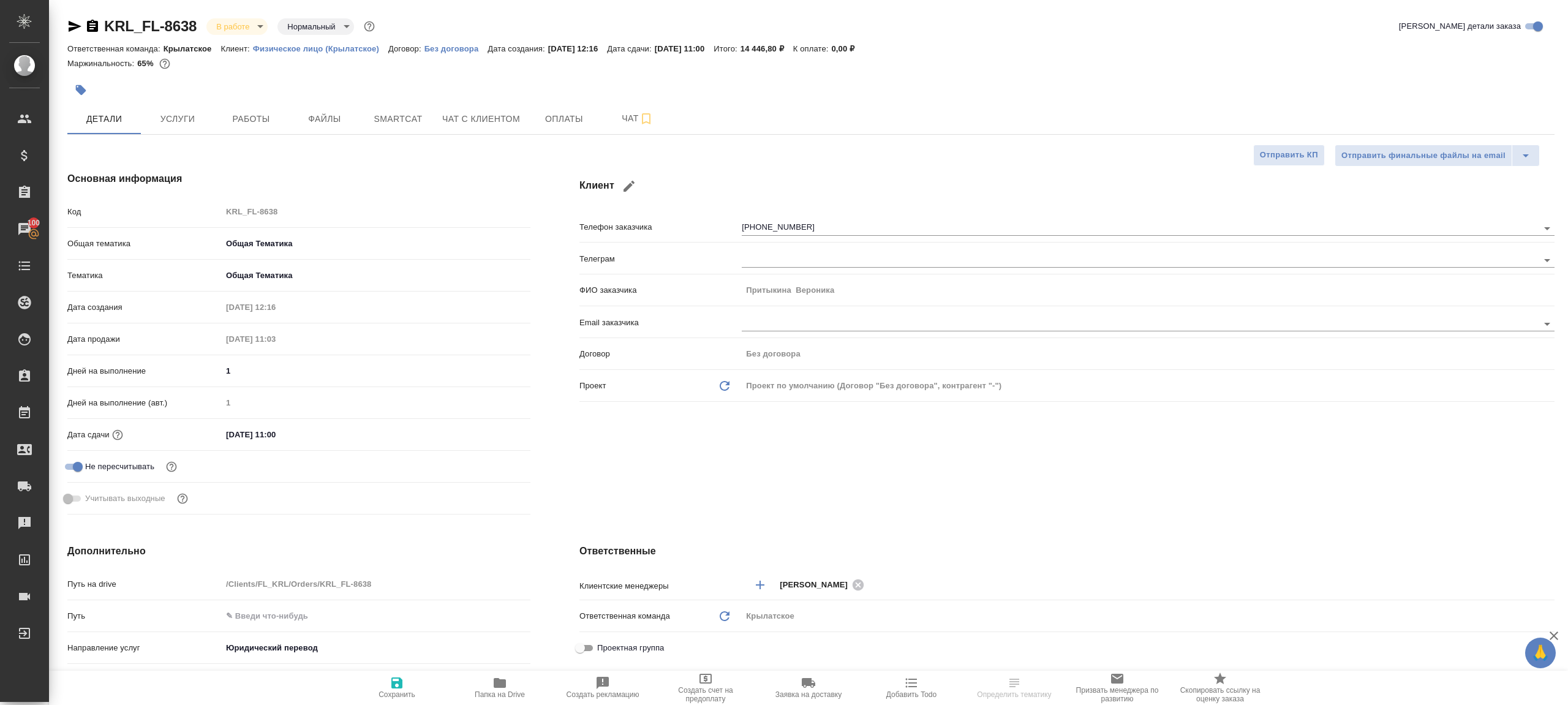
type textarea "x"
click at [224, 110] on button "Работы" at bounding box center [251, 119] width 74 height 31
type textarea "x"
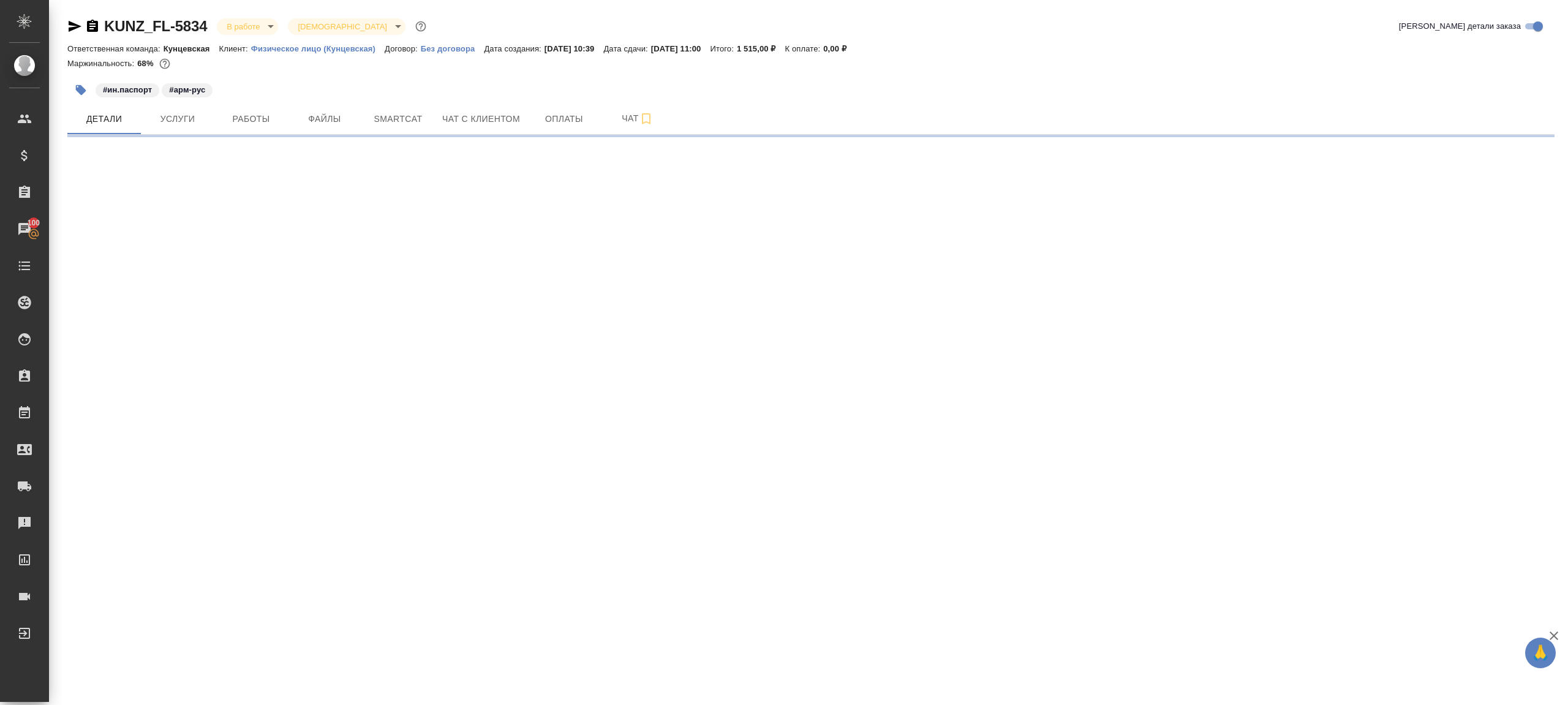
select select "RU"
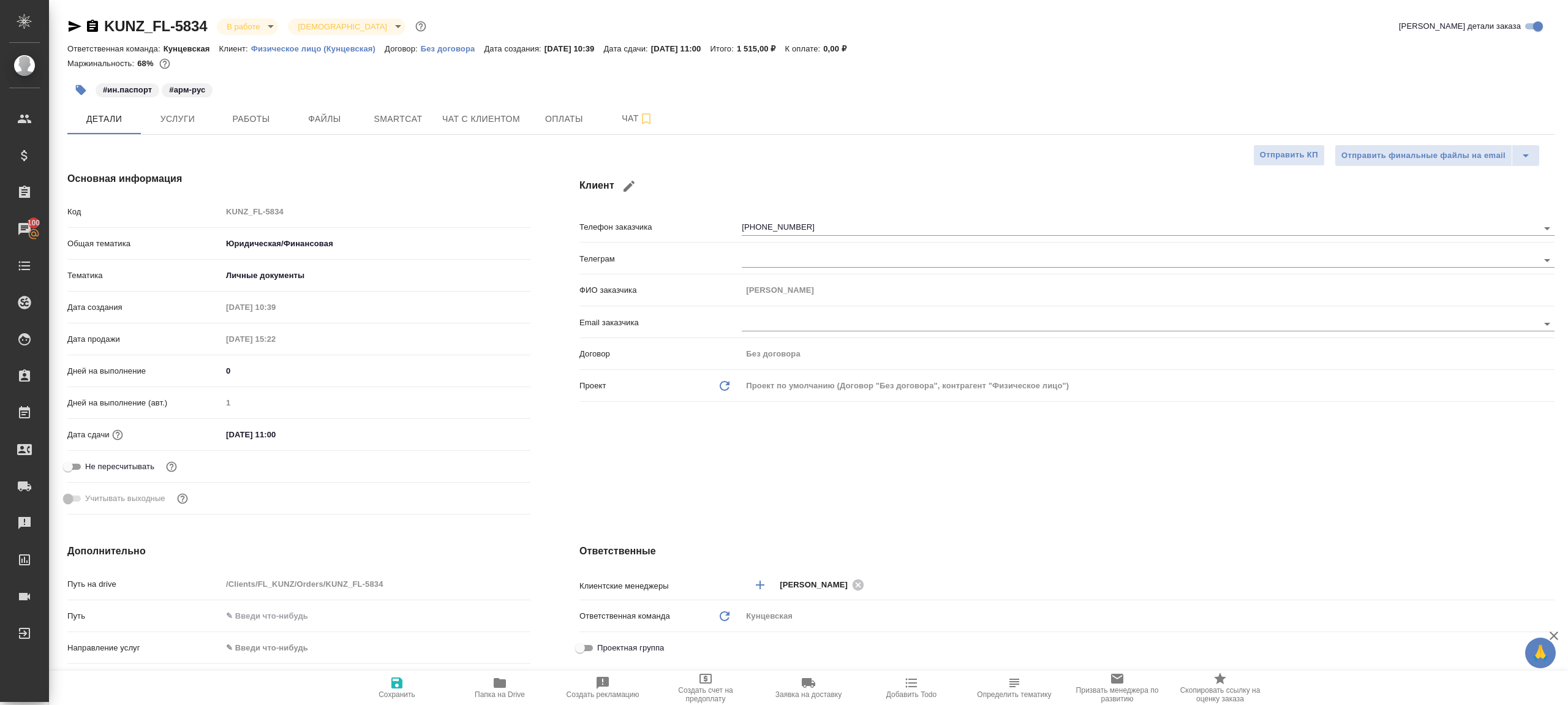
type textarea "x"
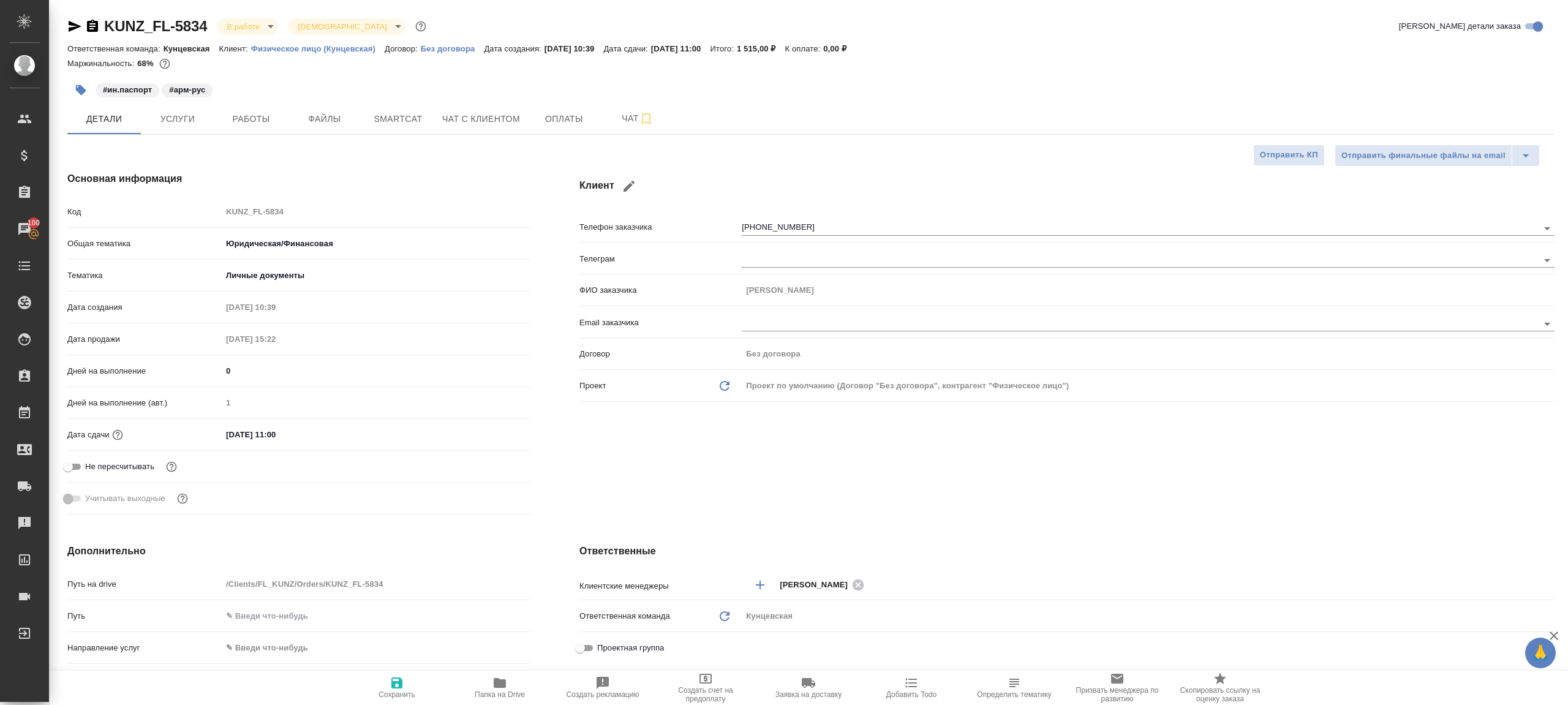
type textarea "x"
click at [224, 112] on span "Работы" at bounding box center [251, 119] width 59 height 15
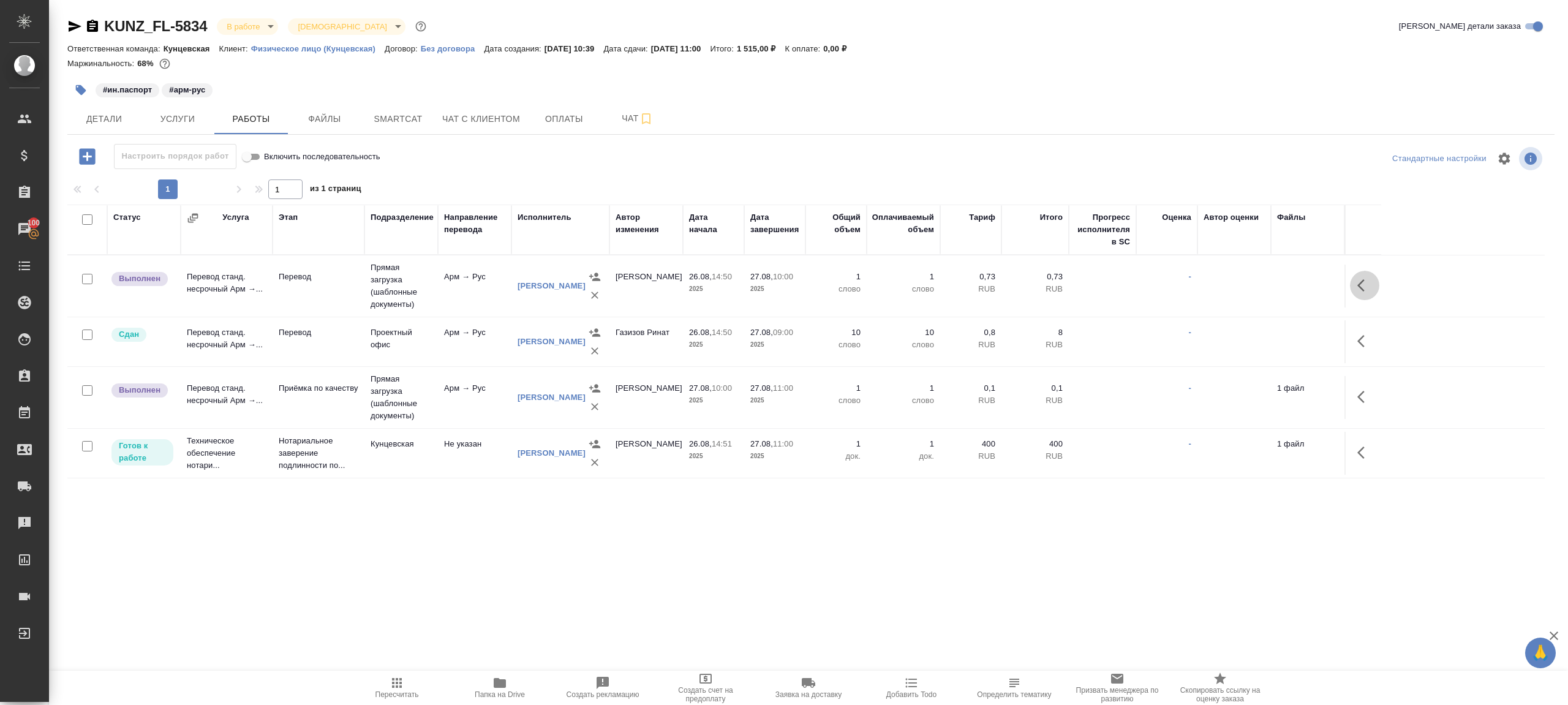
click at [1355, 292] on button "button" at bounding box center [1365, 285] width 29 height 29
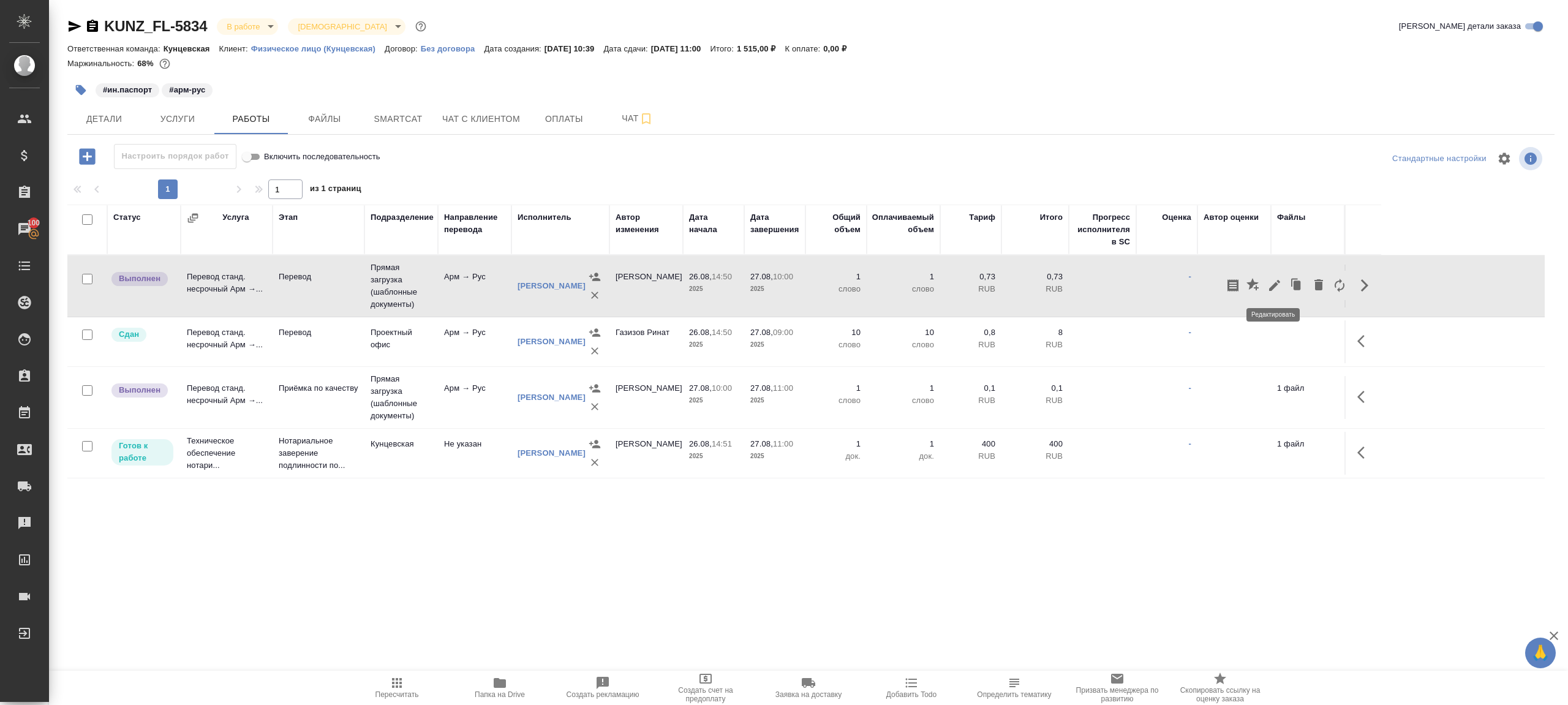
click at [1271, 281] on icon "button" at bounding box center [1274, 285] width 15 height 15
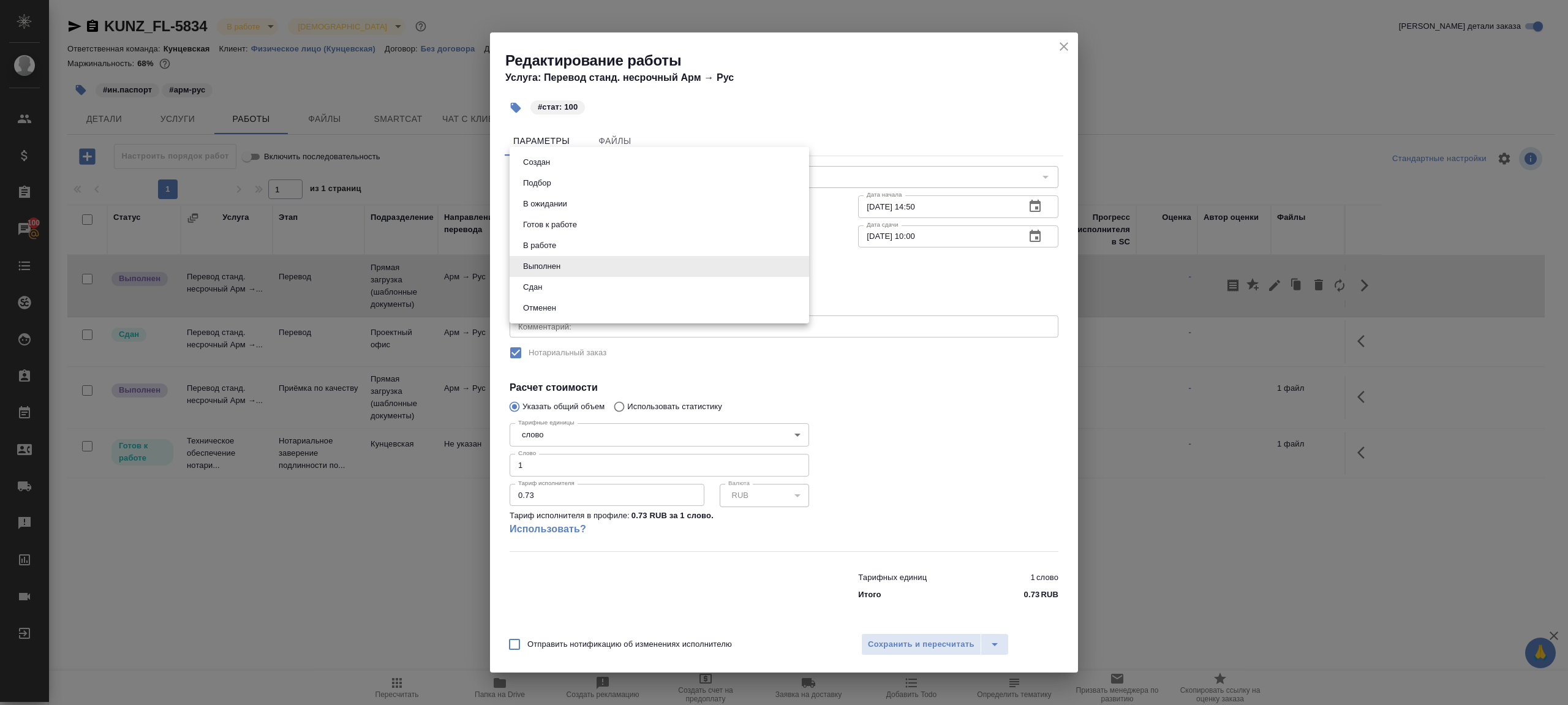
click at [552, 263] on body "🙏 .cls-1 fill:#fff; AWATERA Gazizov Rinat Клиенты Спецификации Заказы 100 Чаты …" at bounding box center [784, 352] width 1568 height 705
click at [552, 289] on li "Сдан" at bounding box center [659, 287] width 299 height 21
type input "closed"
click at [553, 472] on input "1" at bounding box center [659, 464] width 299 height 22
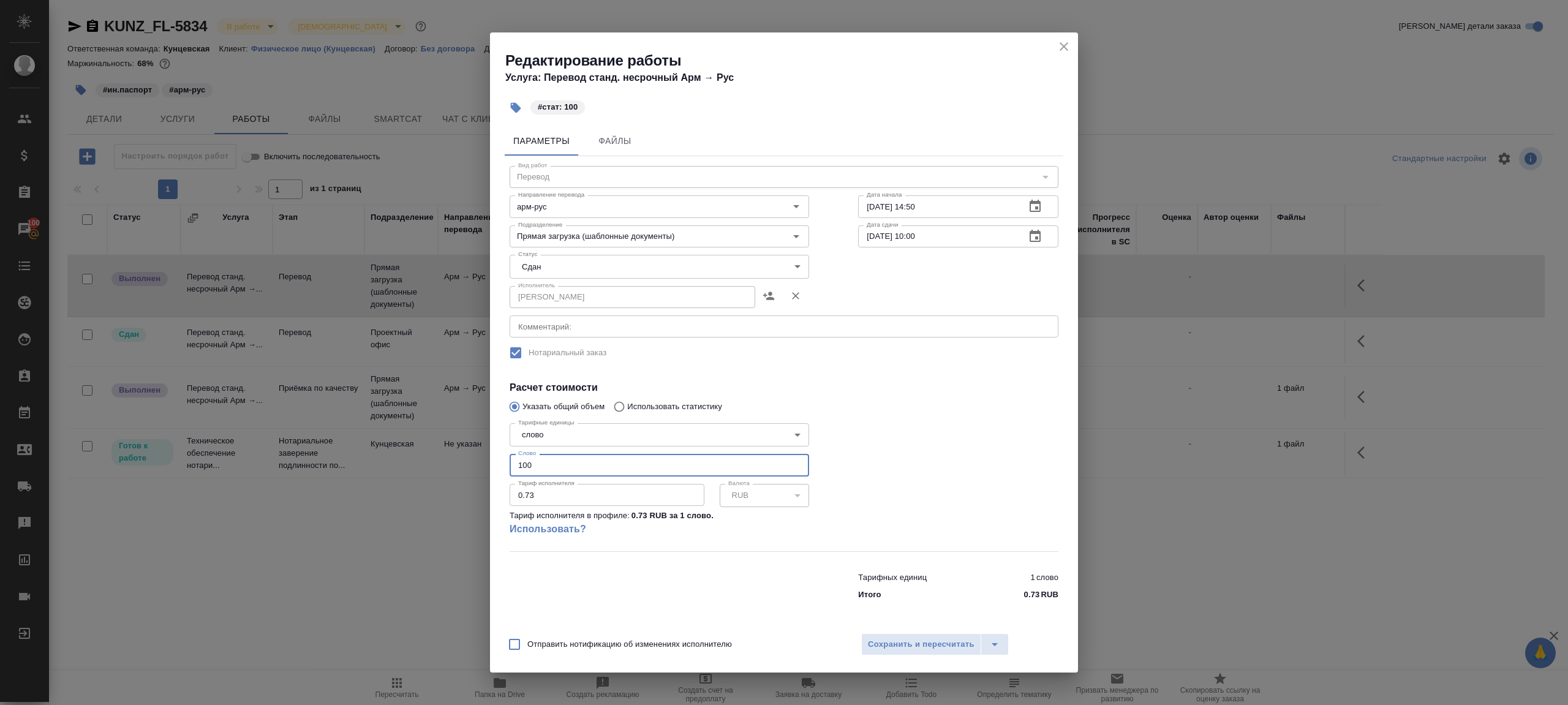
type input "100"
click at [949, 631] on div "Отправить нотификацию об изменениях исполнителю Сохранить и пересчитать" at bounding box center [784, 649] width 588 height 47
click at [949, 633] on div "Сохранить и пересчитать" at bounding box center [960, 644] width 198 height 22
click at [949, 635] on button "Сохранить и пересчитать" at bounding box center [921, 644] width 120 height 22
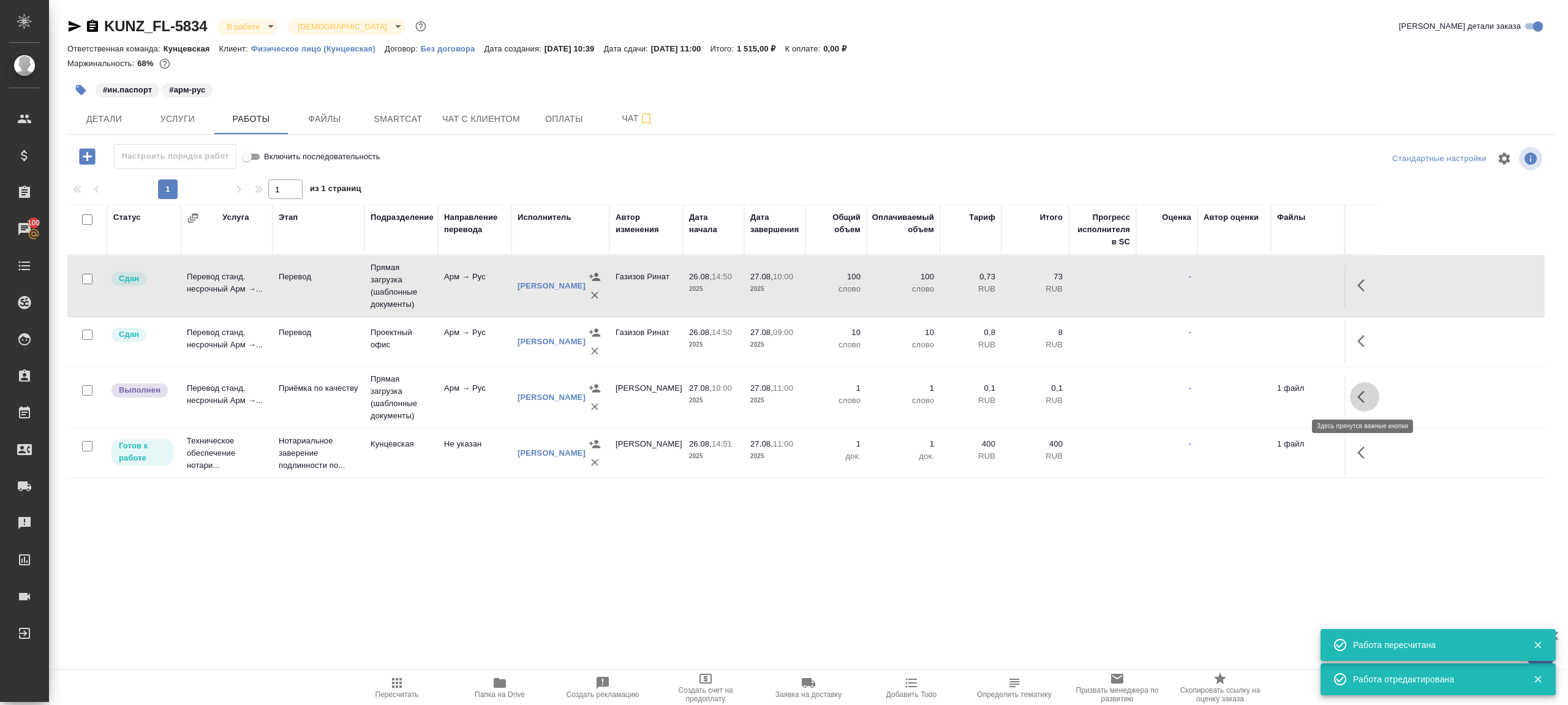
click at [1364, 394] on icon "button" at bounding box center [1365, 397] width 15 height 15
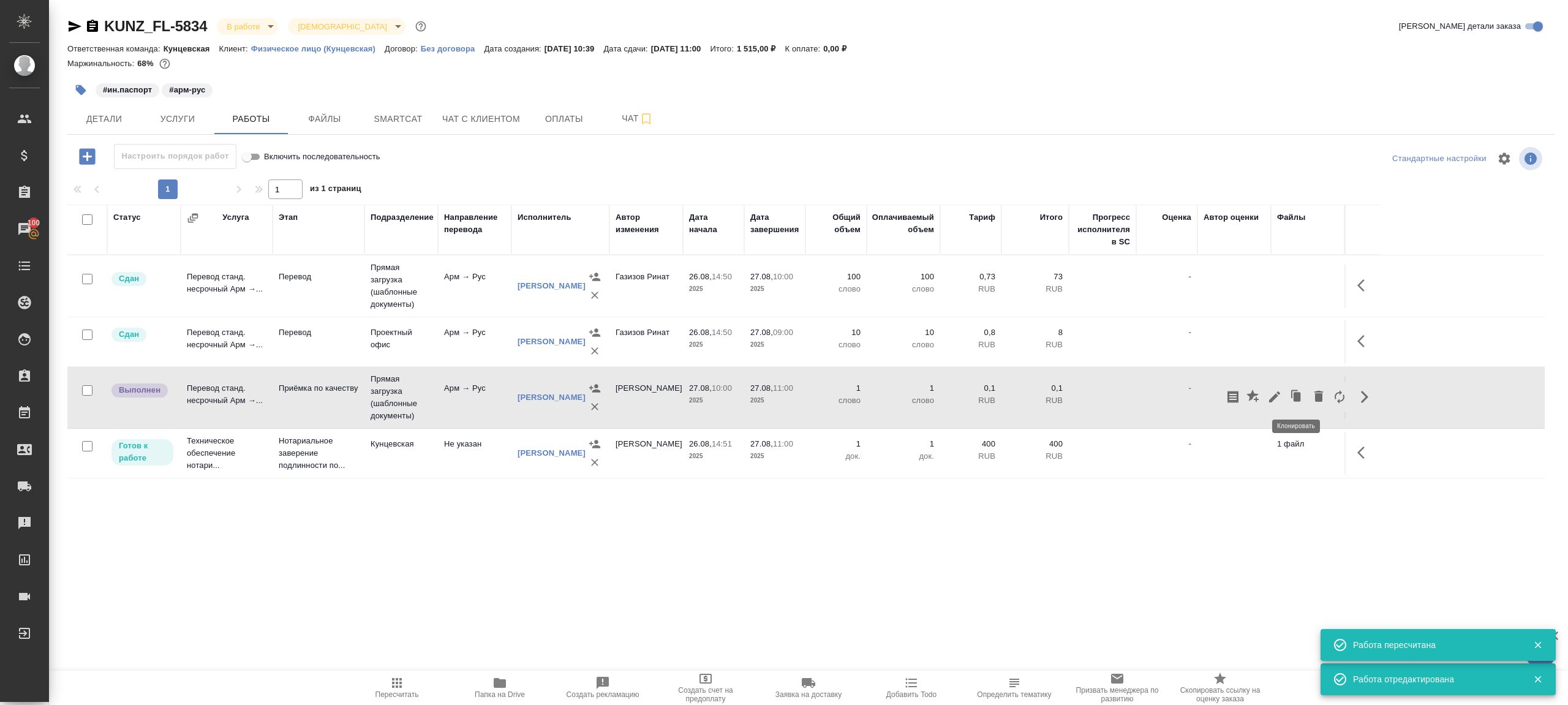
click at [1278, 393] on icon "button" at bounding box center [1275, 397] width 11 height 11
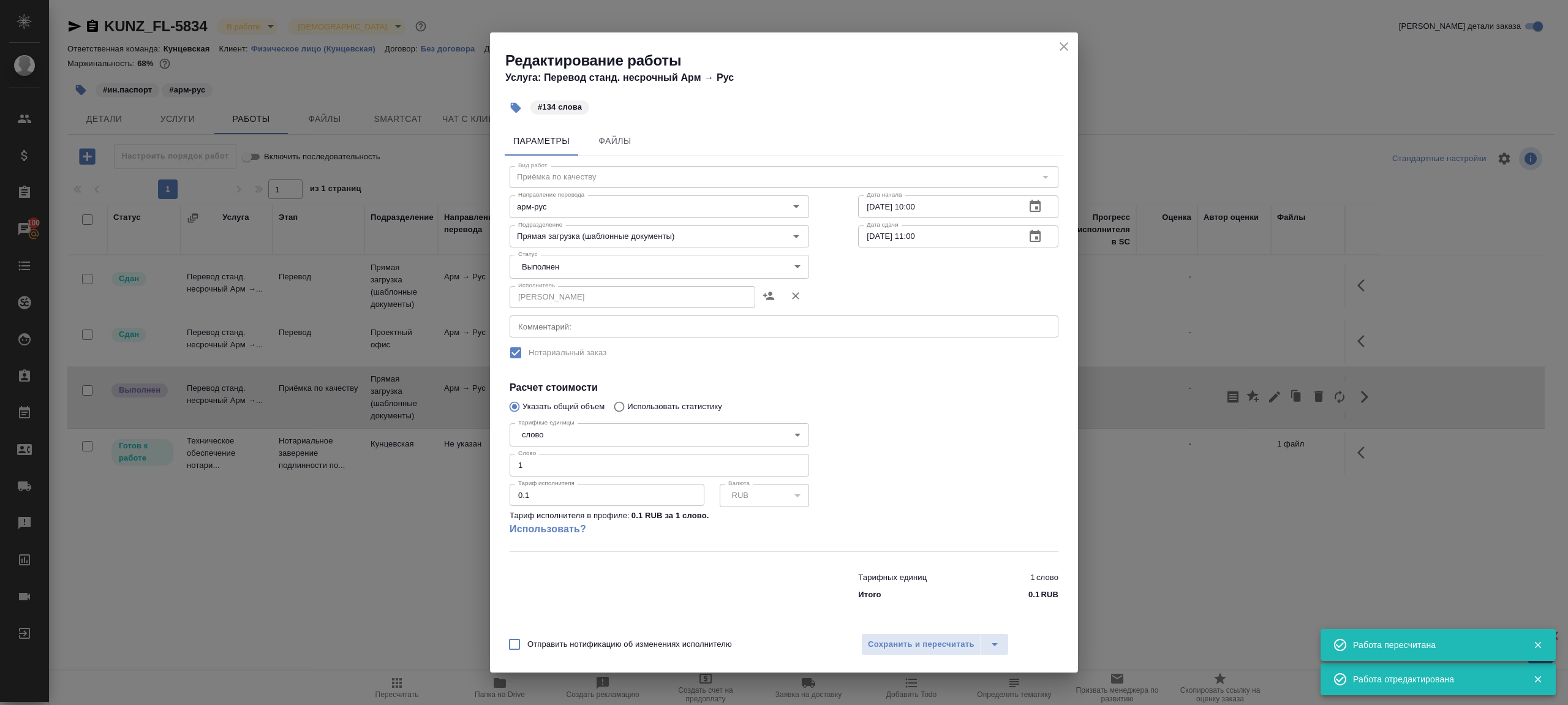
click at [543, 264] on body "🙏 .cls-1 fill:#fff; AWATERA Gazizov Rinat Клиенты Спецификации Заказы 100 Чаты …" at bounding box center [784, 352] width 1568 height 705
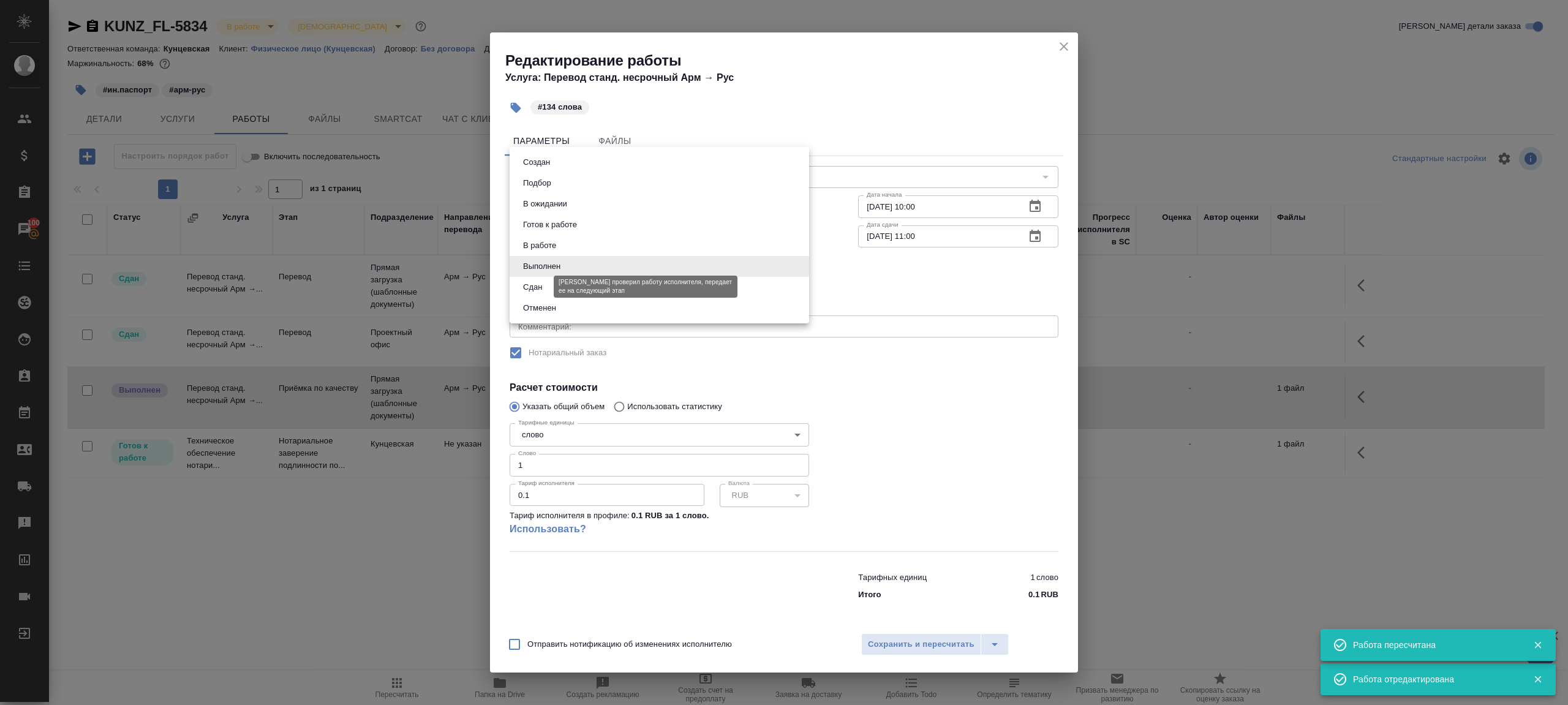
click at [543, 288] on button "Сдан" at bounding box center [532, 287] width 27 height 14
type input "closed"
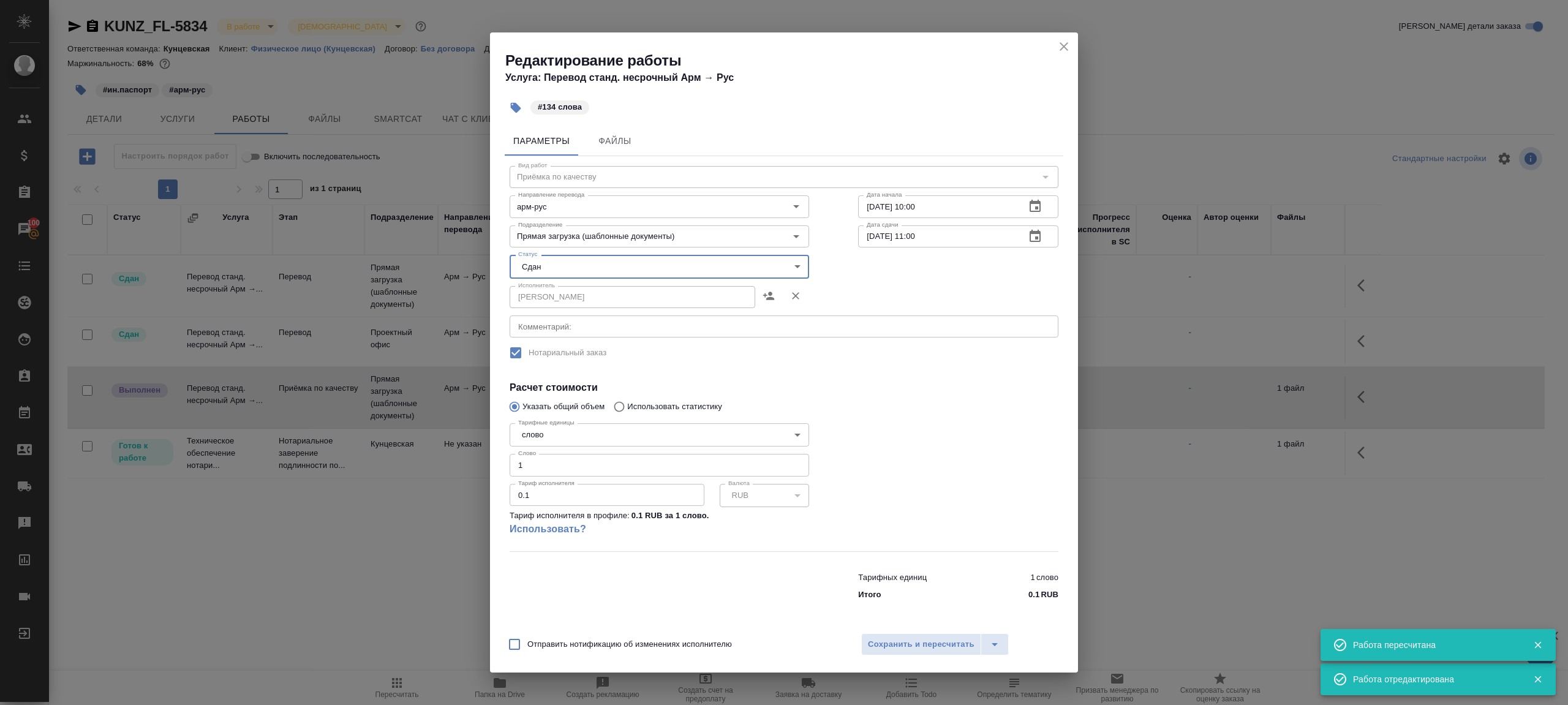
click at [537, 466] on input "1" at bounding box center [659, 464] width 299 height 22
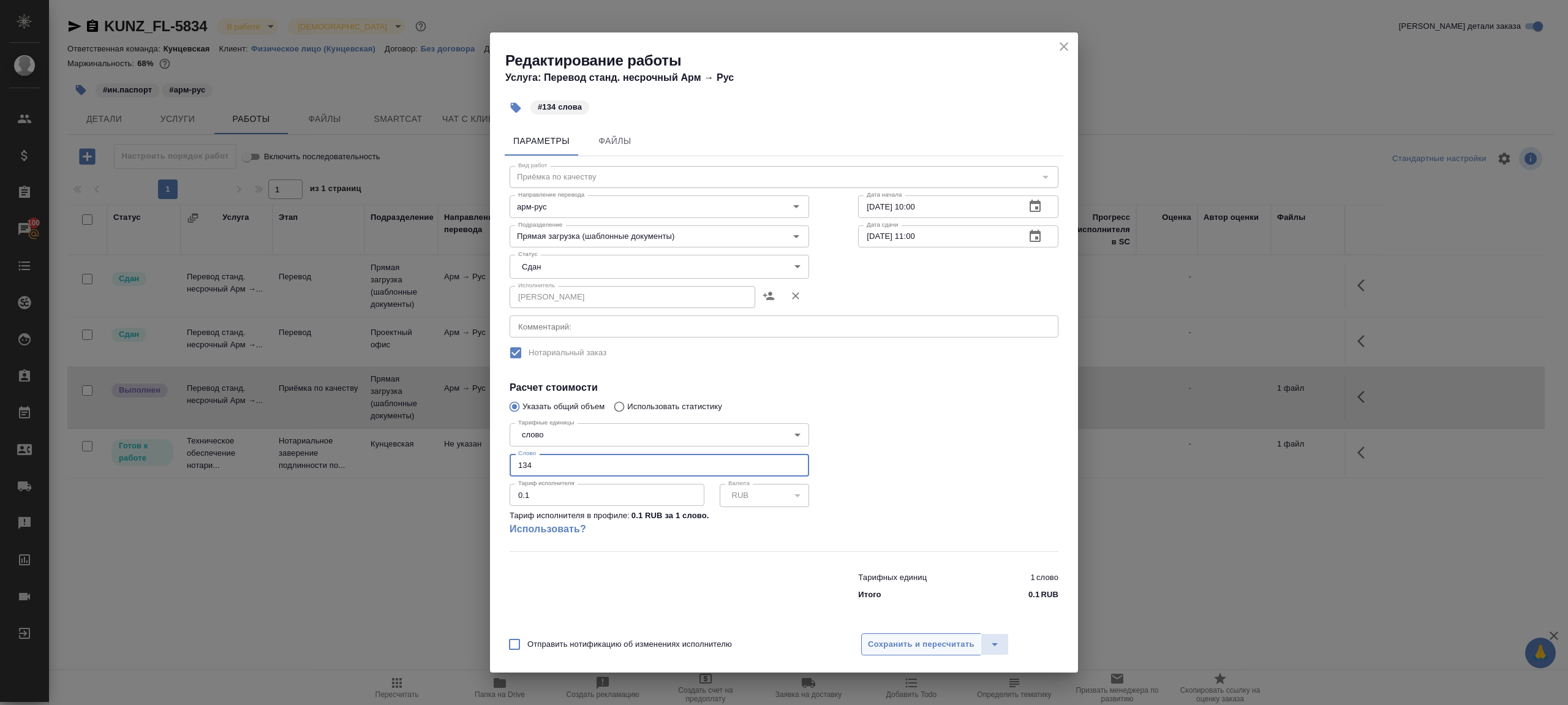
type input "134"
click at [887, 641] on span "Сохранить и пересчитать" at bounding box center [922, 644] width 107 height 14
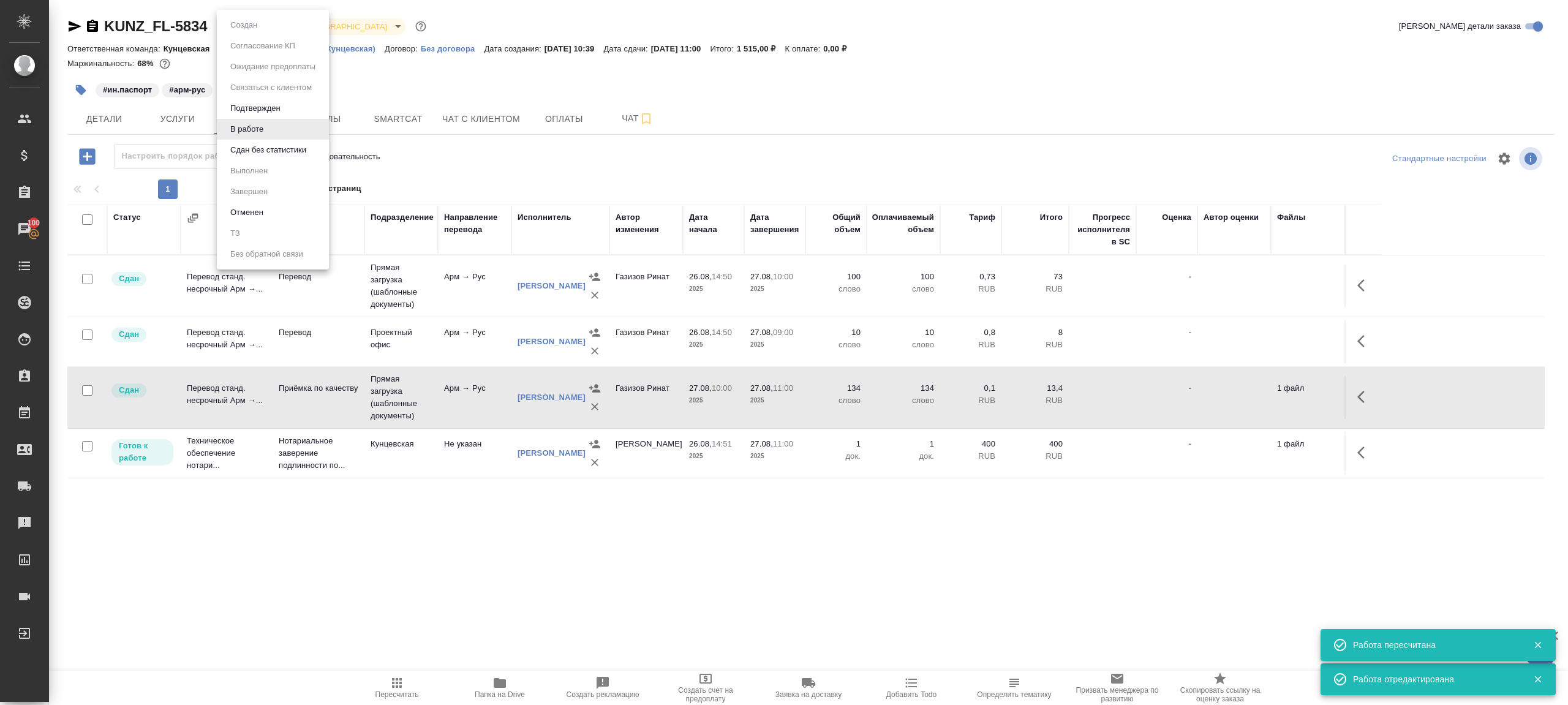
click at [249, 29] on body "🙏 .cls-1 fill:#fff; AWATERA Gazizov Rinat Клиенты Спецификации Заказы 100 Чаты …" at bounding box center [784, 352] width 1568 height 705
click at [251, 149] on button "Сдан без статистики" at bounding box center [268, 150] width 83 height 14
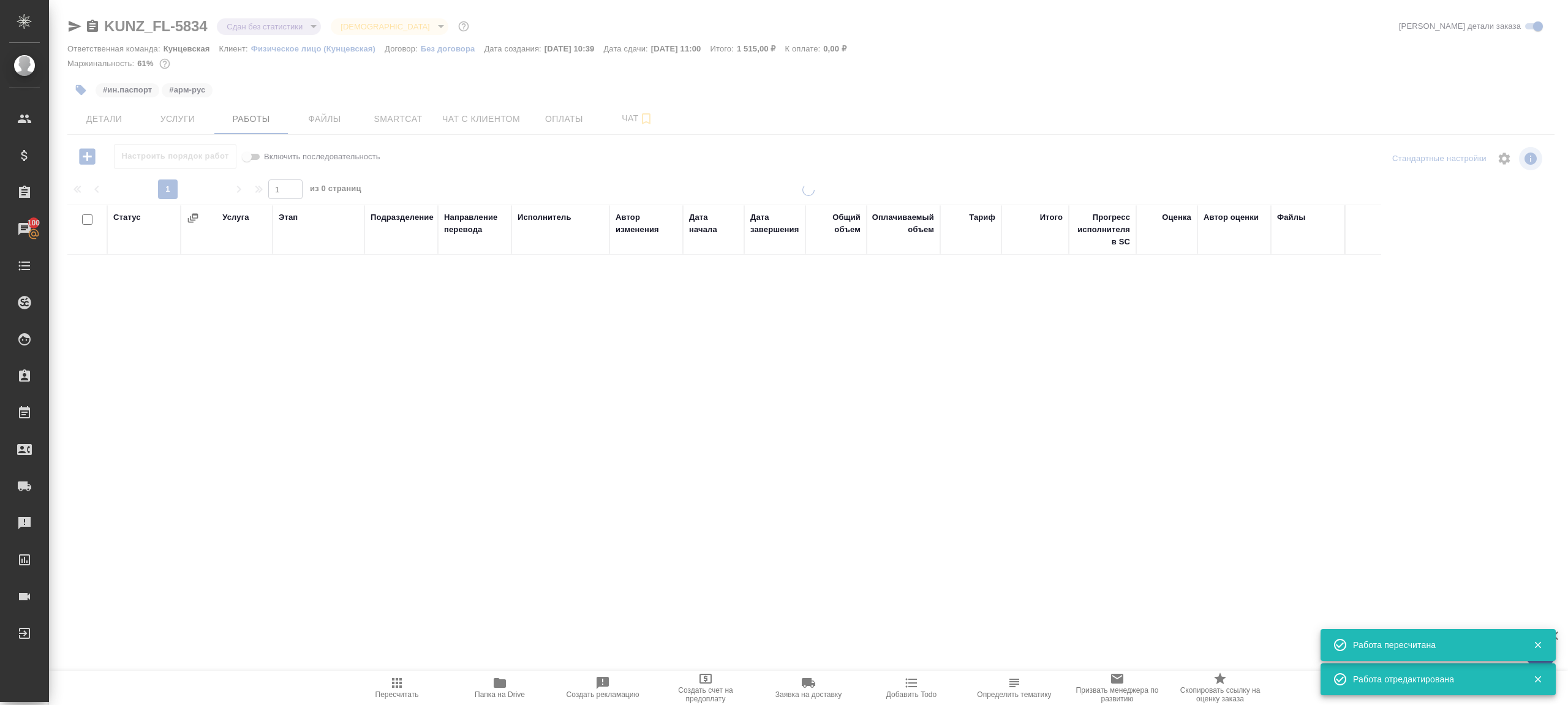
click at [256, 23] on div at bounding box center [809, 255] width 1519 height 512
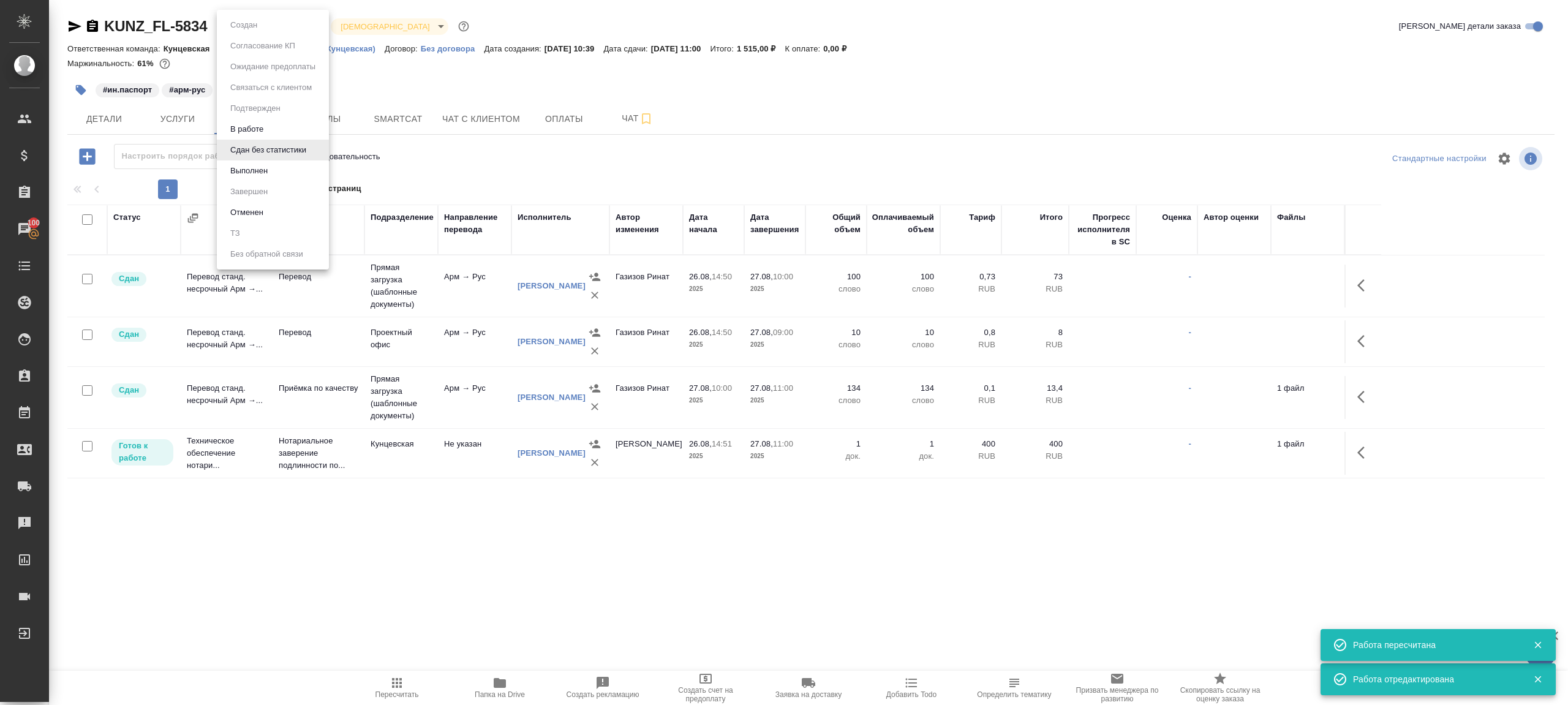
click at [266, 32] on body "🙏 .cls-1 fill:#fff; AWATERA Gazizov Rinat Клиенты Спецификации Заказы 100 Чаты …" at bounding box center [784, 352] width 1568 height 705
click at [266, 168] on button "Выполнен" at bounding box center [248, 171] width 44 height 14
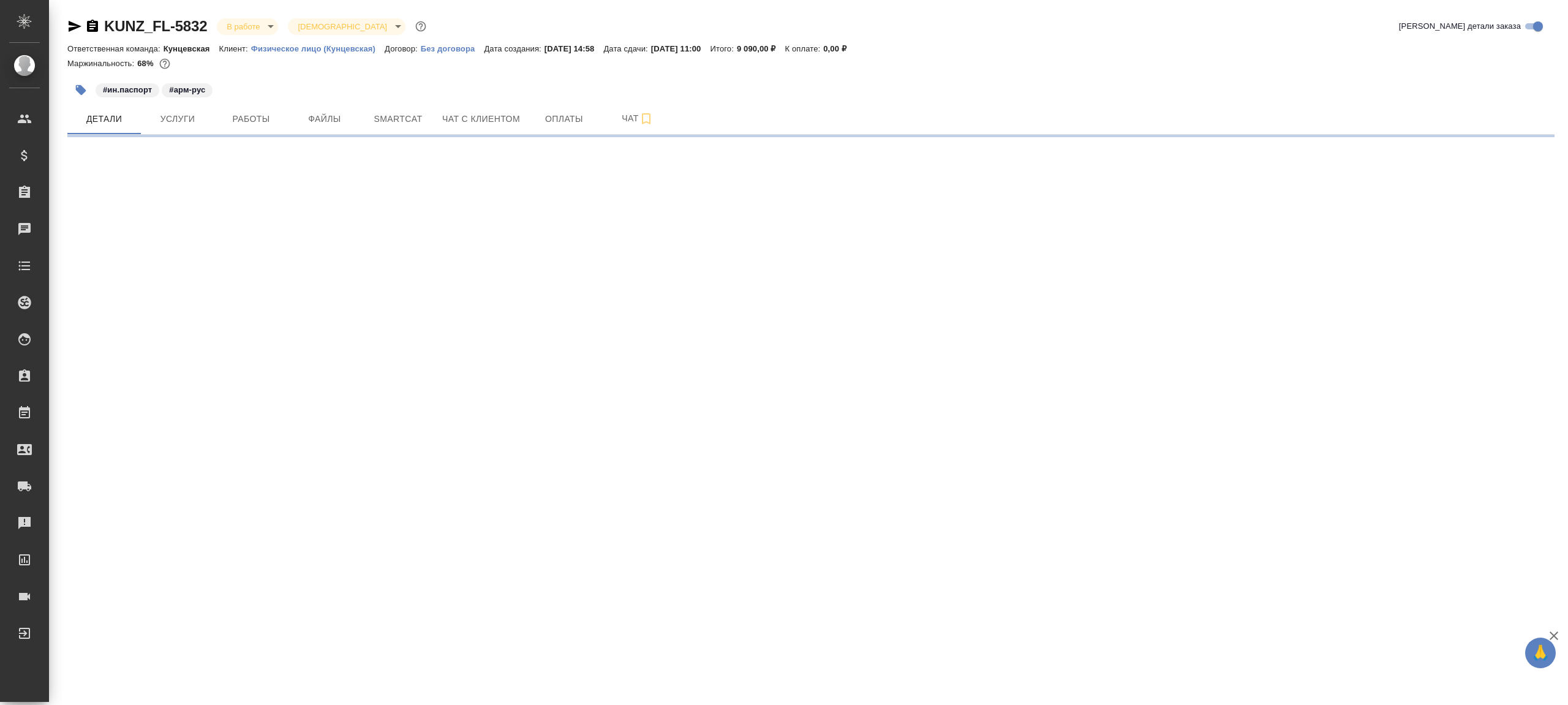
select select "RU"
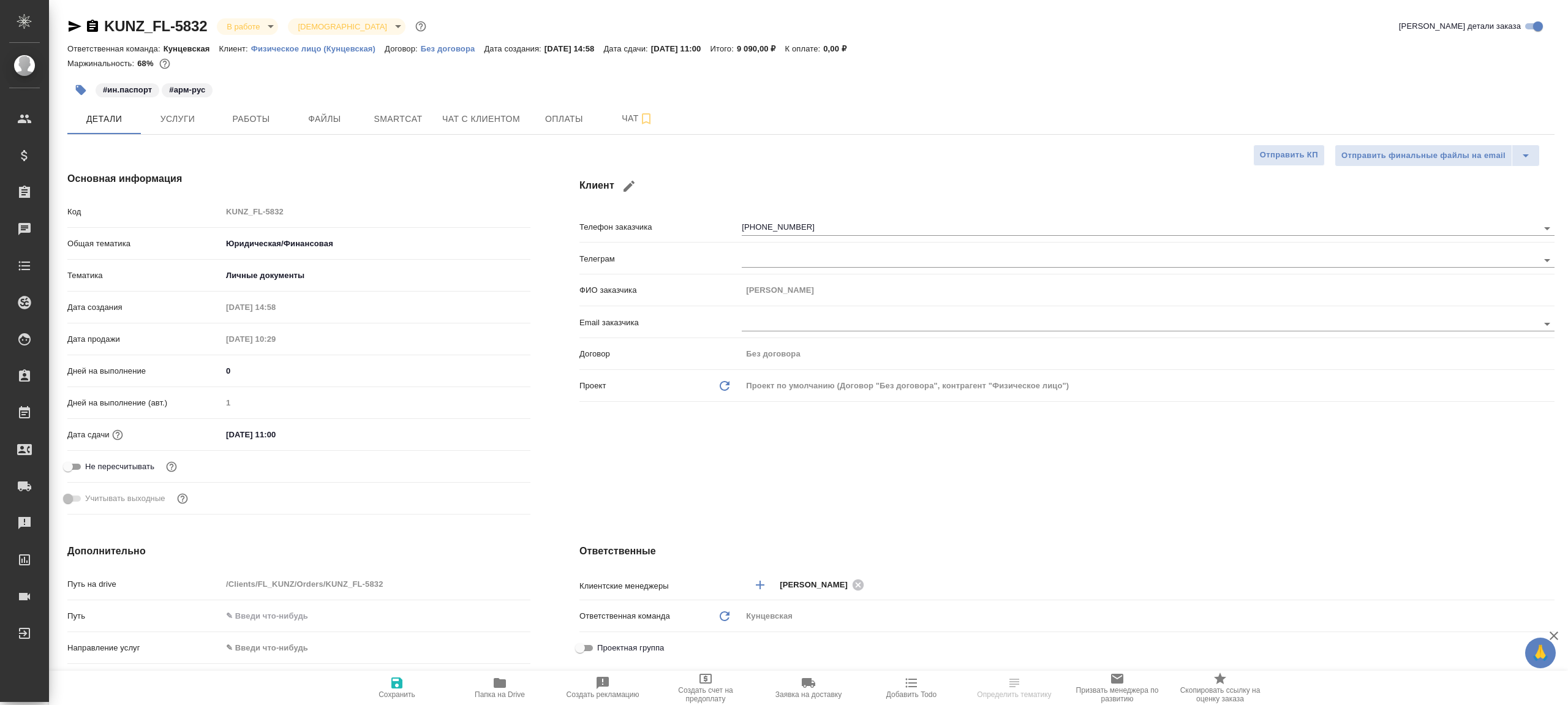
type textarea "x"
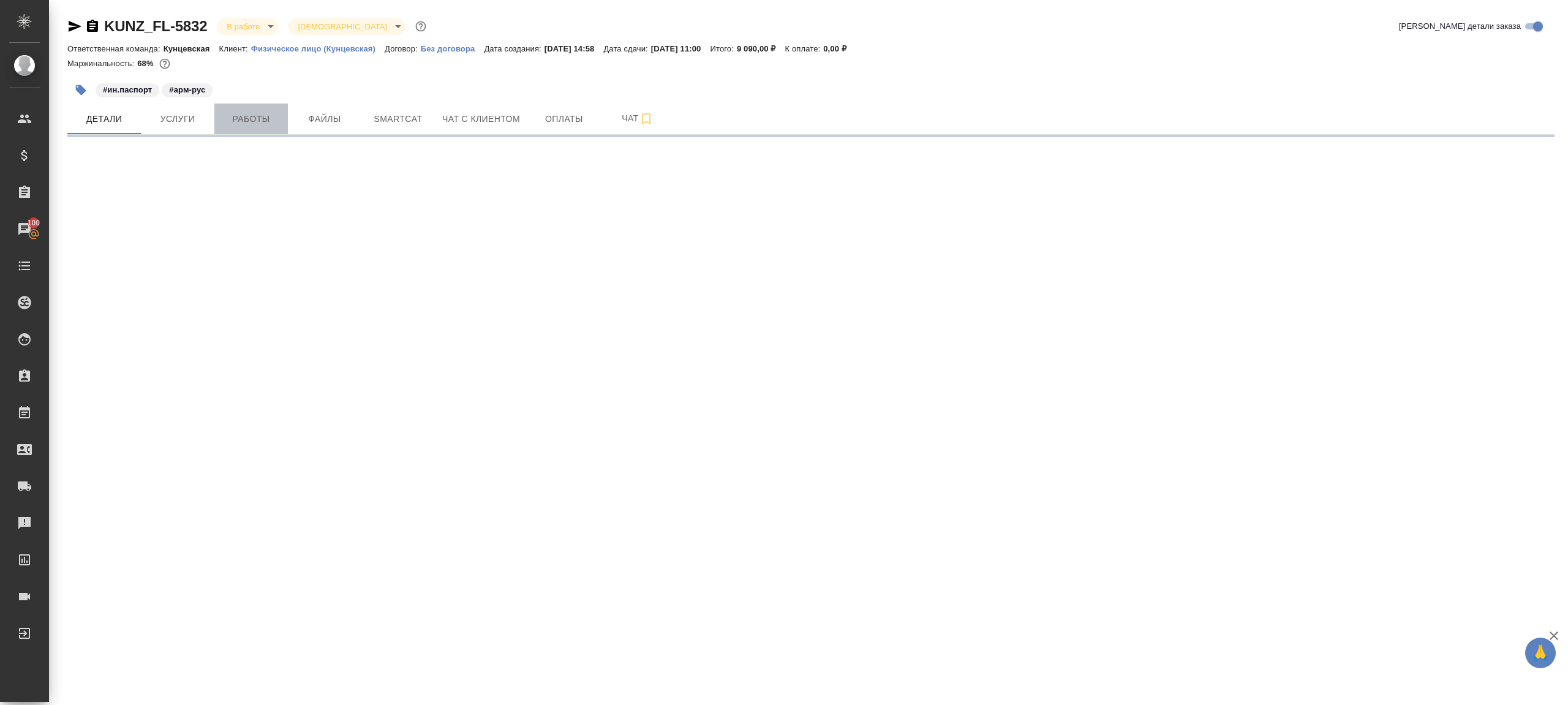
click at [239, 125] on span "Работы" at bounding box center [251, 119] width 59 height 15
select select "RU"
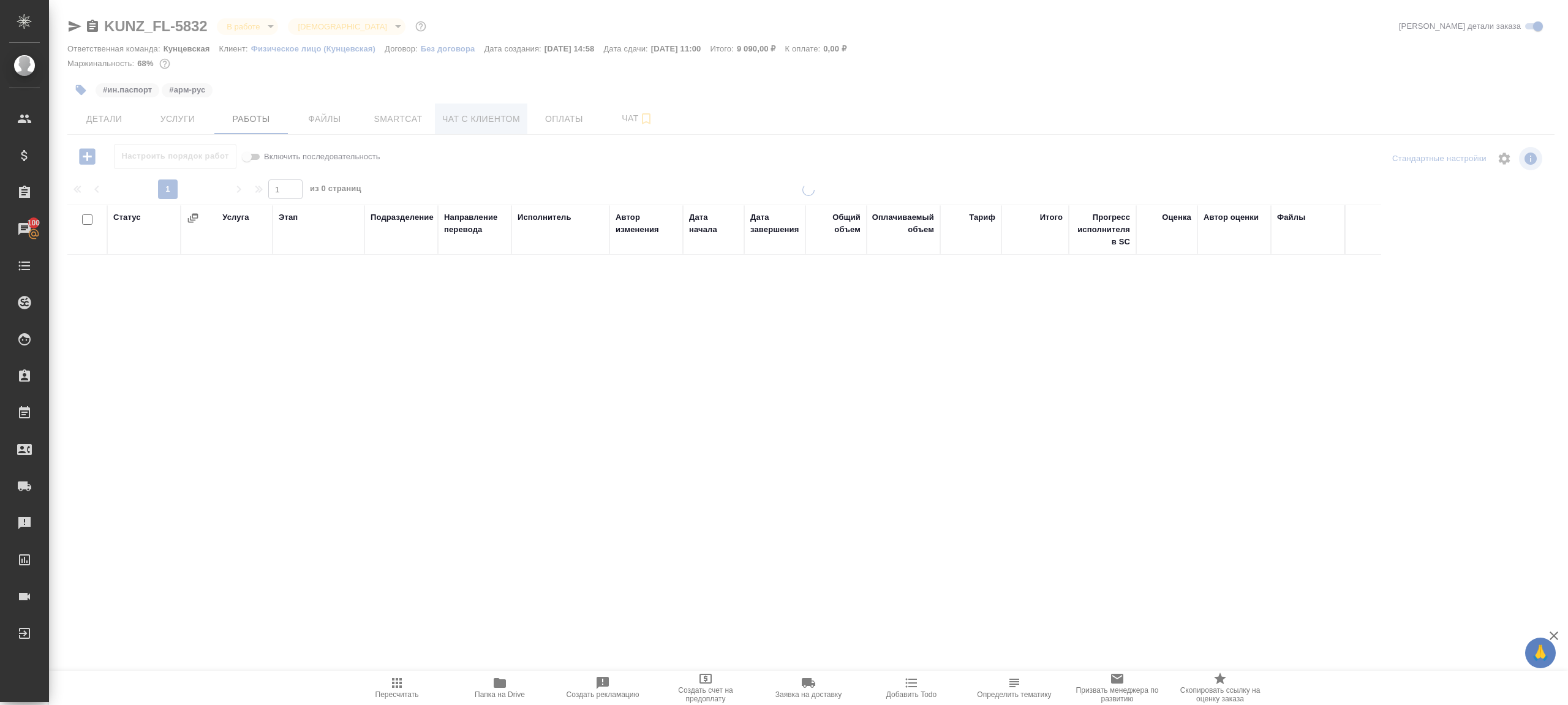
click at [623, 150] on div at bounding box center [810, 158] width 496 height 29
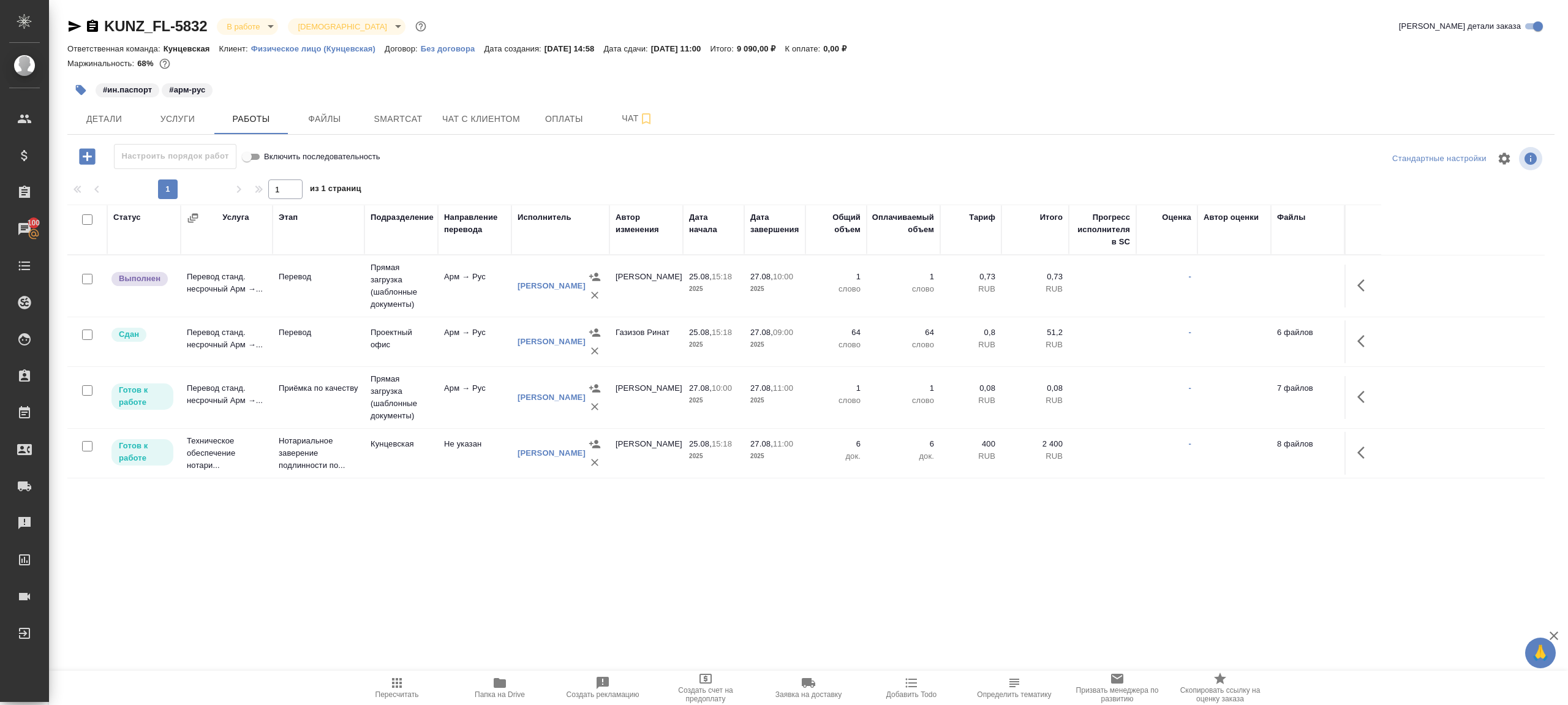
click at [1365, 289] on icon "button" at bounding box center [1365, 285] width 15 height 15
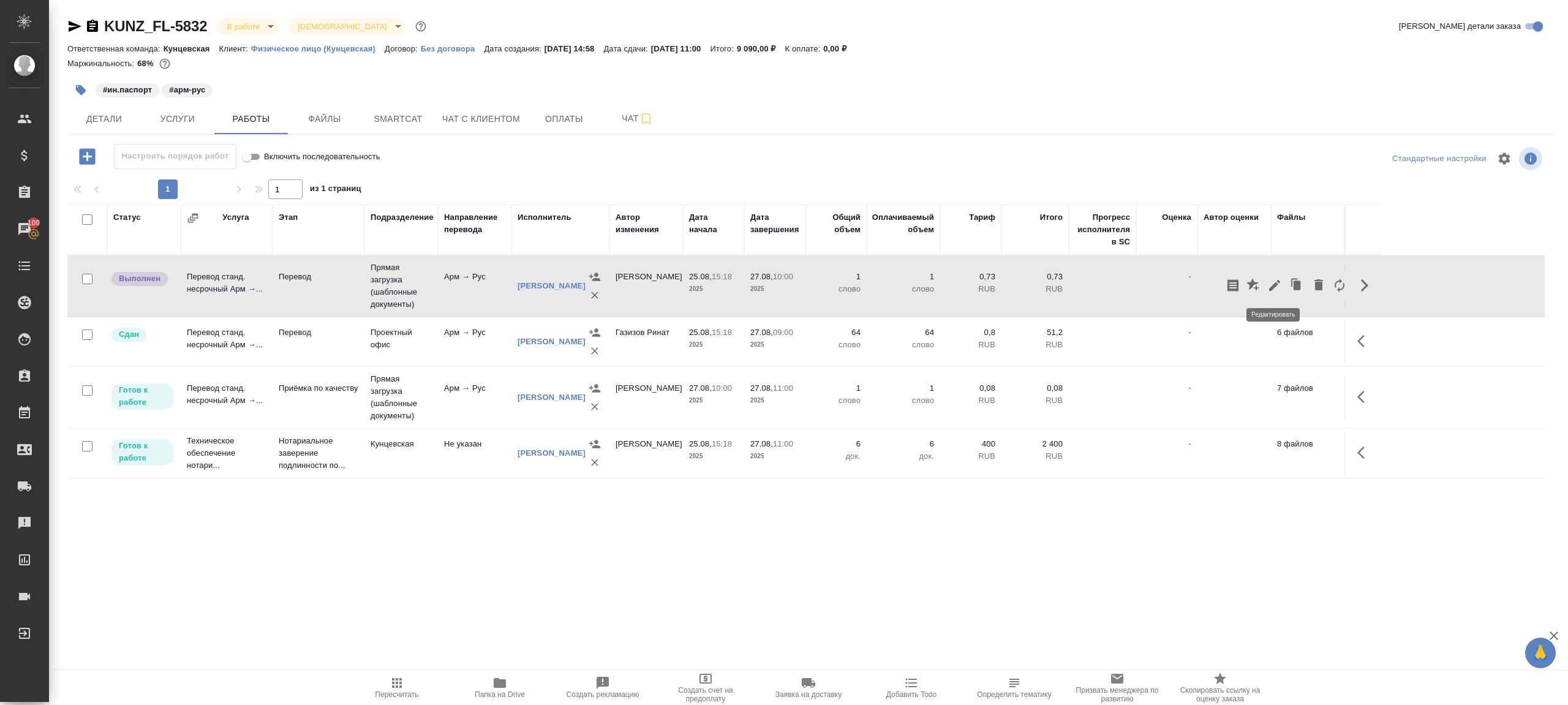
click at [1273, 289] on icon "button" at bounding box center [1275, 285] width 11 height 11
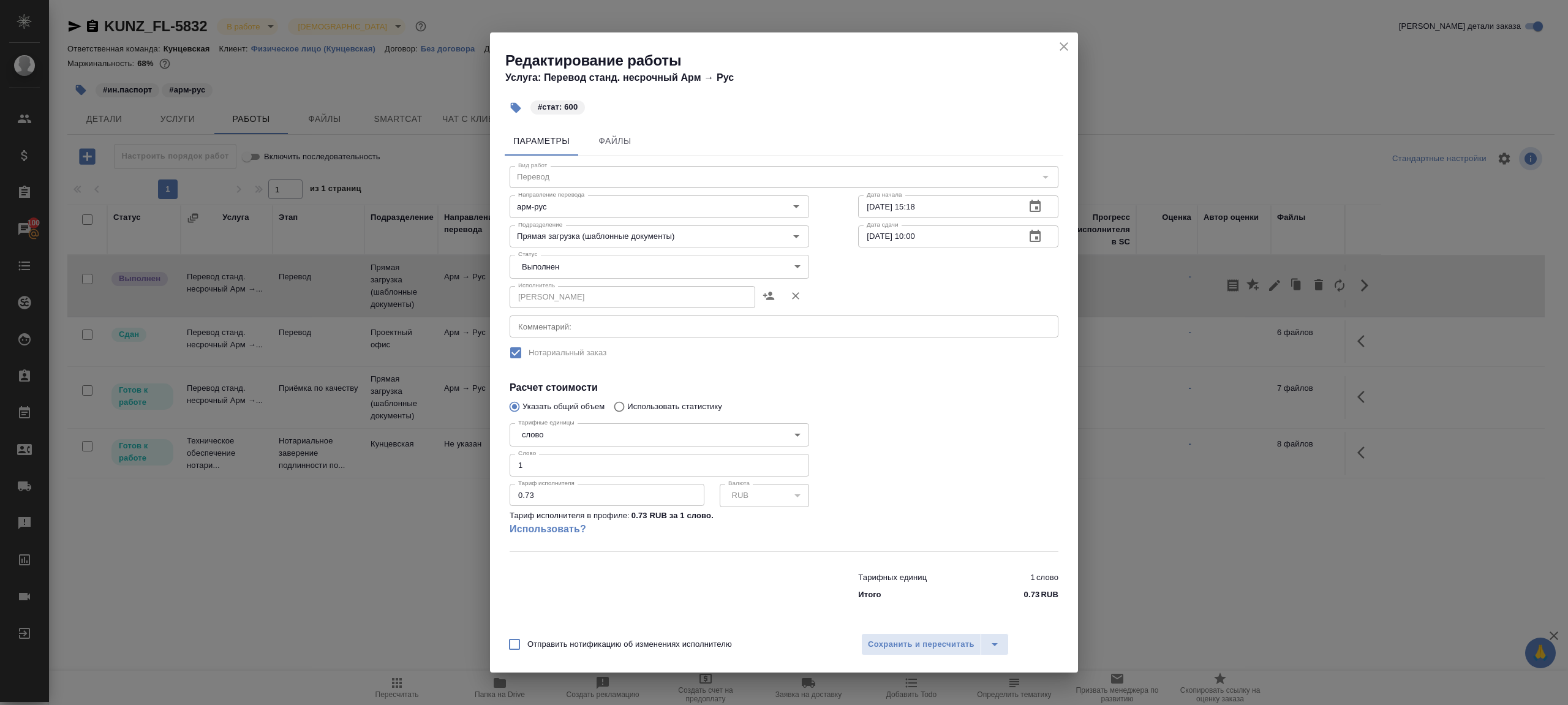
click at [595, 259] on body "🙏 .cls-1 fill:#fff; AWATERA [PERSON_NAME] Клиенты Спецификации Заказы 100 Чаты …" at bounding box center [784, 352] width 1568 height 705
click at [555, 279] on li "Сдан" at bounding box center [659, 287] width 299 height 21
type input "closed"
drag, startPoint x: 527, startPoint y: 466, endPoint x: 410, endPoint y: 464, distance: 117.0
click at [414, 464] on div "Редактирование работы Услуга: Перевод станд. несрочный Арм → Рус #стат: 600 Пар…" at bounding box center [784, 352] width 1568 height 705
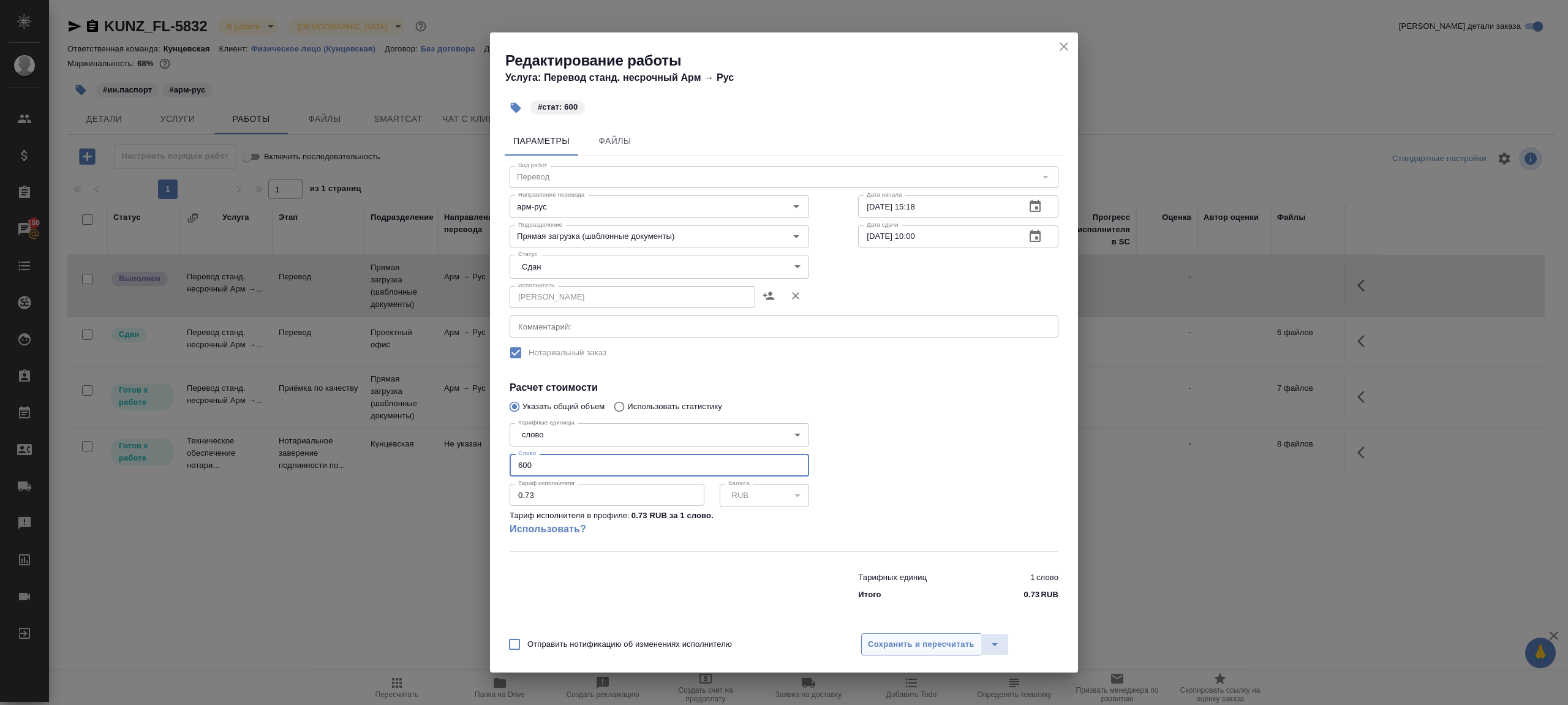
type input "600"
click at [957, 646] on span "Сохранить и пересчитать" at bounding box center [922, 644] width 107 height 14
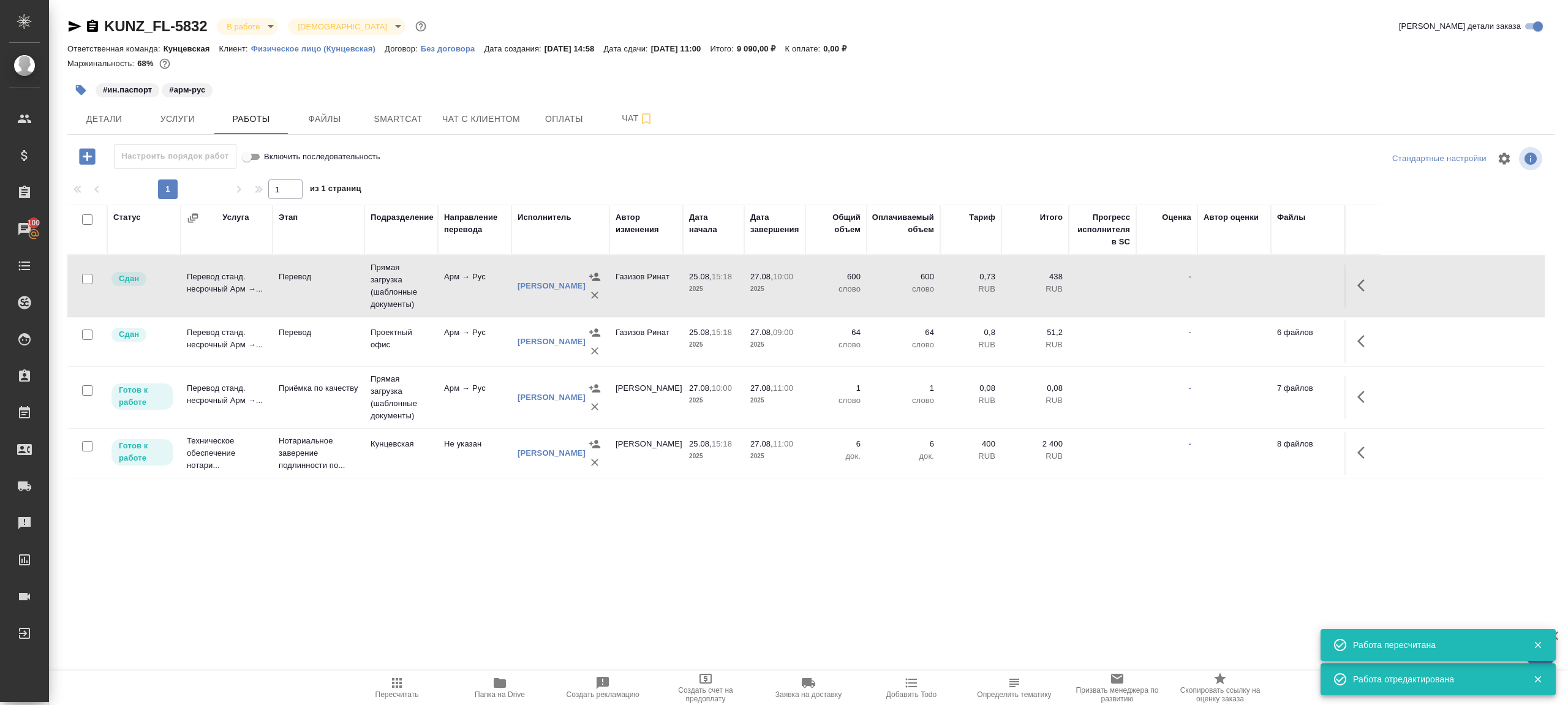
click at [391, 677] on icon "button" at bounding box center [397, 683] width 15 height 15
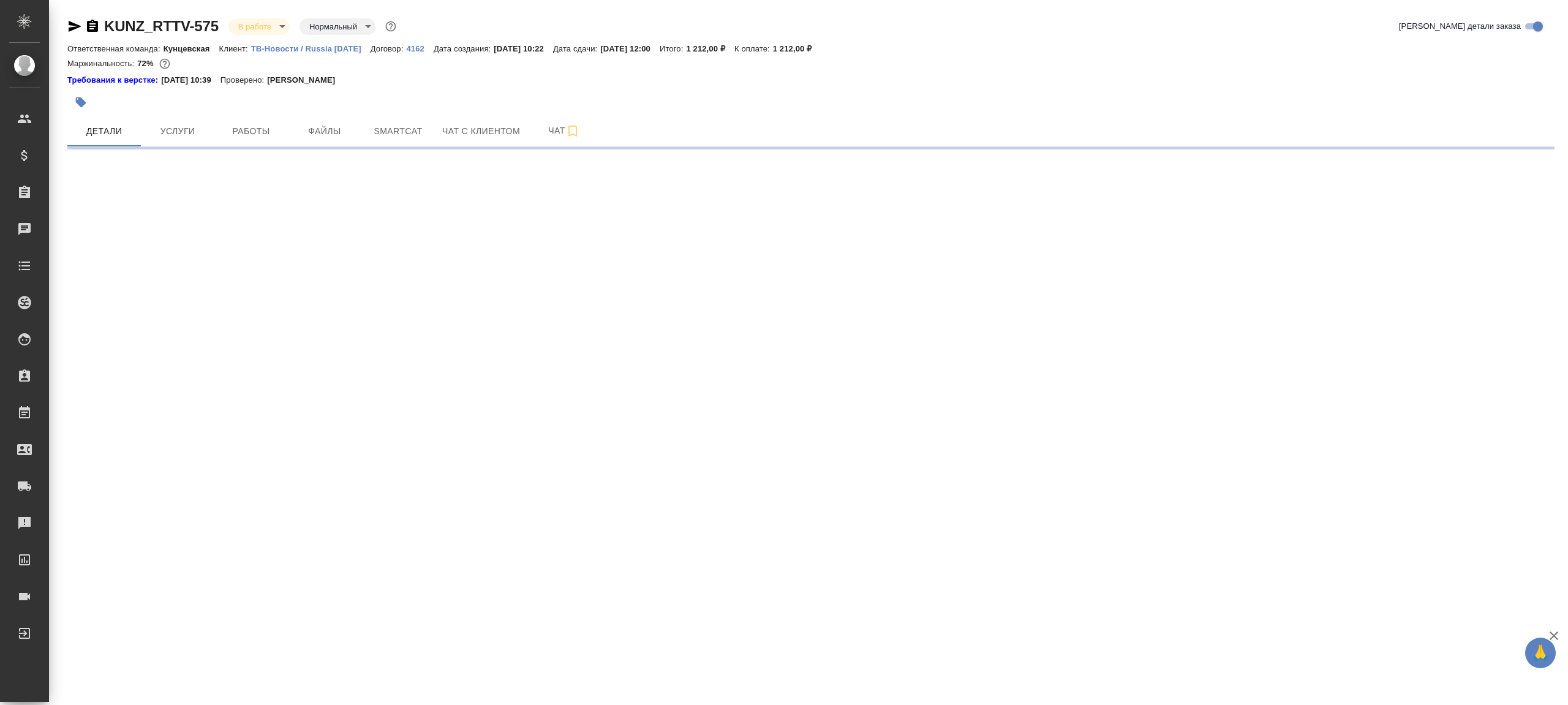
select select "RU"
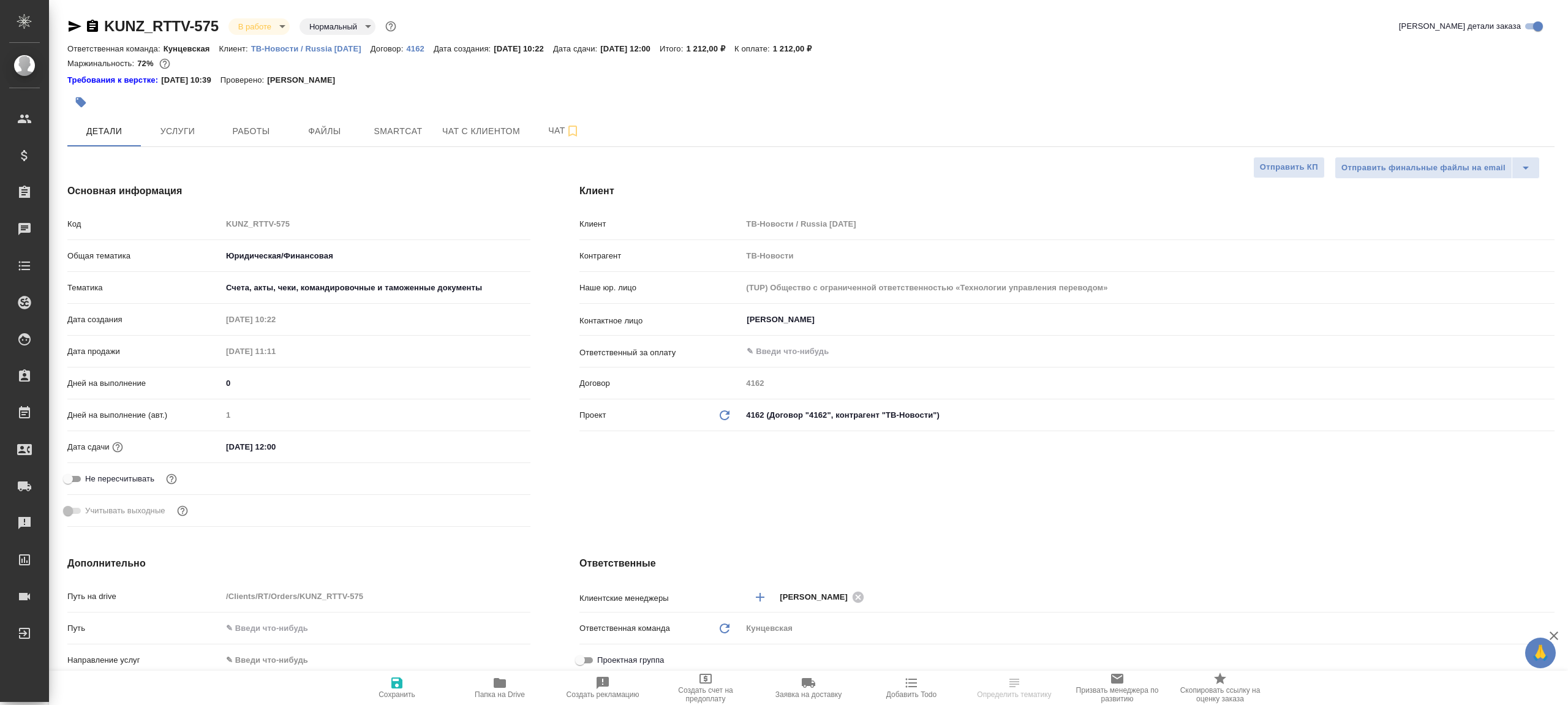
type textarea "x"
select select "RU"
type textarea "x"
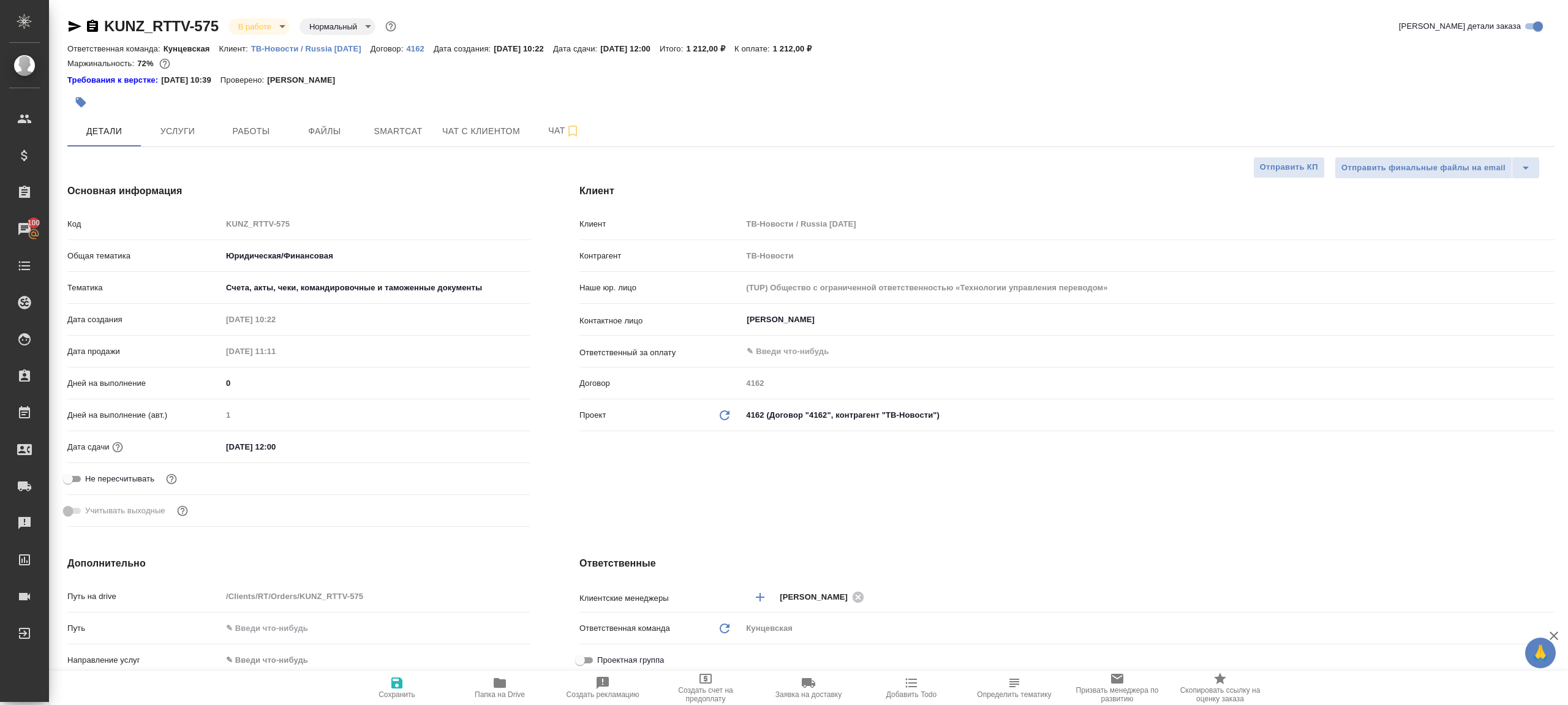
type textarea "x"
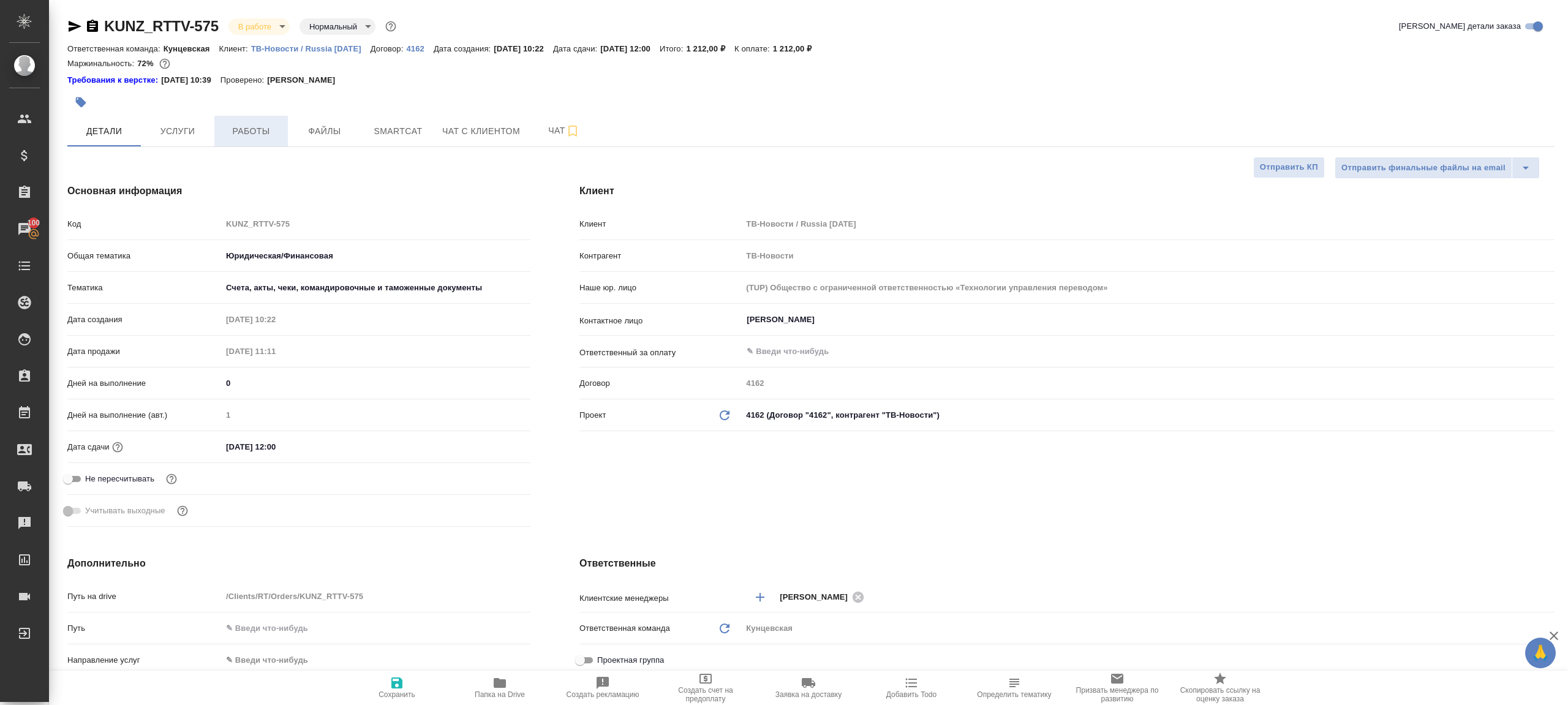
type textarea "x"
click at [251, 122] on button "Работы" at bounding box center [251, 131] width 74 height 31
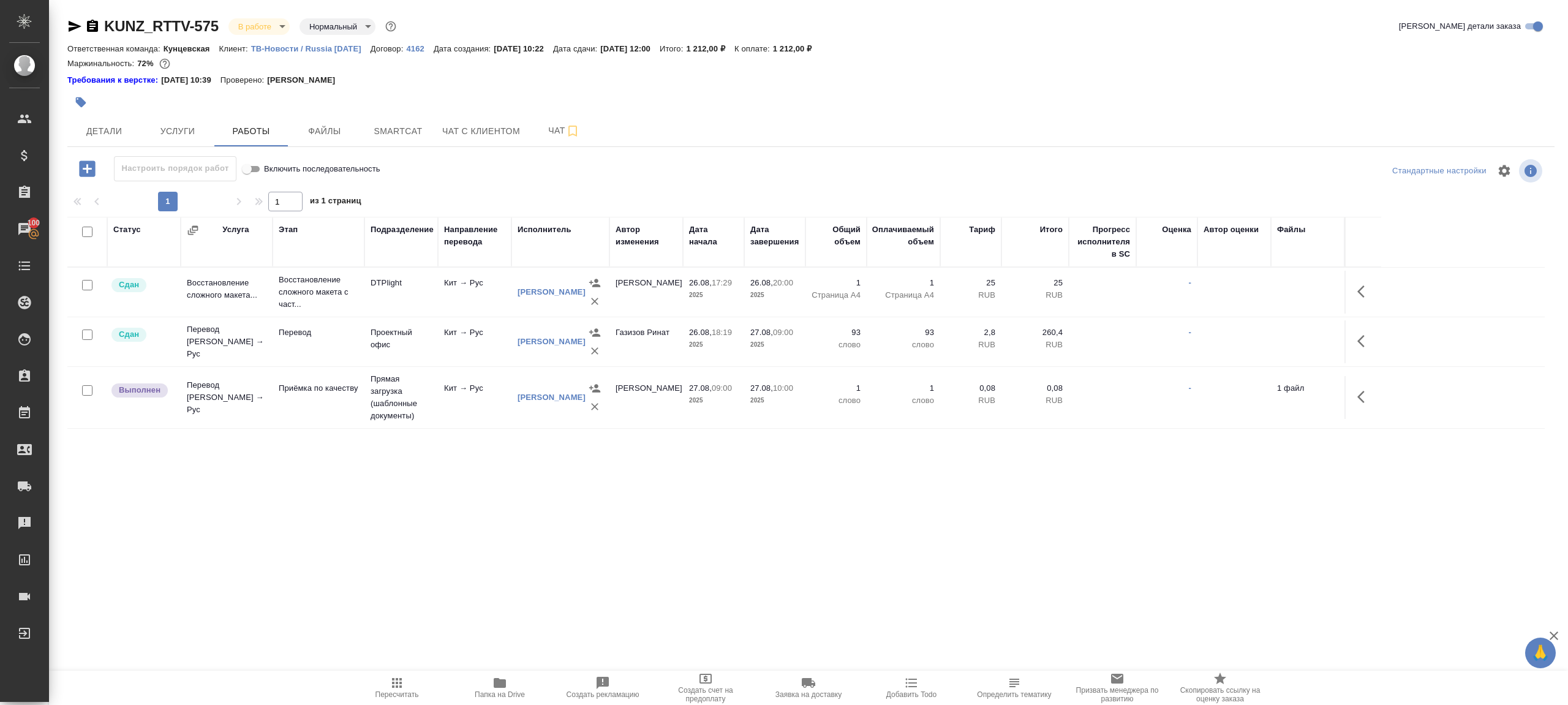
click at [1349, 391] on td at bounding box center [1363, 397] width 36 height 43
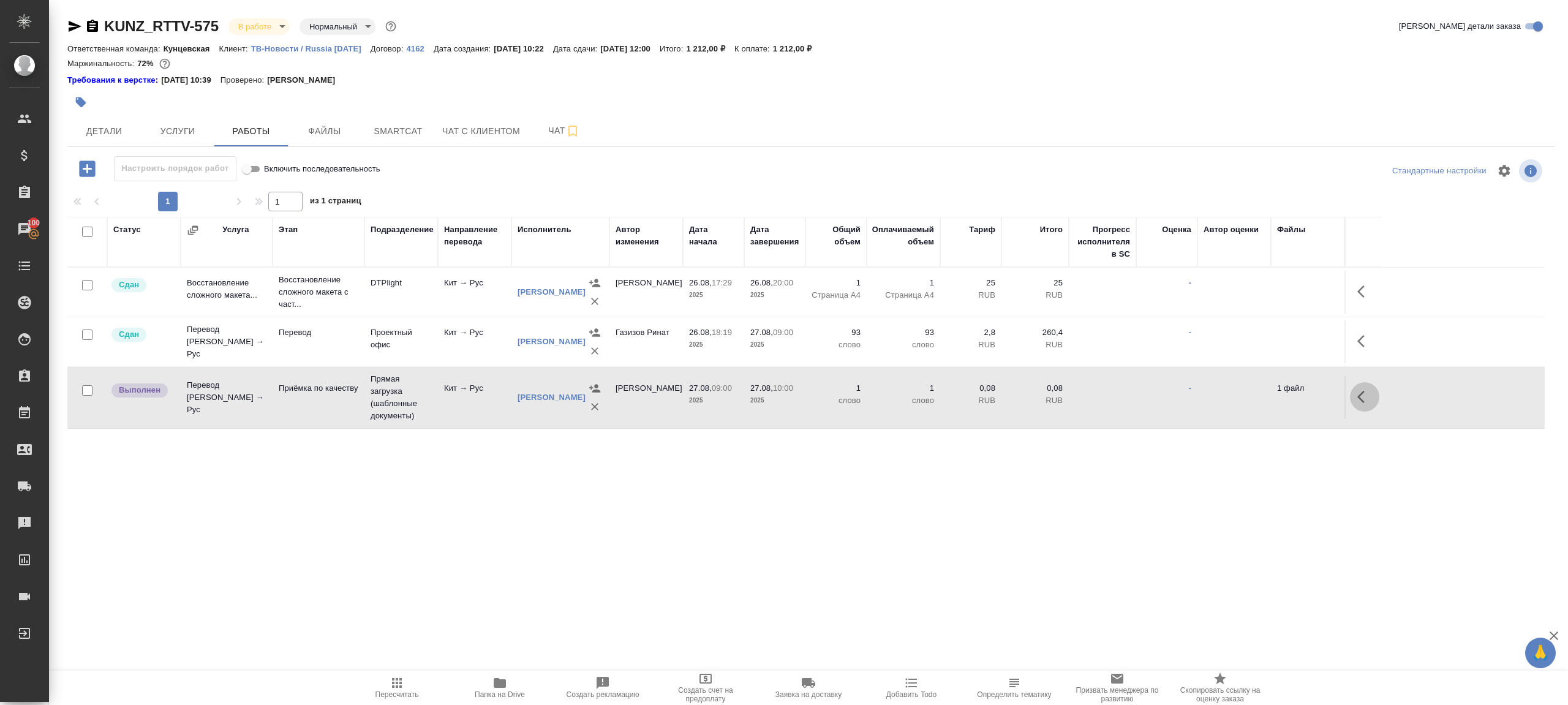
click at [1358, 391] on icon "button" at bounding box center [1365, 397] width 15 height 15
click at [1270, 390] on icon "button" at bounding box center [1274, 397] width 15 height 15
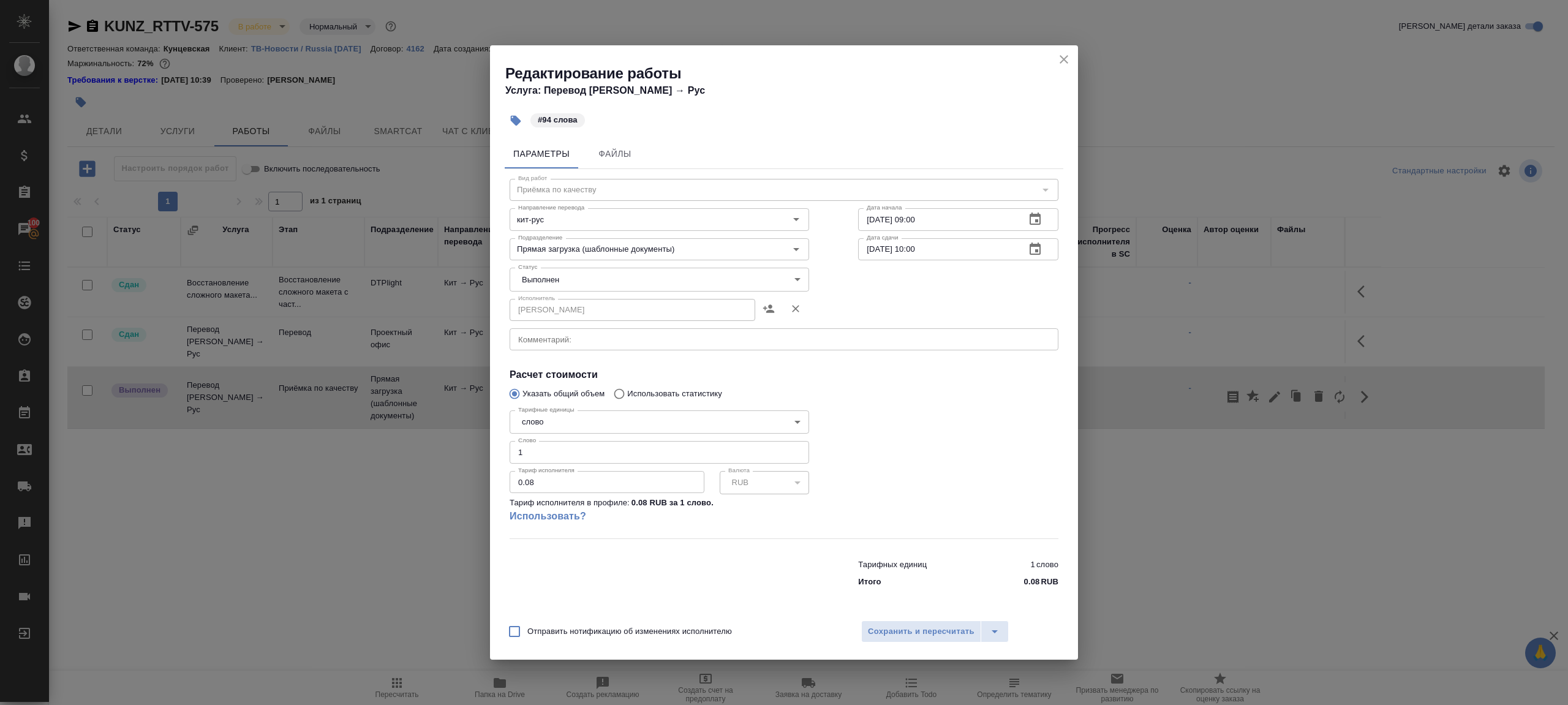
click at [606, 279] on body "🙏 .cls-1 fill:#fff; AWATERA [PERSON_NAME] Клиенты Спецификации Заказы 100 Чаты …" at bounding box center [784, 352] width 1568 height 705
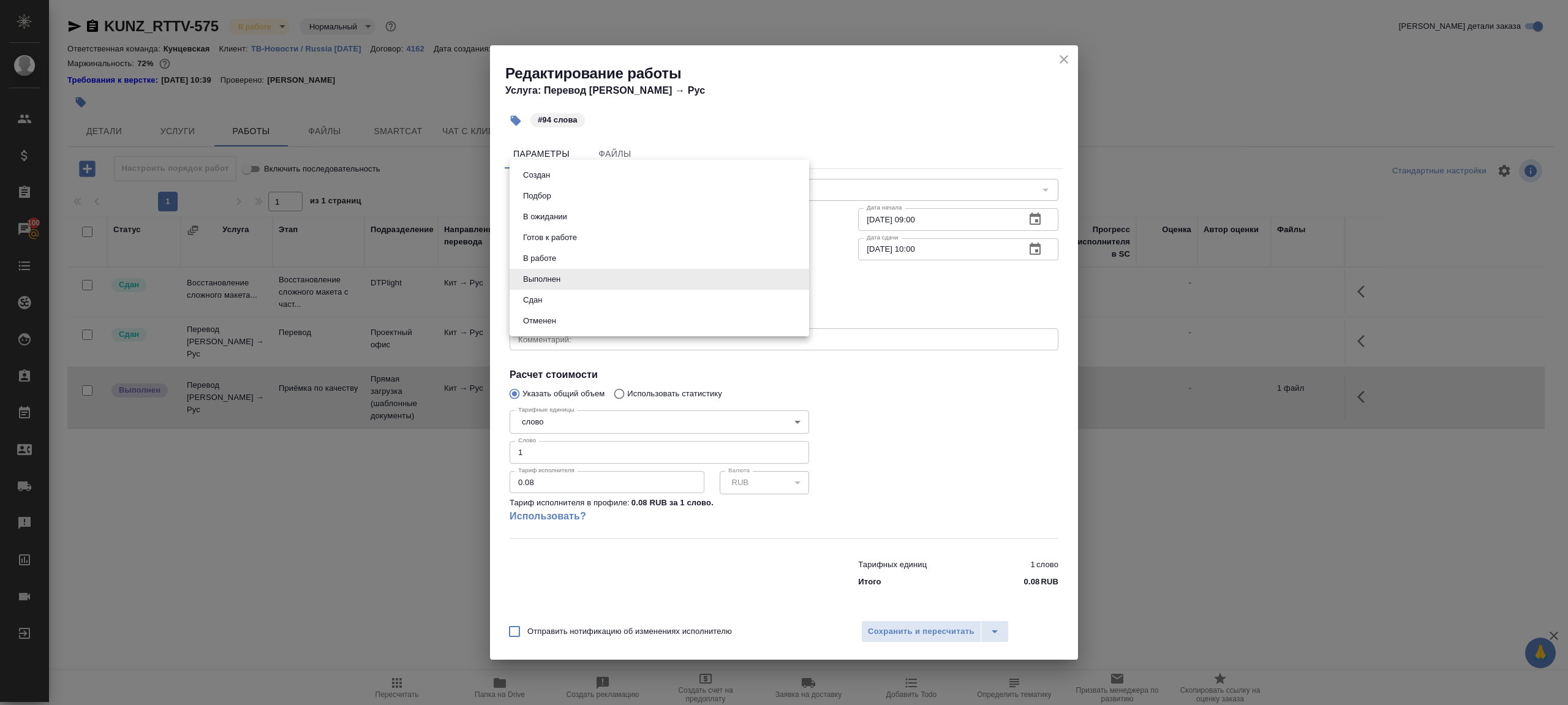
click at [545, 297] on button "Сдан" at bounding box center [532, 300] width 27 height 14
type input "closed"
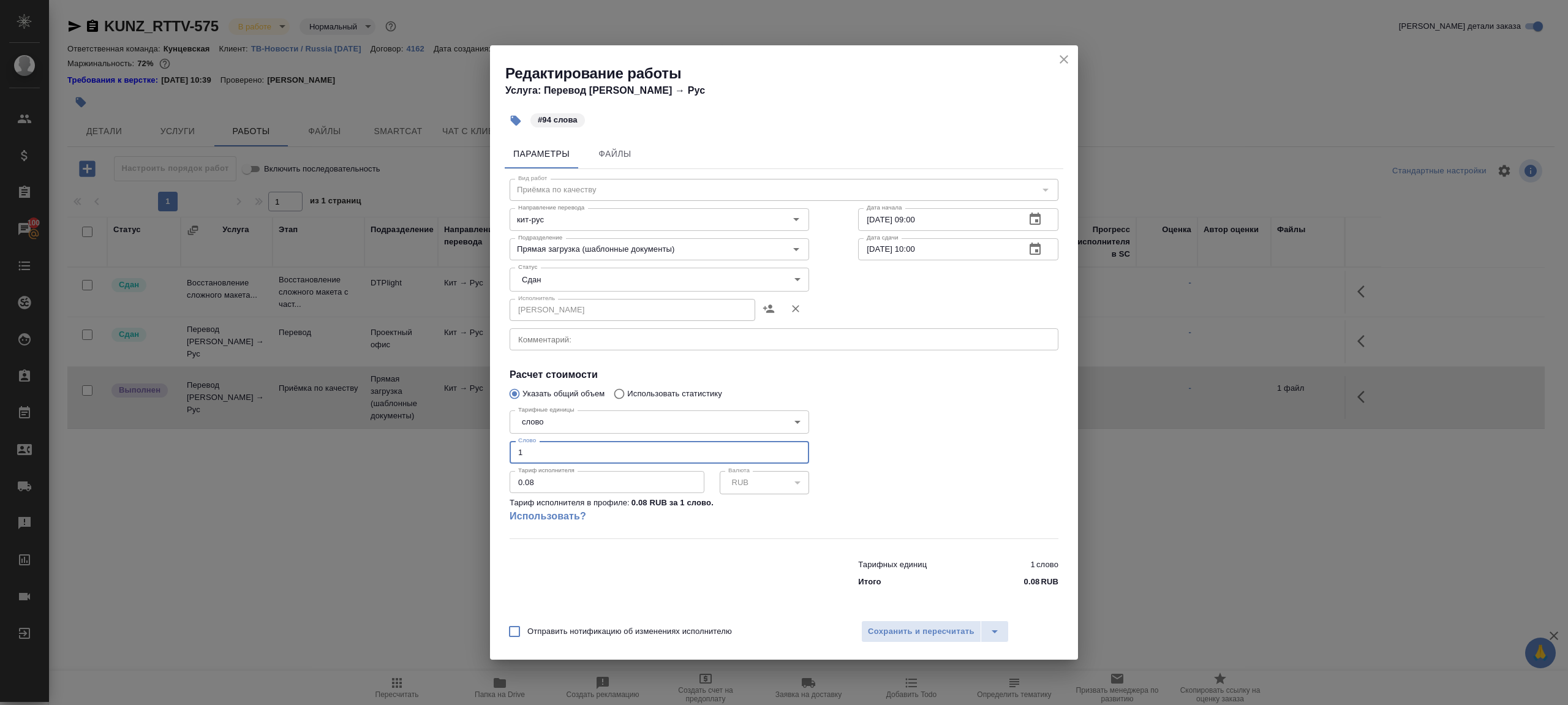
drag, startPoint x: 530, startPoint y: 458, endPoint x: 384, endPoint y: 399, distance: 157.5
click at [392, 405] on div "Редактирование работы Услуга: Перевод [PERSON_NAME] → Рус #94 слова Параметры Ф…" at bounding box center [784, 352] width 1568 height 705
type input "94"
click at [885, 640] on button "Сохранить и пересчитать" at bounding box center [921, 631] width 120 height 22
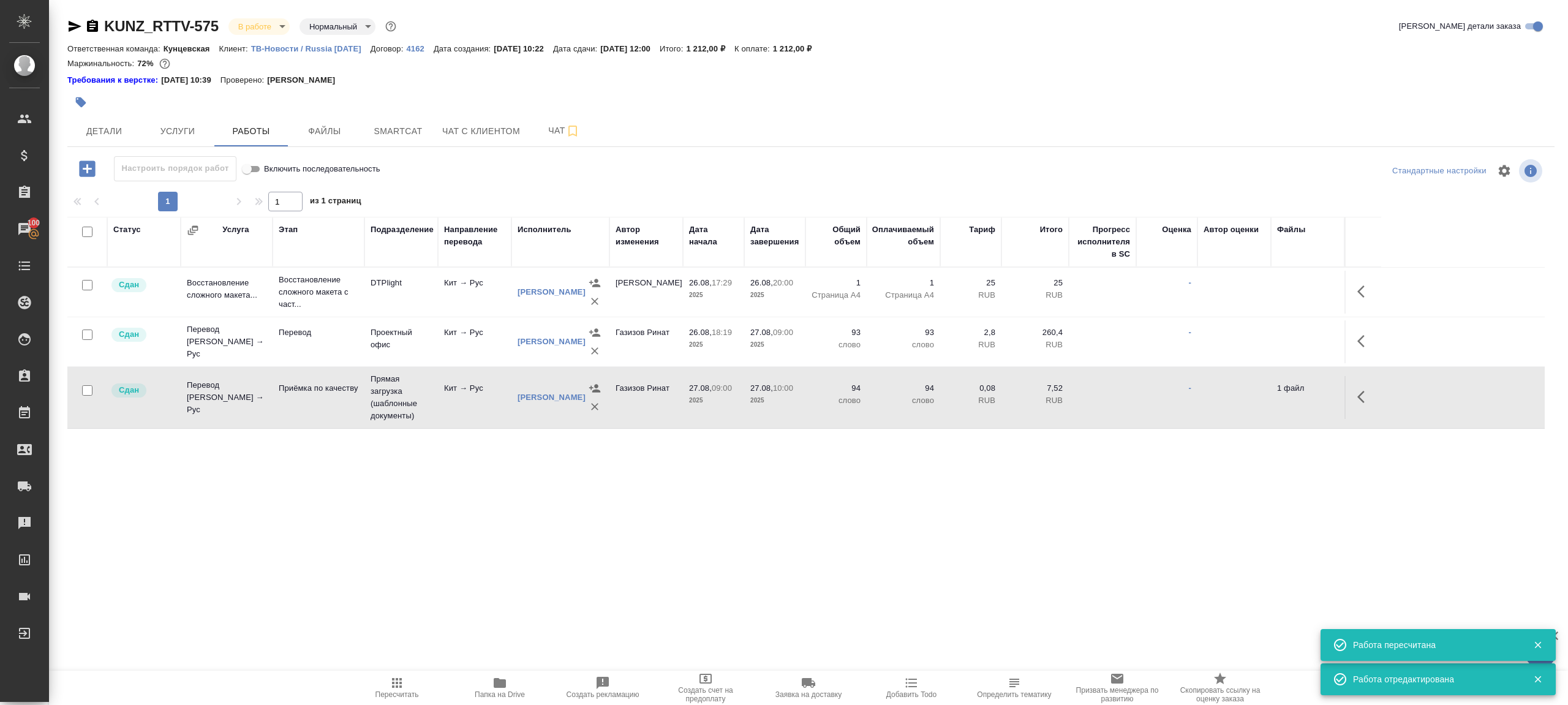
click at [255, 28] on body "🙏 .cls-1 fill:#fff; AWATERA [PERSON_NAME] Клиенты Спецификации Заказы 100 Чаты …" at bounding box center [784, 352] width 1568 height 705
click at [288, 164] on ul "Создан Согласование КП Ожидание предоплаты Связаться с клиентом Подтвержден В р…" at bounding box center [285, 139] width 112 height 260
click at [289, 158] on li "Сдан без статистики" at bounding box center [285, 150] width 112 height 21
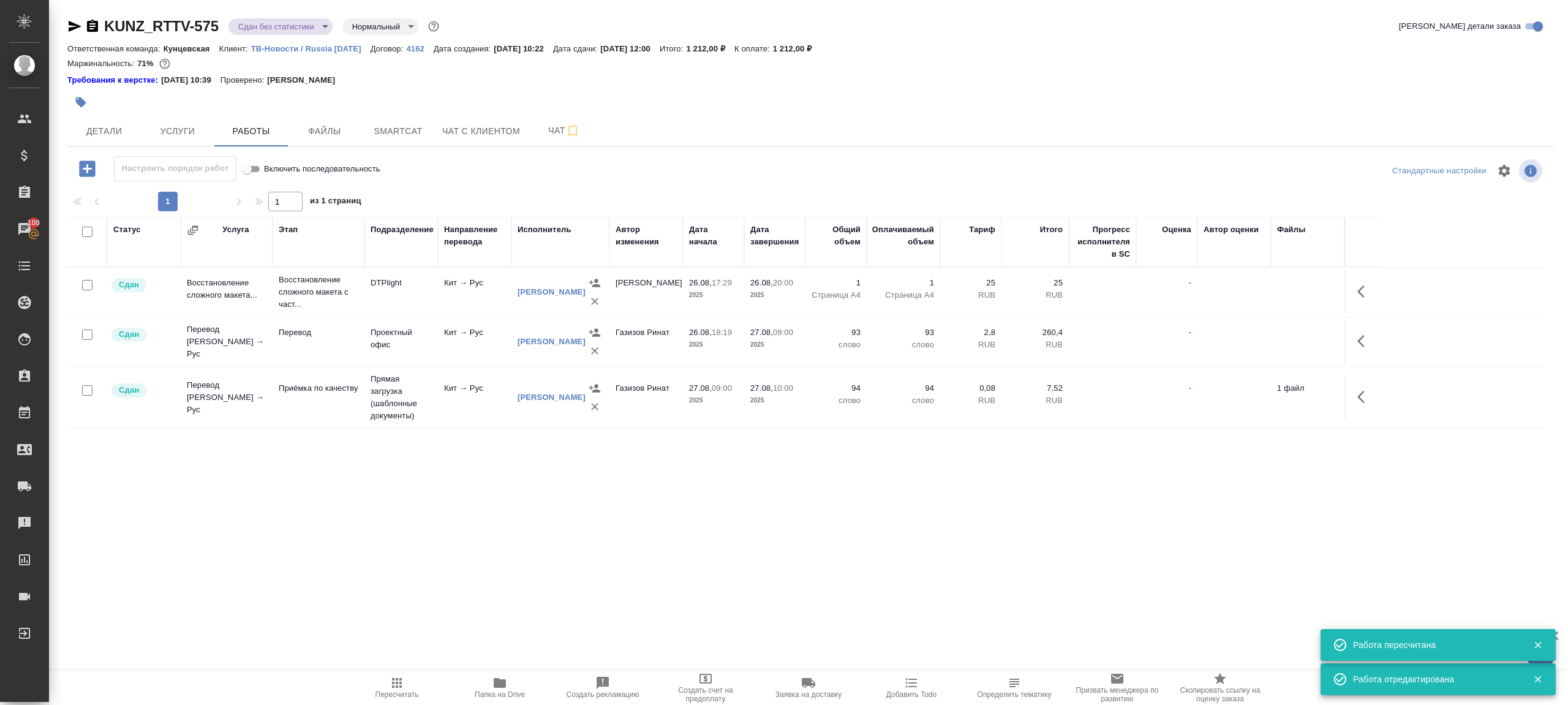
click at [283, 11] on div "KUNZ_RTTV-575 Сдан без статистики distributed Нормальный normal Кратко детали з…" at bounding box center [811, 262] width 1501 height 524
click at [283, 22] on body "🙏 .cls-1 fill:#fff; AWATERA [PERSON_NAME] Клиенты Спецификации Заказы 100 Чаты …" at bounding box center [784, 352] width 1568 height 705
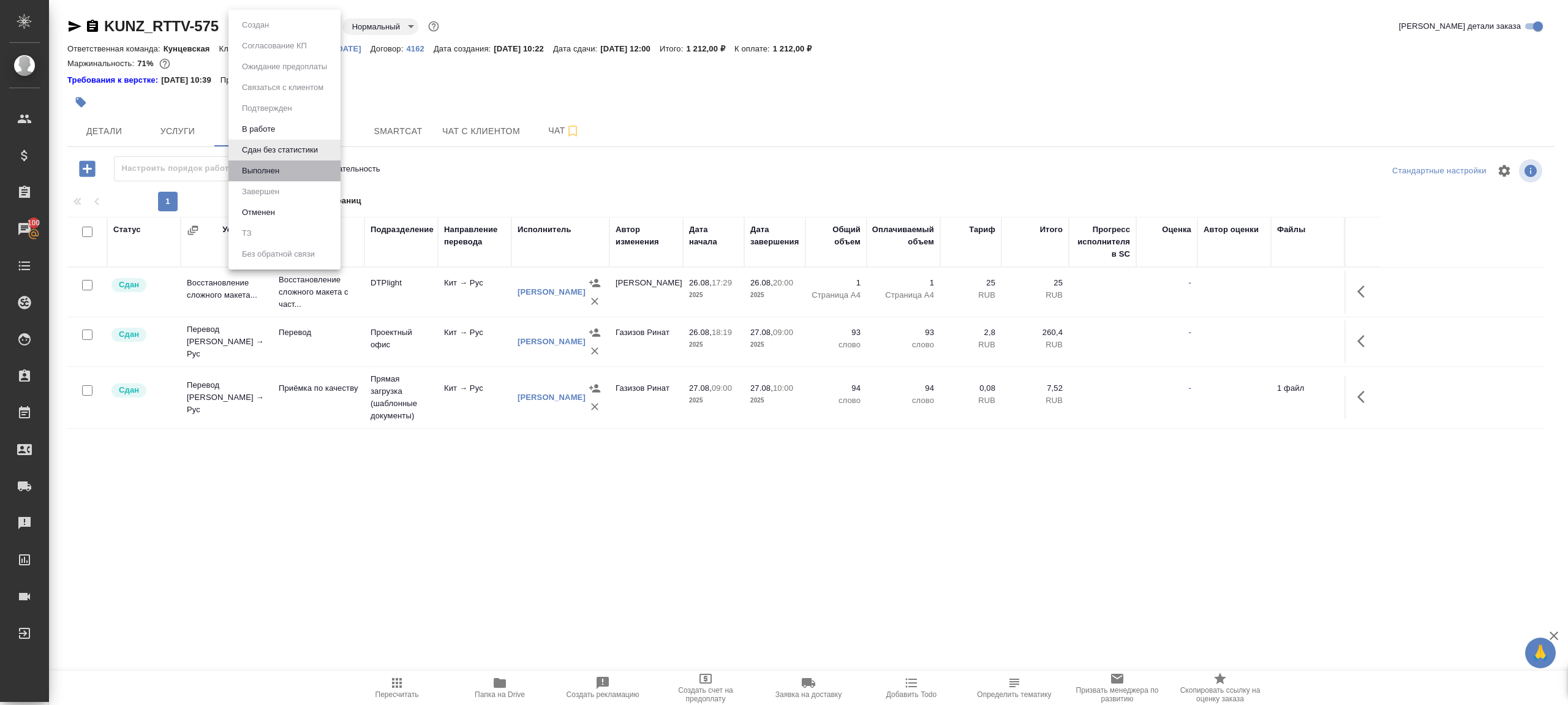
click at [287, 175] on li "Выполнен" at bounding box center [285, 171] width 112 height 21
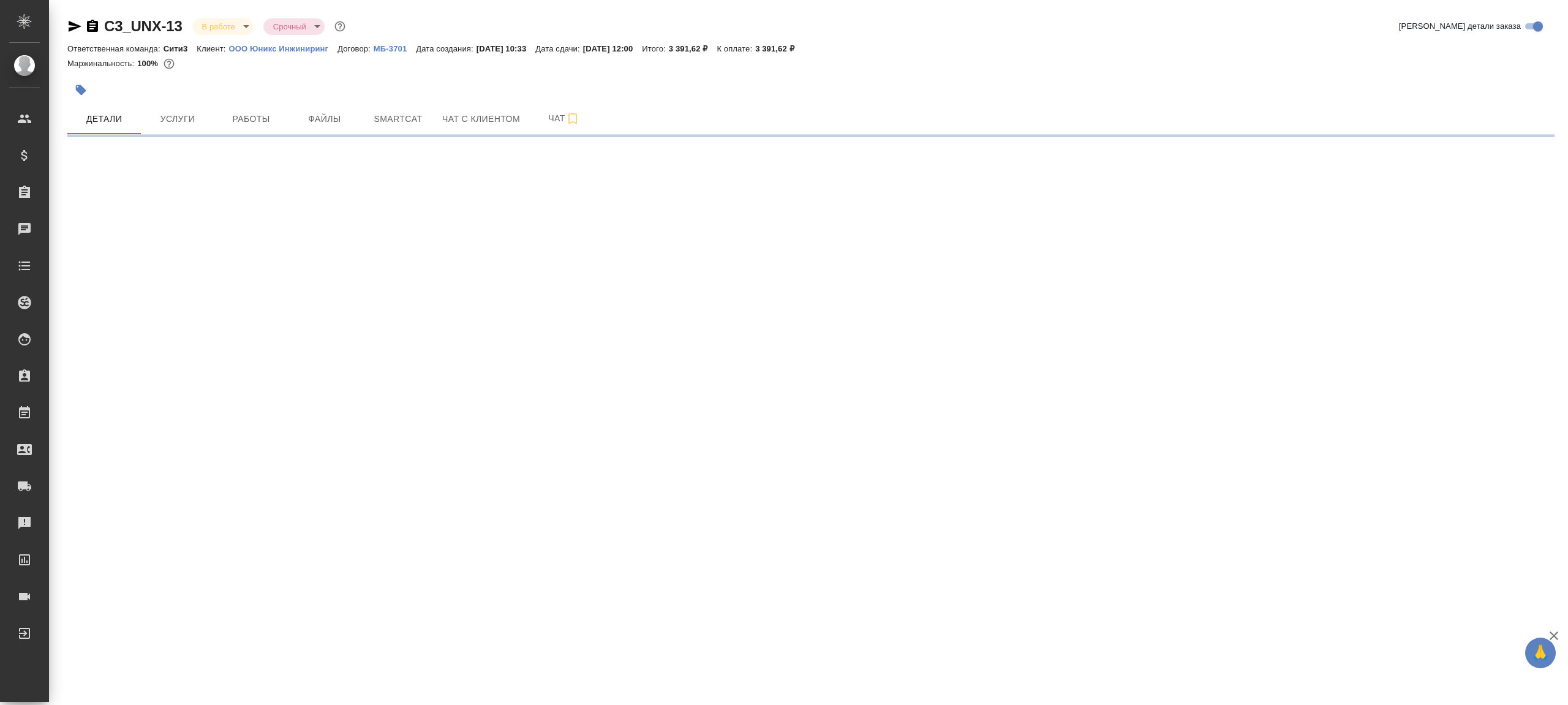
select select "RU"
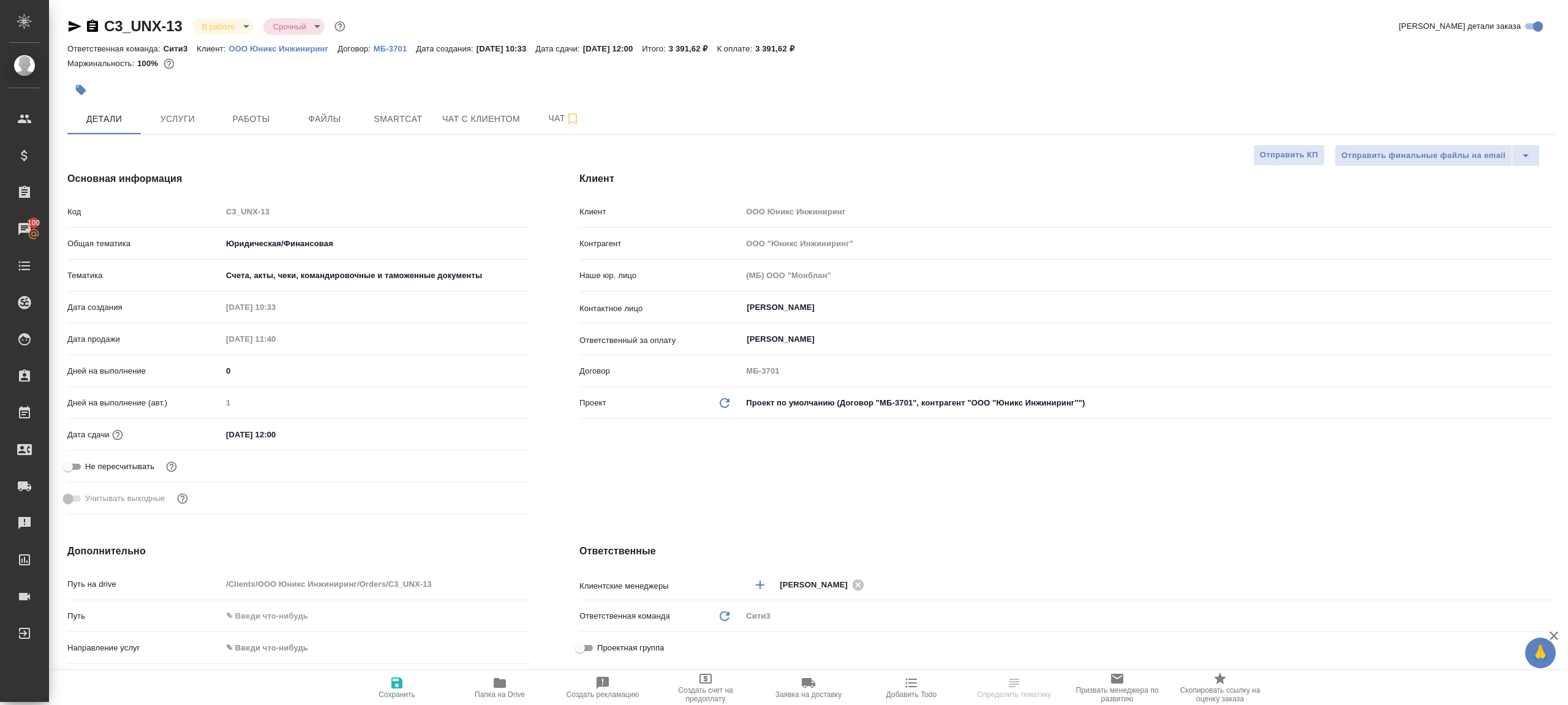
select select "RU"
type textarea "x"
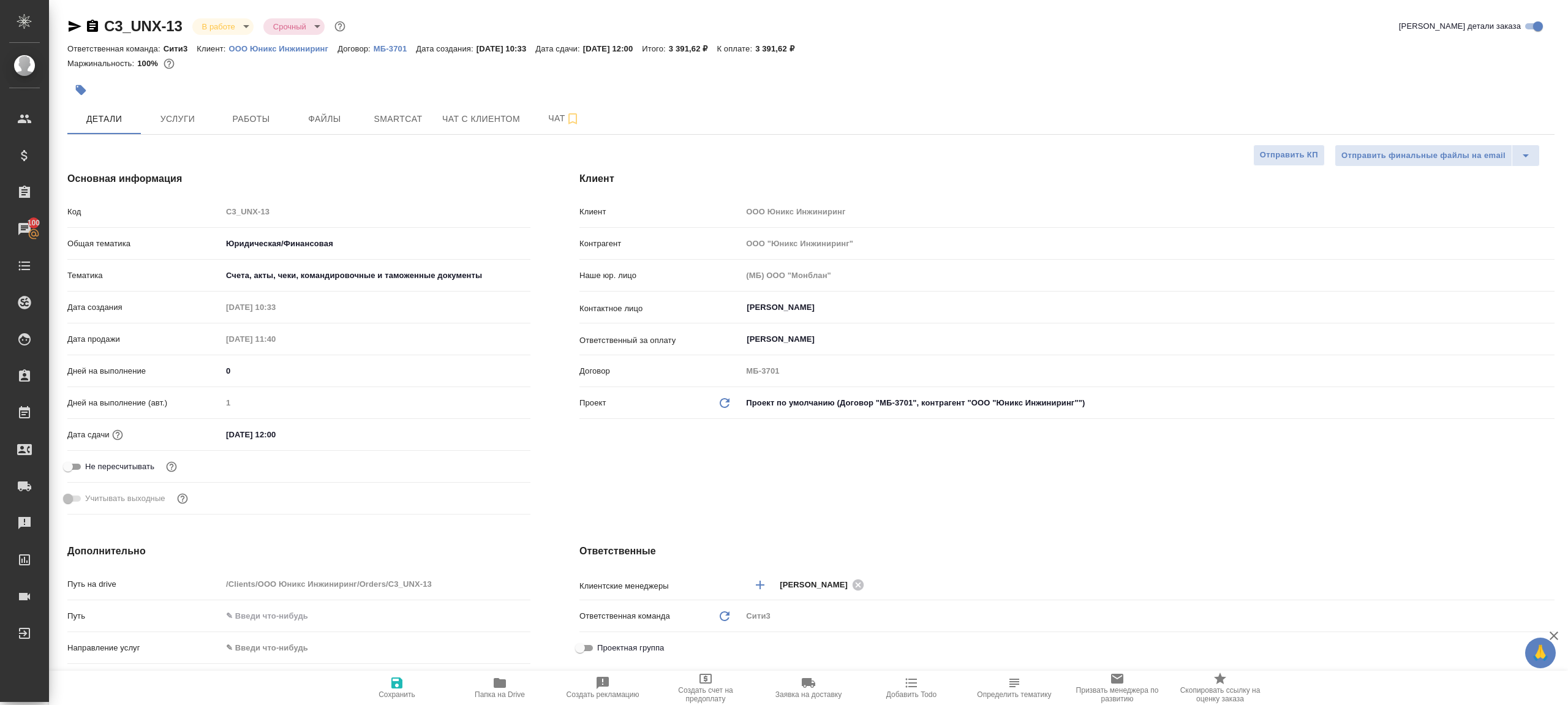
type textarea "x"
click at [256, 108] on button "Работы" at bounding box center [251, 119] width 74 height 31
type textarea "x"
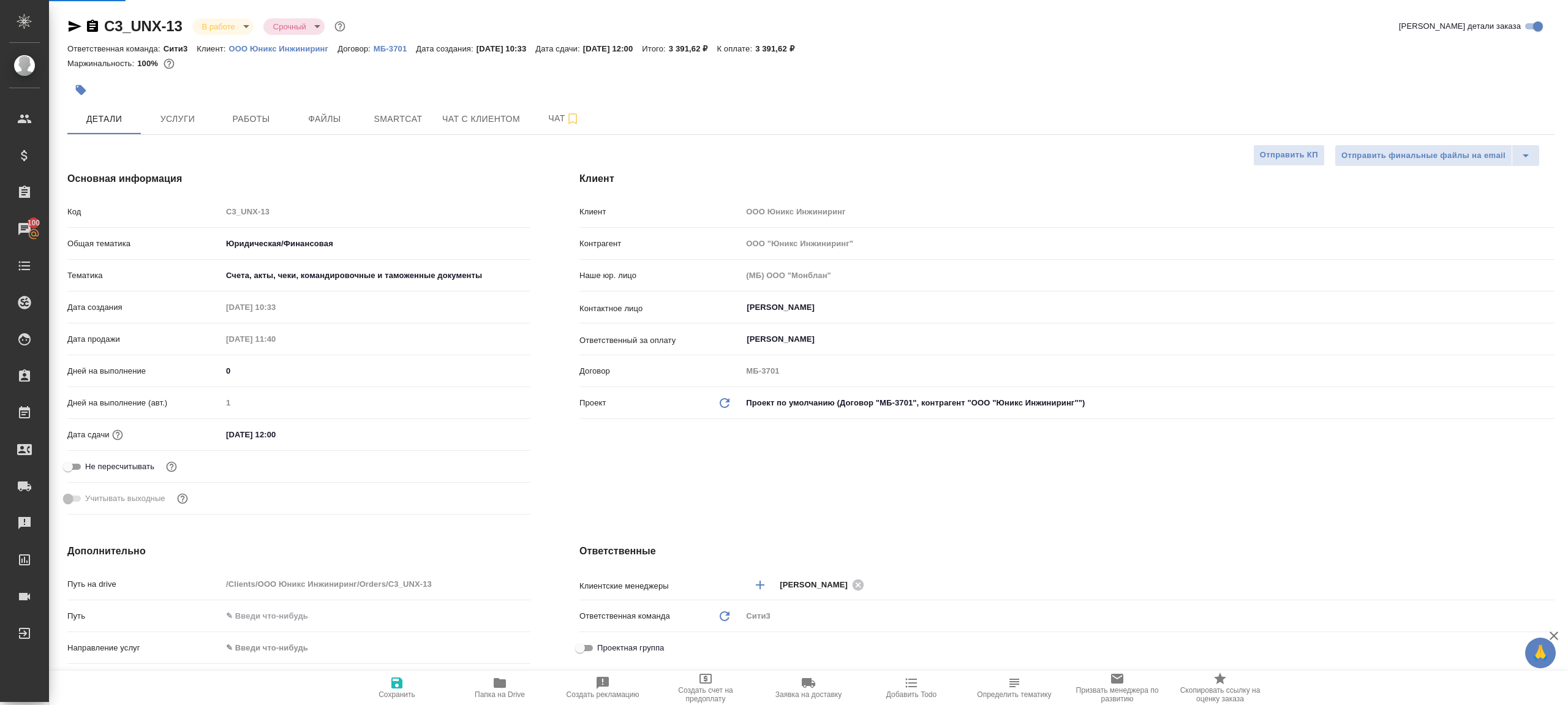
type textarea "x"
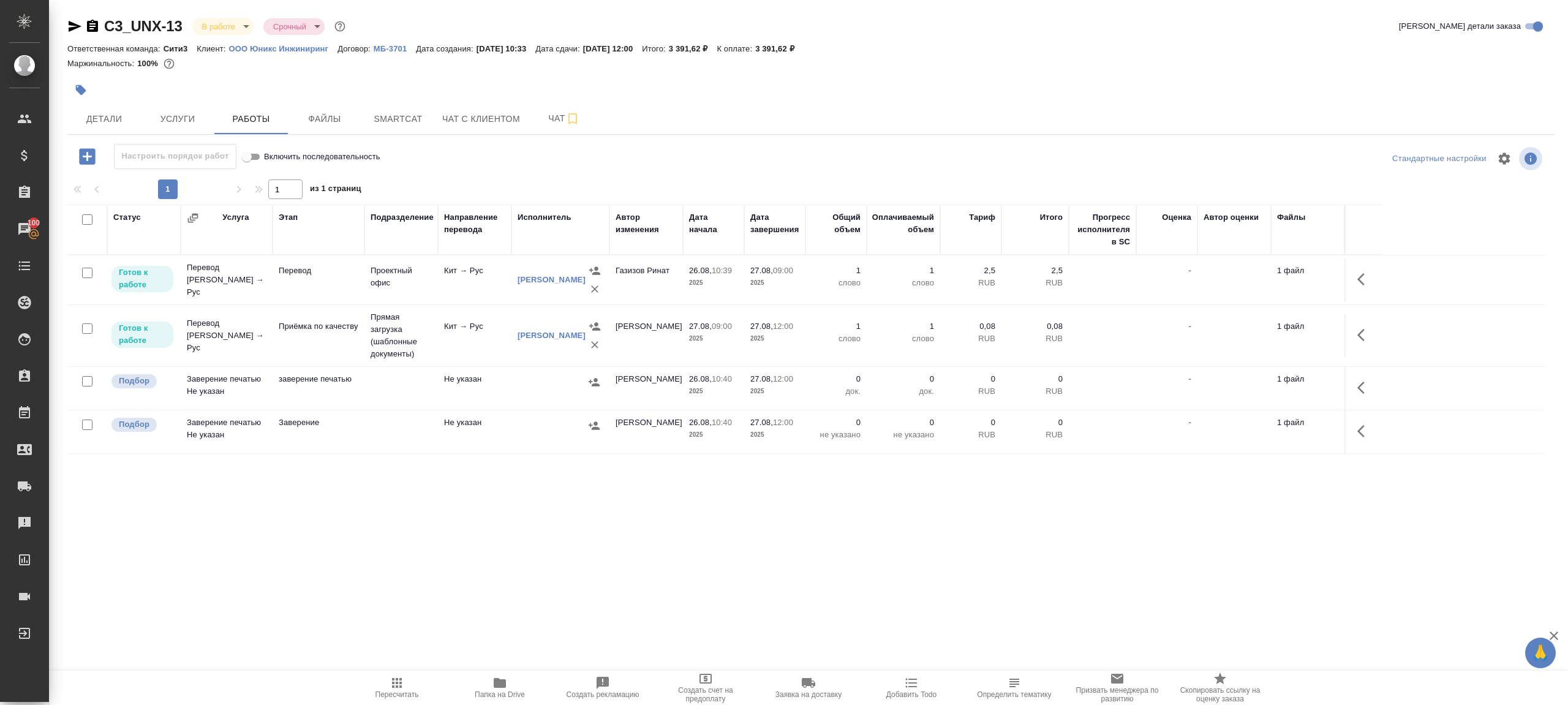
click at [499, 163] on div "Настроить порядок работ Включить последовательность" at bounding box center [315, 156] width 496 height 25
click at [92, 125] on span "Детали" at bounding box center [104, 119] width 59 height 15
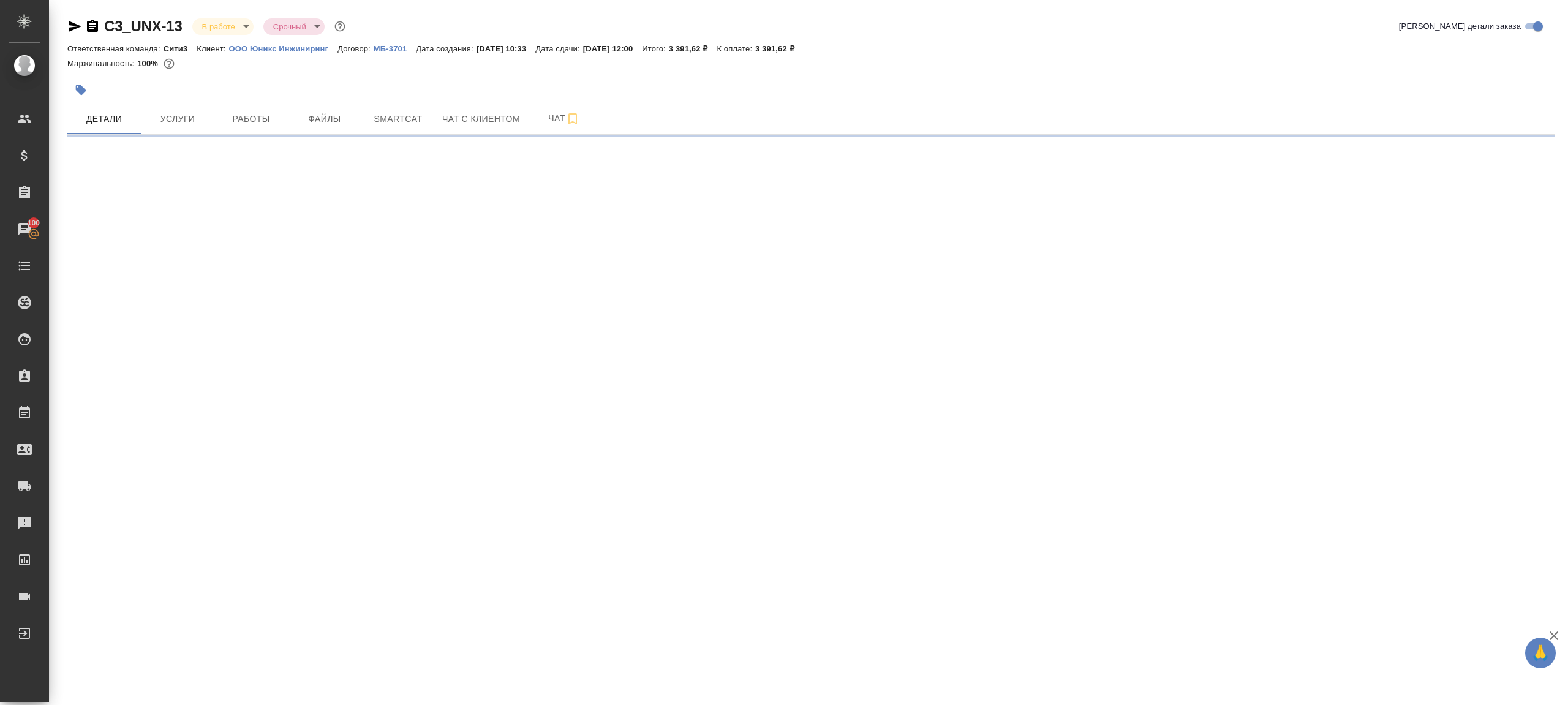
select select "RU"
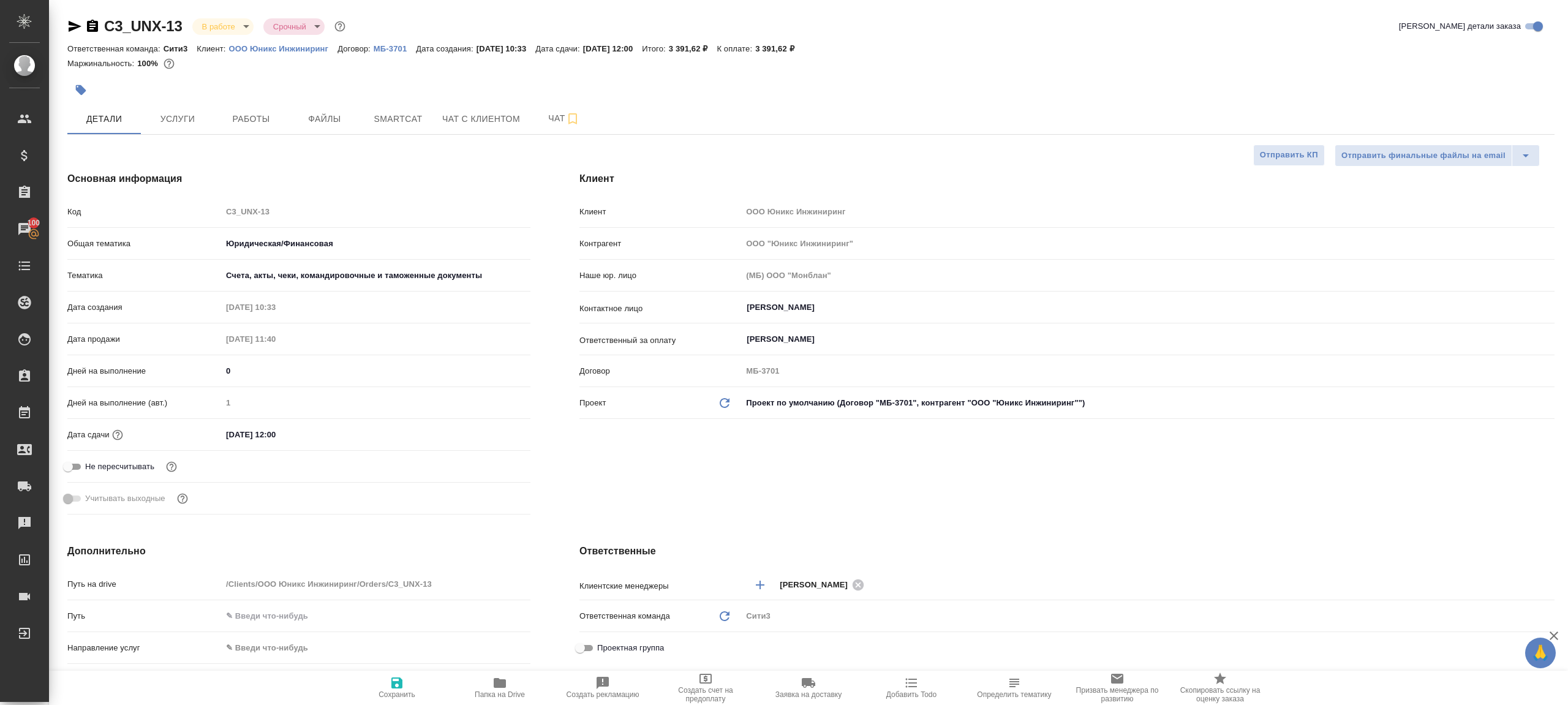
type textarea "x"
click at [169, 214] on div "Код C3_UNX-13" at bounding box center [298, 211] width 463 height 22
click at [251, 112] on span "Работы" at bounding box center [251, 119] width 59 height 15
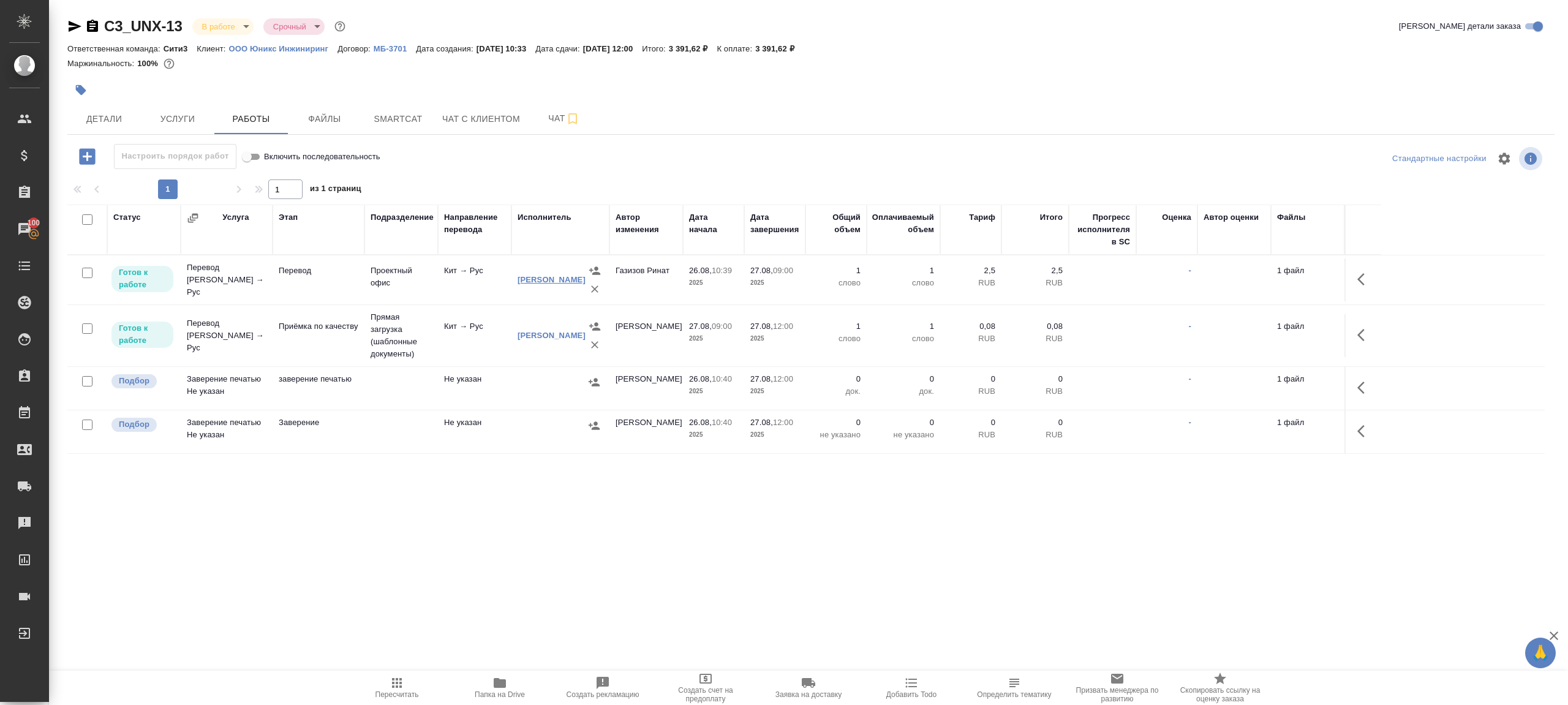
click at [544, 284] on link "[PERSON_NAME]" at bounding box center [552, 279] width 68 height 9
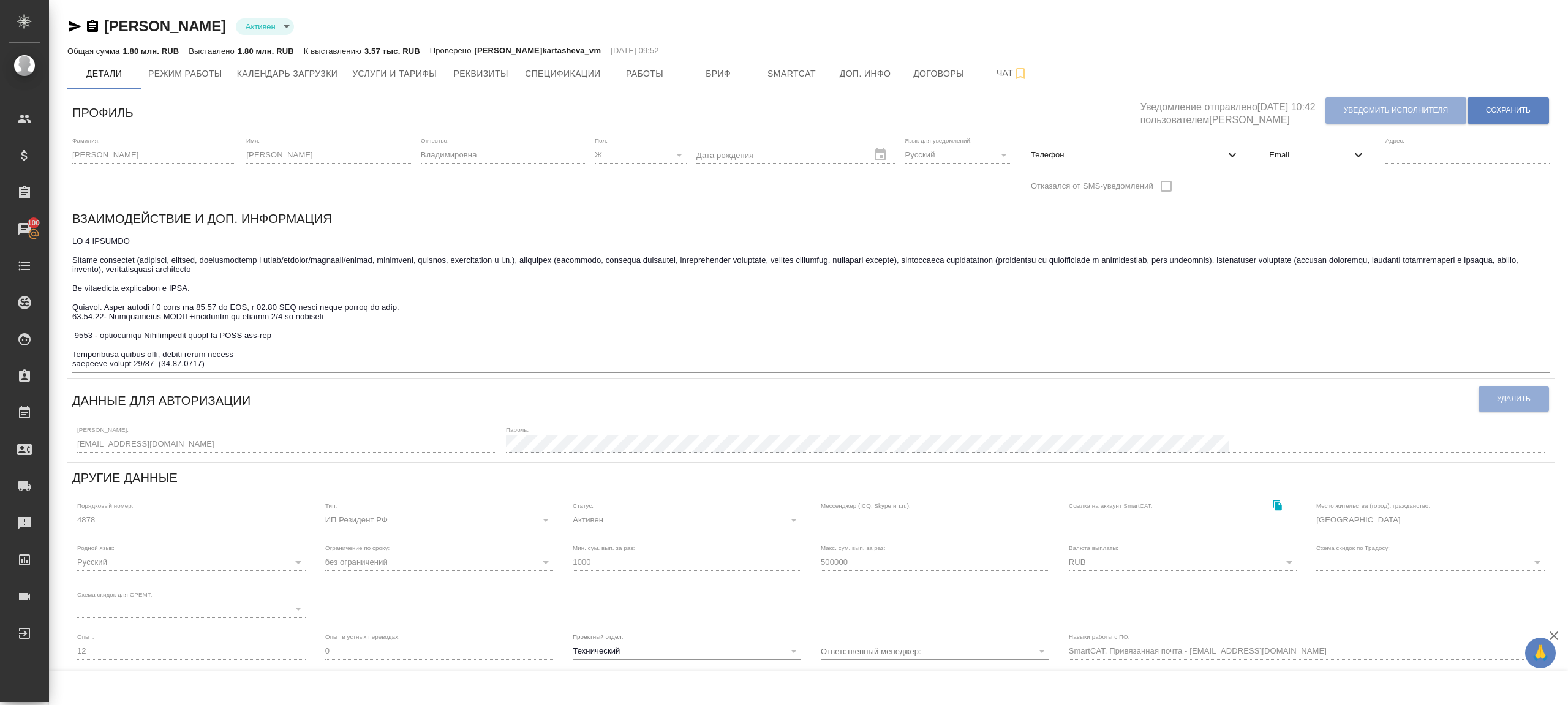
click at [1281, 150] on span "Email" at bounding box center [1310, 154] width 82 height 12
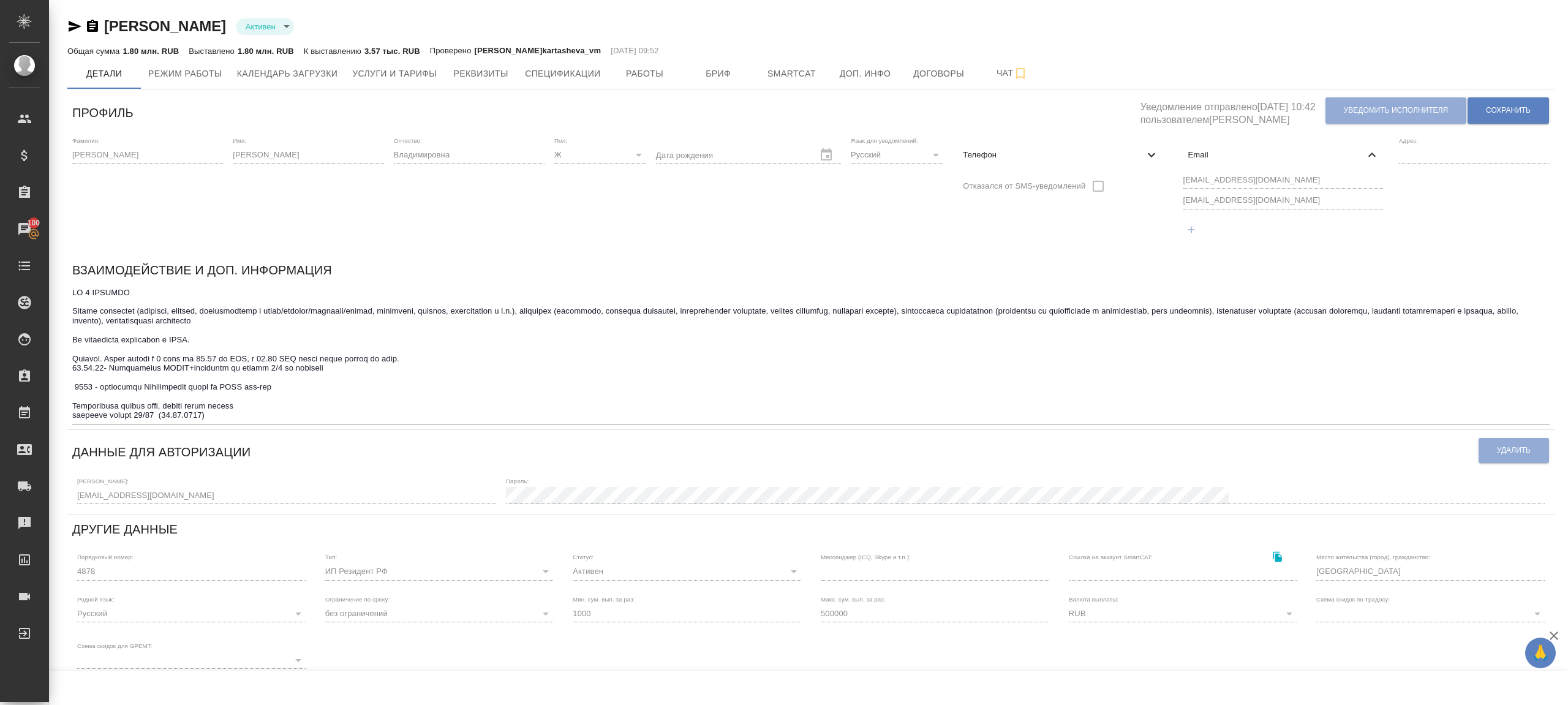
click at [1119, 191] on div "Фамилия: [PERSON_NAME] Имя: [PERSON_NAME]: [PERSON_NAME]: Ж [DEMOGRAPHIC_DATA] …" at bounding box center [810, 193] width 1487 height 124
